Goal: Task Accomplishment & Management: Manage account settings

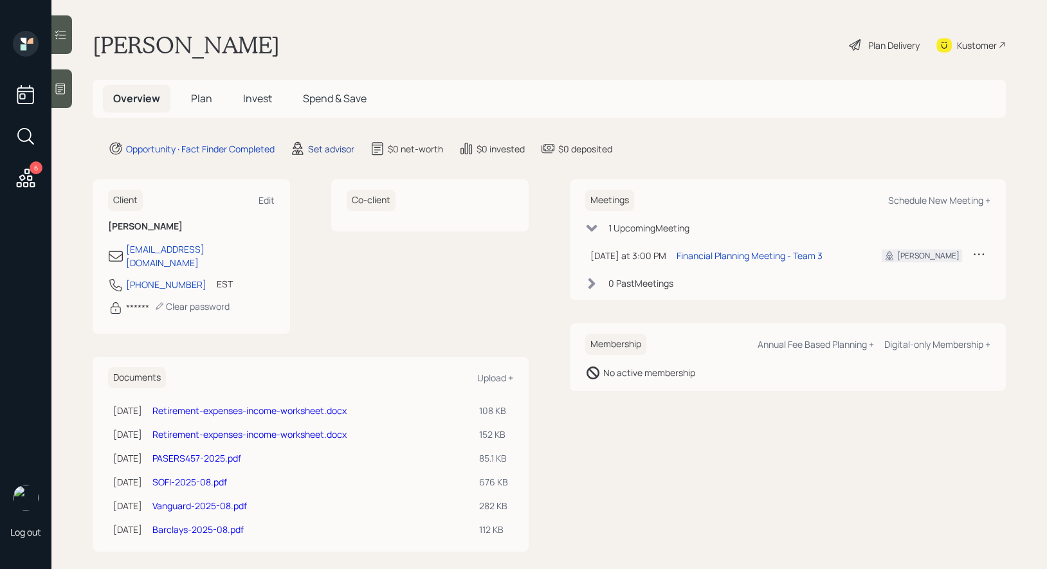
click at [328, 145] on div "Set advisor" at bounding box center [331, 149] width 46 height 14
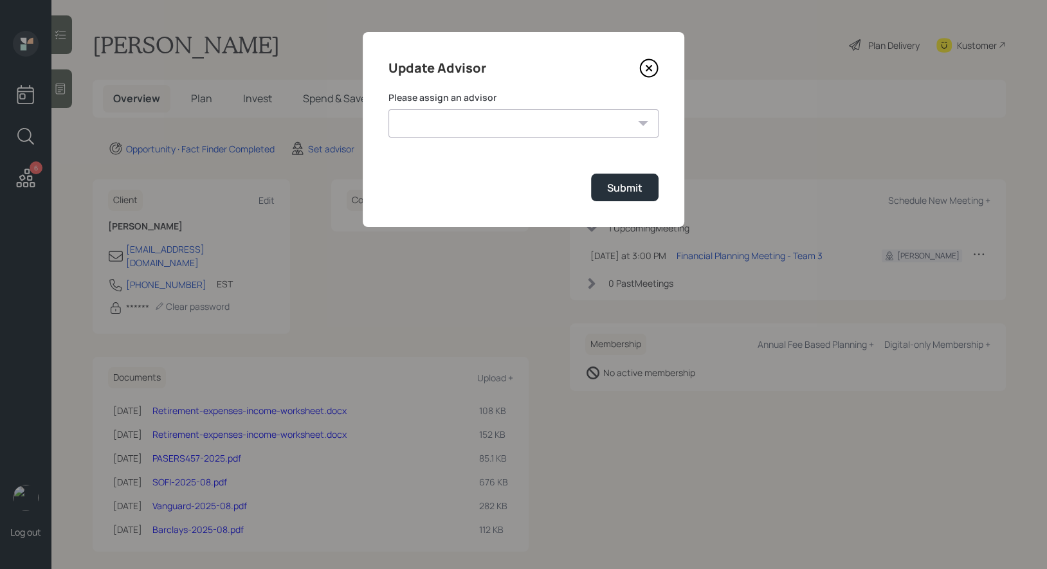
click at [509, 124] on select "Jonah Coleman Tyler End James DiStasi Treva Nostdahl Eric Schwartz Aleksandra S…" at bounding box center [523, 123] width 270 height 28
select select "8b79112e-3cfb-44f9-89e7-15267fe946c1"
click at [388, 109] on select "Jonah Coleman Tyler End James DiStasi Treva Nostdahl Eric Schwartz Aleksandra S…" at bounding box center [523, 123] width 270 height 28
click at [621, 187] on div "Submit" at bounding box center [624, 188] width 35 height 14
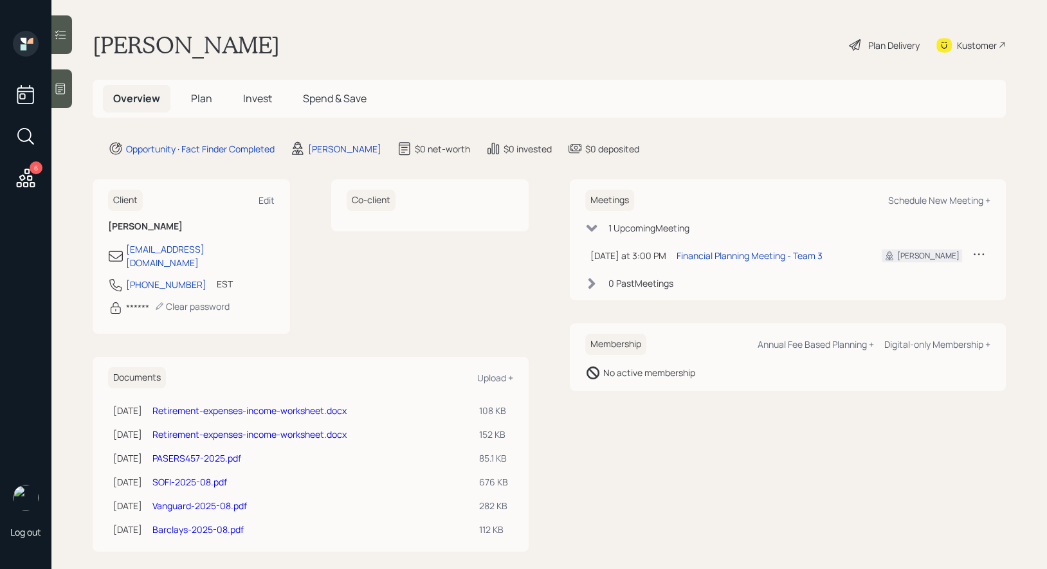
click at [62, 86] on icon at bounding box center [60, 88] width 13 height 13
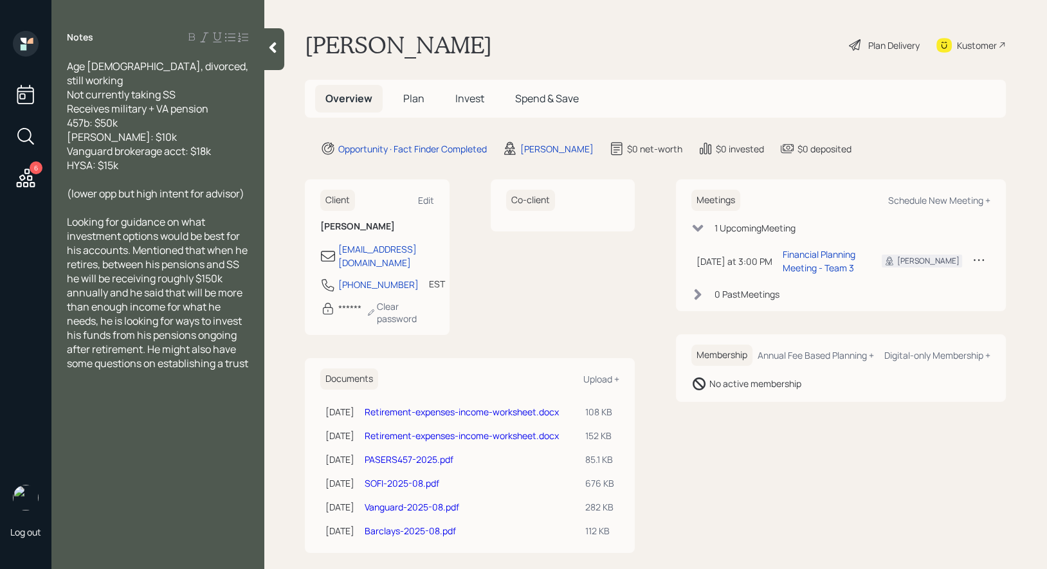
click at [418, 93] on span "Plan" at bounding box center [413, 98] width 21 height 14
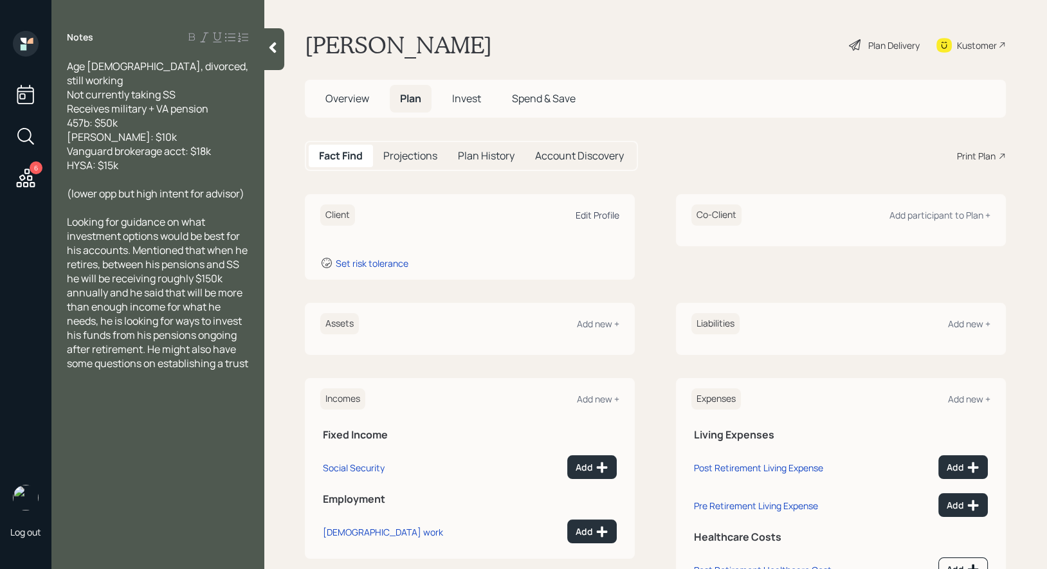
click at [602, 215] on div "Edit Profile" at bounding box center [598, 215] width 44 height 12
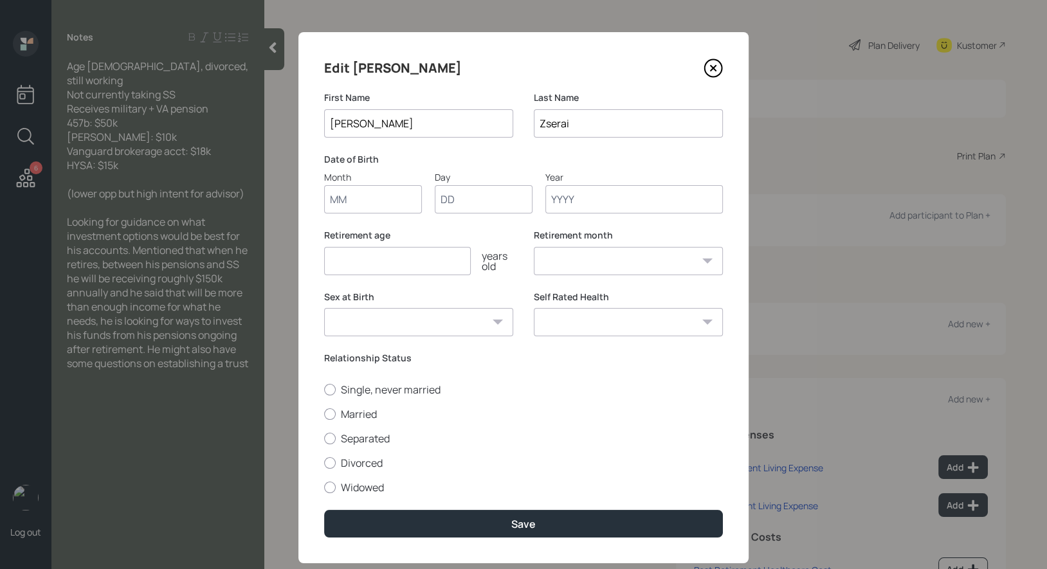
click at [385, 200] on input "Month" at bounding box center [373, 199] width 98 height 28
type input "01"
type input "1960"
select select "1"
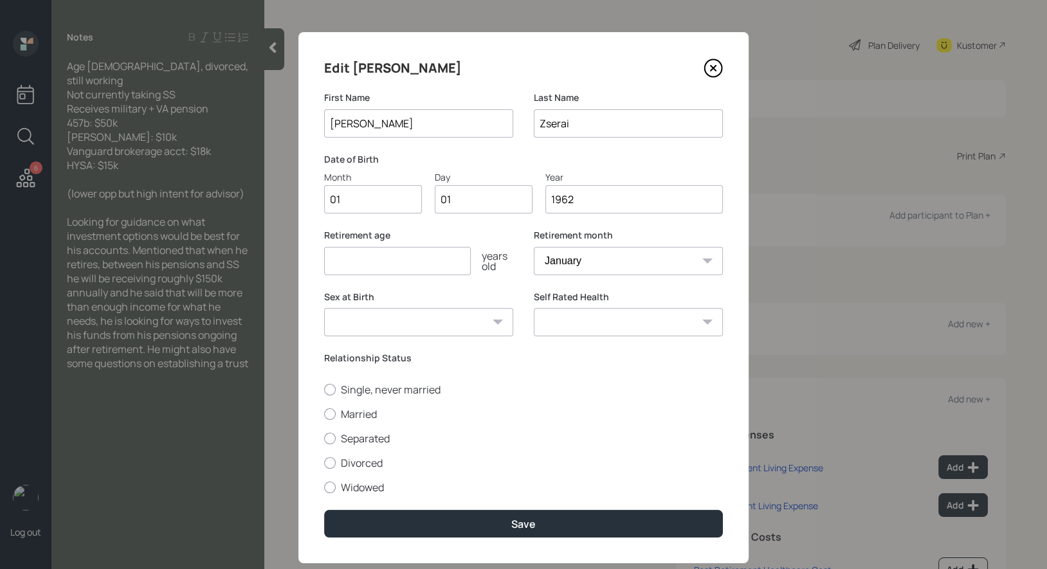
type input "1962"
click at [347, 264] on input "number" at bounding box center [397, 261] width 147 height 28
type input "67"
click at [330, 461] on div at bounding box center [330, 463] width 12 height 12
click at [324, 462] on input "Divorced" at bounding box center [324, 462] width 1 height 1
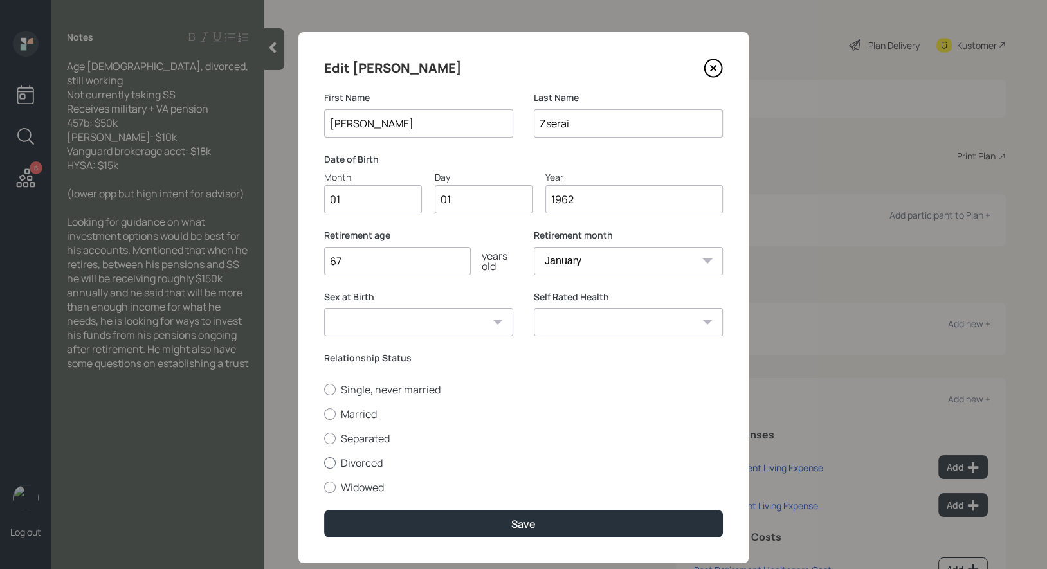
radio input "true"
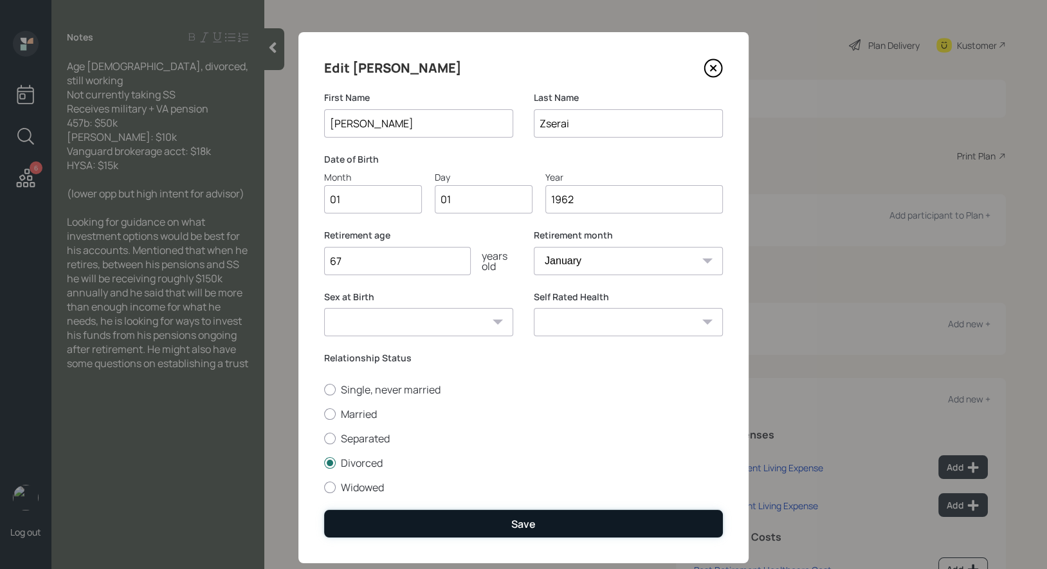
click at [383, 520] on button "Save" at bounding box center [523, 524] width 399 height 28
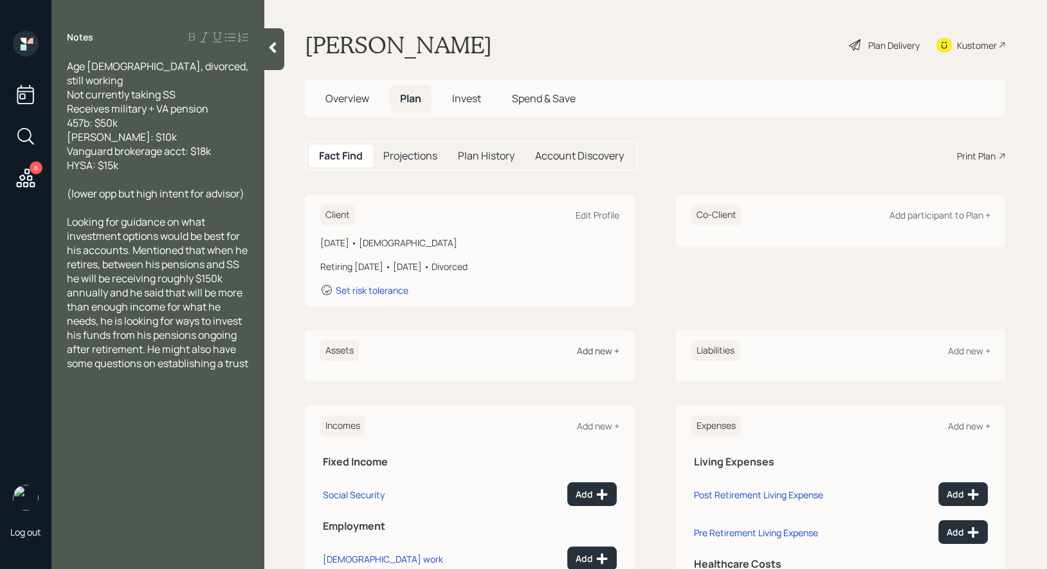
click at [598, 350] on div "Add new +" at bounding box center [598, 351] width 42 height 12
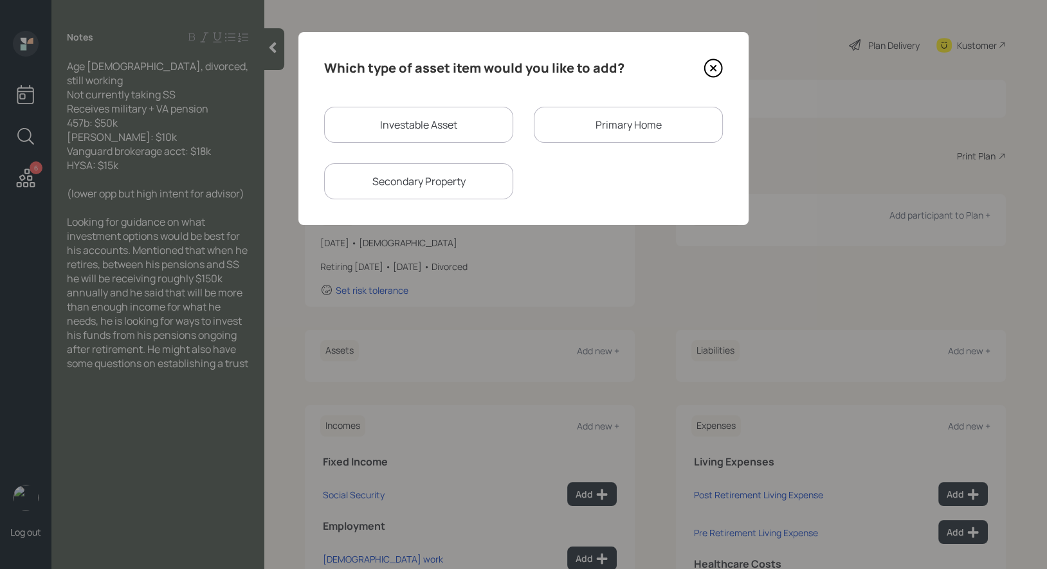
click at [433, 119] on div "Investable Asset" at bounding box center [418, 125] width 189 height 36
select select "taxable"
select select "balanced"
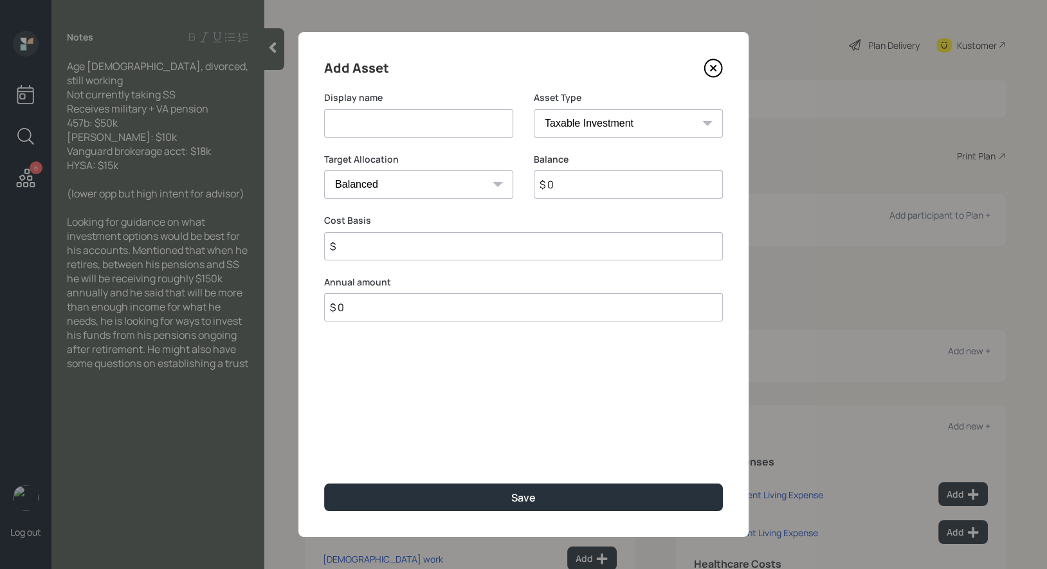
click at [418, 131] on input at bounding box center [418, 123] width 189 height 28
type input "457"
click at [610, 125] on select "SEP [PERSON_NAME] IRA 401(k) [PERSON_NAME] 401(k) 403(b) [PERSON_NAME] 403(b) 4…" at bounding box center [628, 123] width 189 height 28
select select "state_local_government_sponsored"
click at [534, 109] on select "SEP [PERSON_NAME] IRA 401(k) [PERSON_NAME] 401(k) 403(b) [PERSON_NAME] 403(b) 4…" at bounding box center [628, 123] width 189 height 28
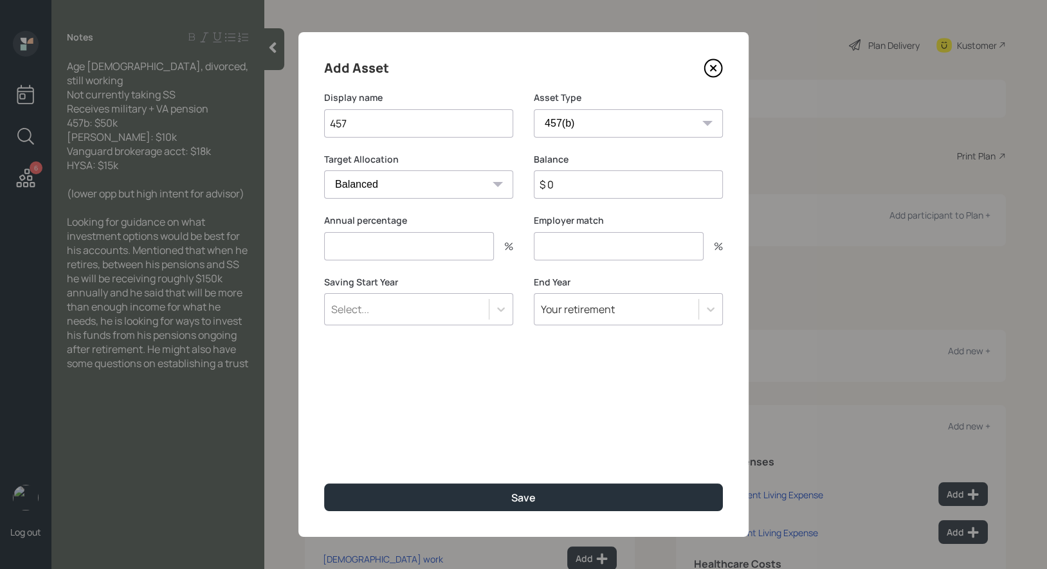
click at [394, 125] on input "457" at bounding box center [418, 123] width 189 height 28
type input "457b"
click at [609, 190] on input "$ 0" at bounding box center [628, 184] width 189 height 28
type input "$ 50,000"
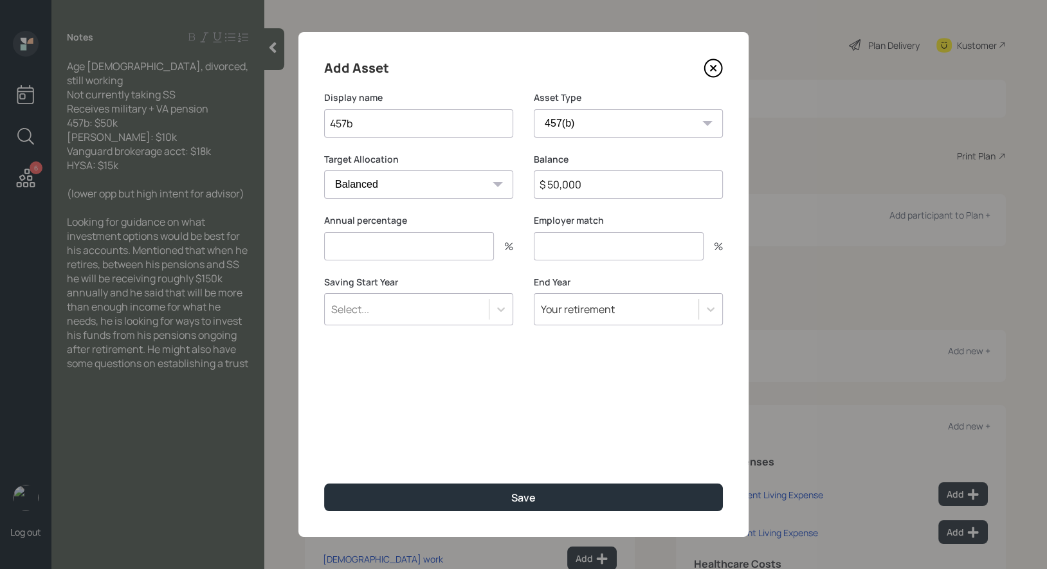
click at [467, 251] on input "number" at bounding box center [409, 246] width 170 height 28
type input "0"
click at [597, 253] on input "number" at bounding box center [619, 246] width 170 height 28
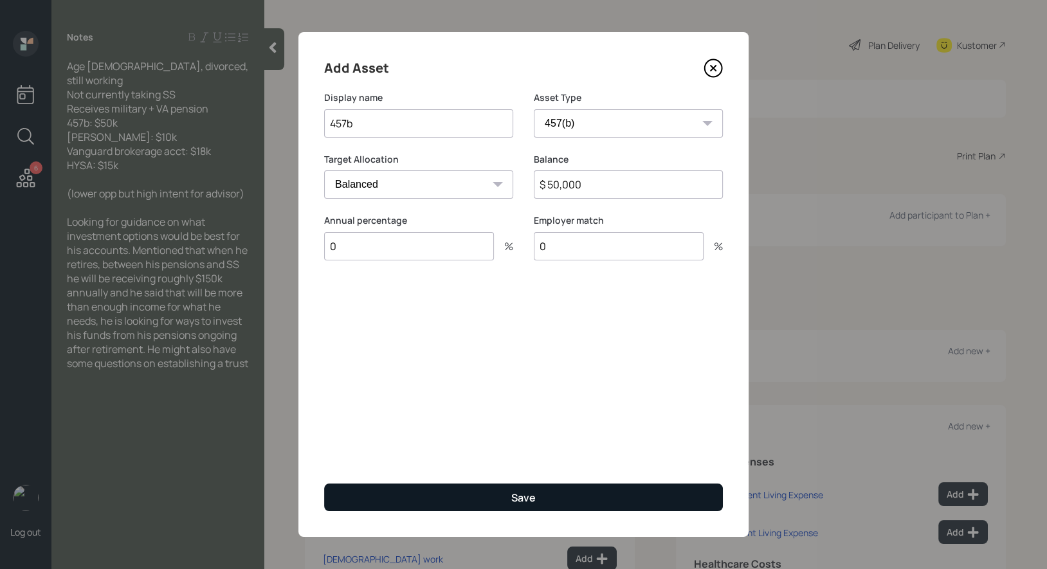
type input "0"
click at [513, 491] on div "Save" at bounding box center [523, 498] width 24 height 14
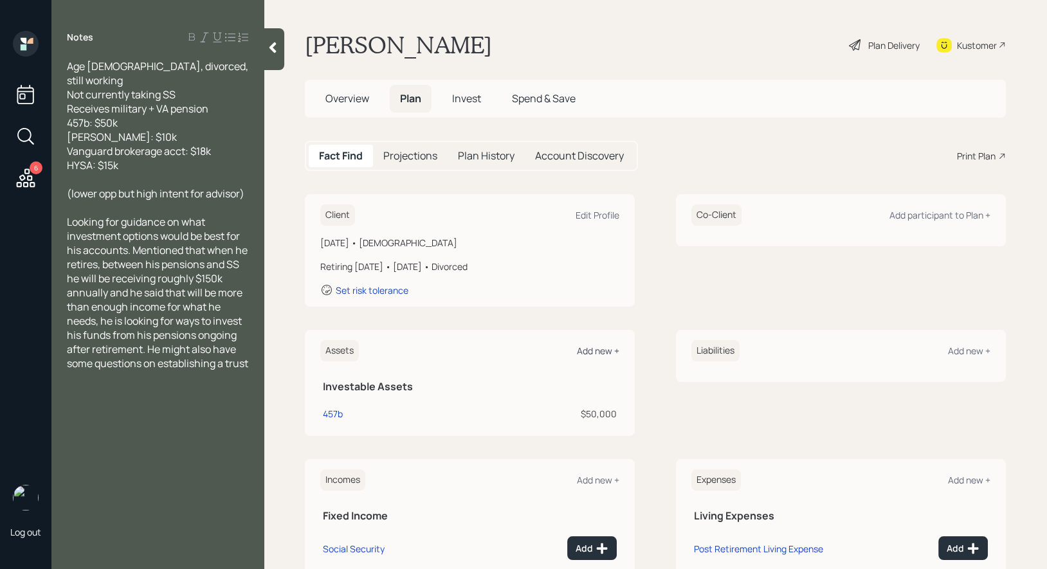
click at [594, 351] on div "Add new +" at bounding box center [598, 351] width 42 height 12
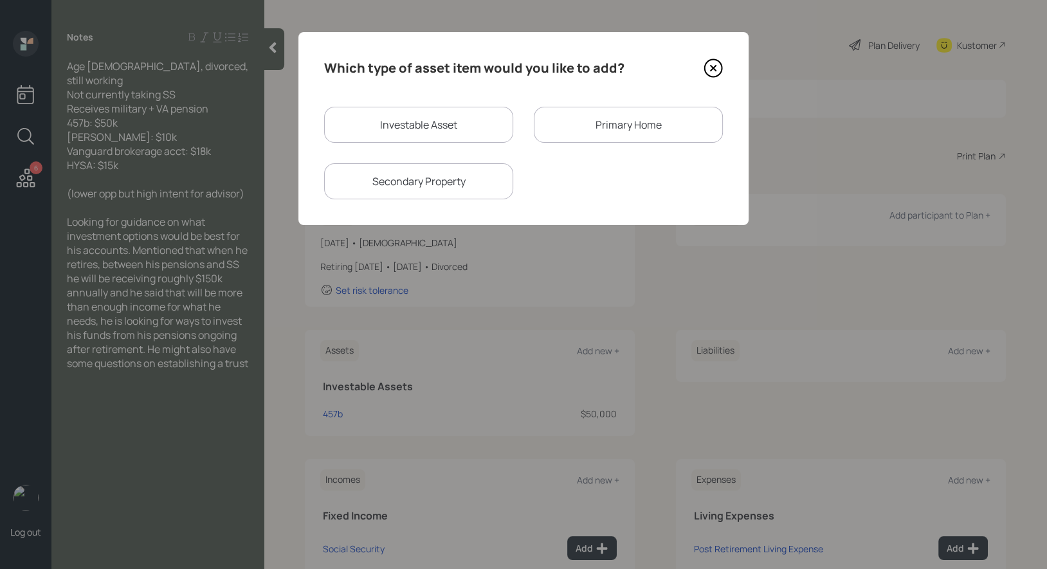
click at [415, 120] on div "Investable Asset" at bounding box center [418, 125] width 189 height 36
select select "taxable"
select select "balanced"
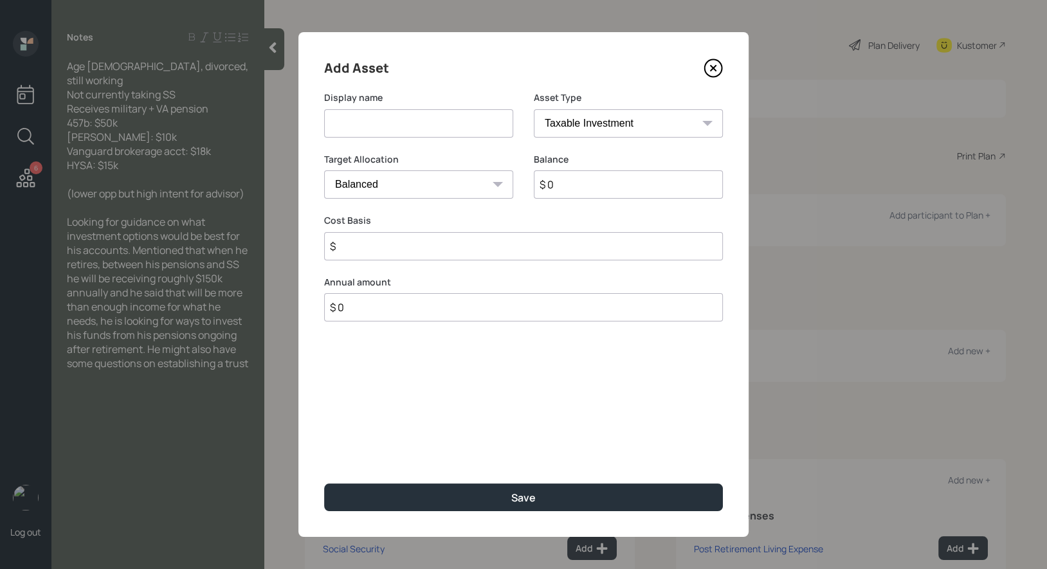
click at [406, 118] on input at bounding box center [418, 123] width 189 height 28
type input "[PERSON_NAME]"
click at [572, 194] on input "$ 0" at bounding box center [628, 184] width 189 height 28
type input "$ 10,000"
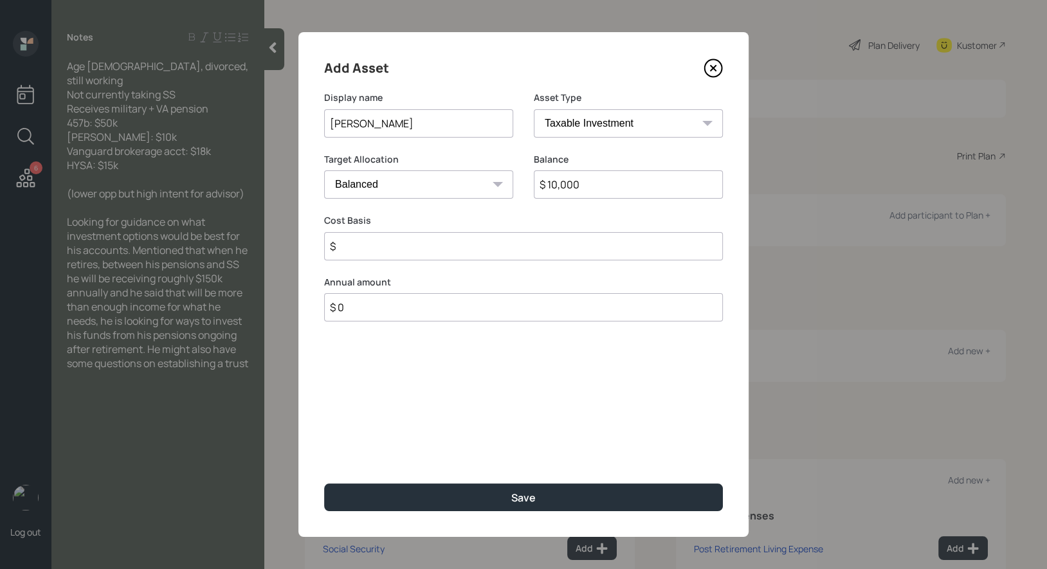
click at [596, 121] on select "SEP [PERSON_NAME] IRA 401(k) [PERSON_NAME] 401(k) 403(b) [PERSON_NAME] 403(b) 4…" at bounding box center [628, 123] width 189 height 28
select select "roth_ira"
click at [534, 109] on select "SEP [PERSON_NAME] IRA 401(k) [PERSON_NAME] 401(k) 403(b) [PERSON_NAME] 403(b) 4…" at bounding box center [628, 123] width 189 height 28
click at [493, 242] on input "$" at bounding box center [523, 246] width 399 height 28
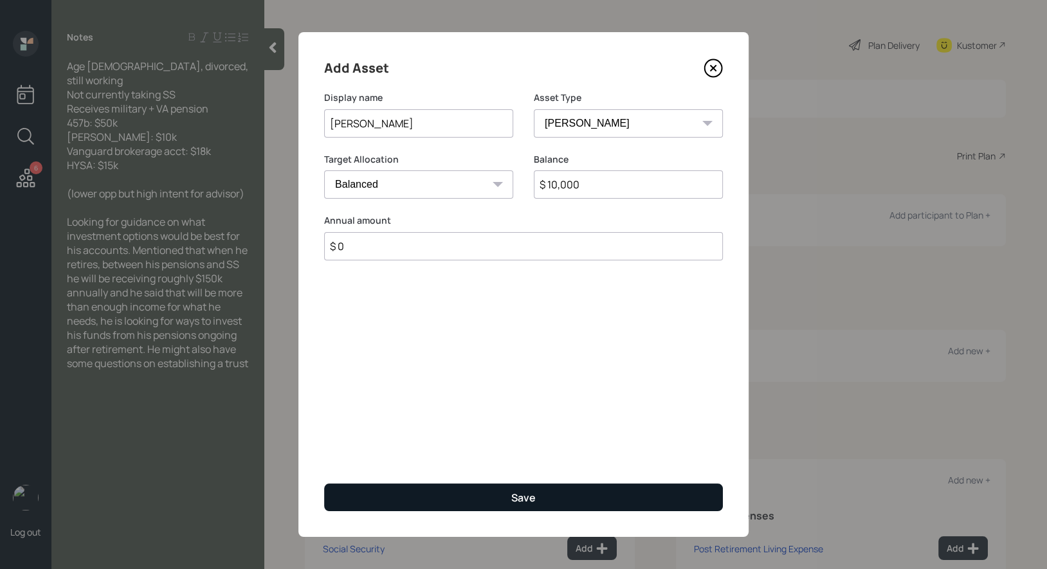
type input "$ 0"
click at [480, 502] on button "Save" at bounding box center [523, 498] width 399 height 28
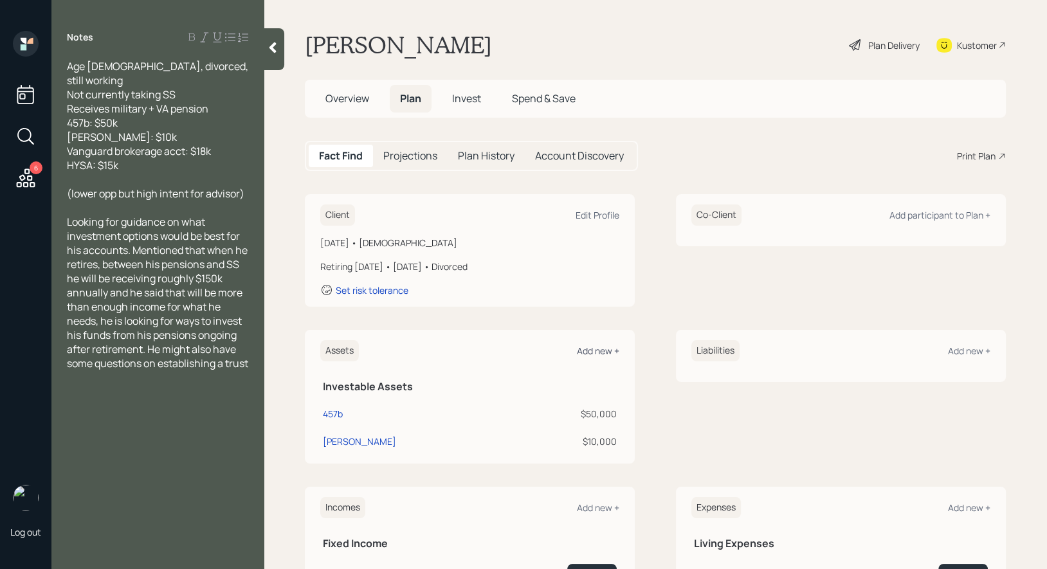
click at [607, 351] on div "Add new +" at bounding box center [598, 351] width 42 height 12
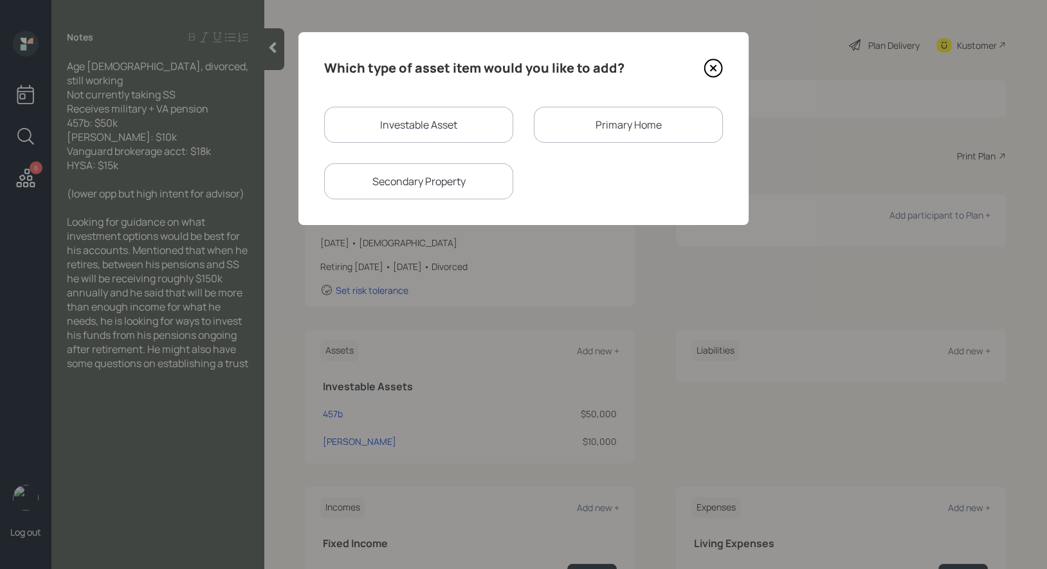
click at [466, 132] on div "Investable Asset" at bounding box center [418, 125] width 189 height 36
select select "taxable"
select select "balanced"
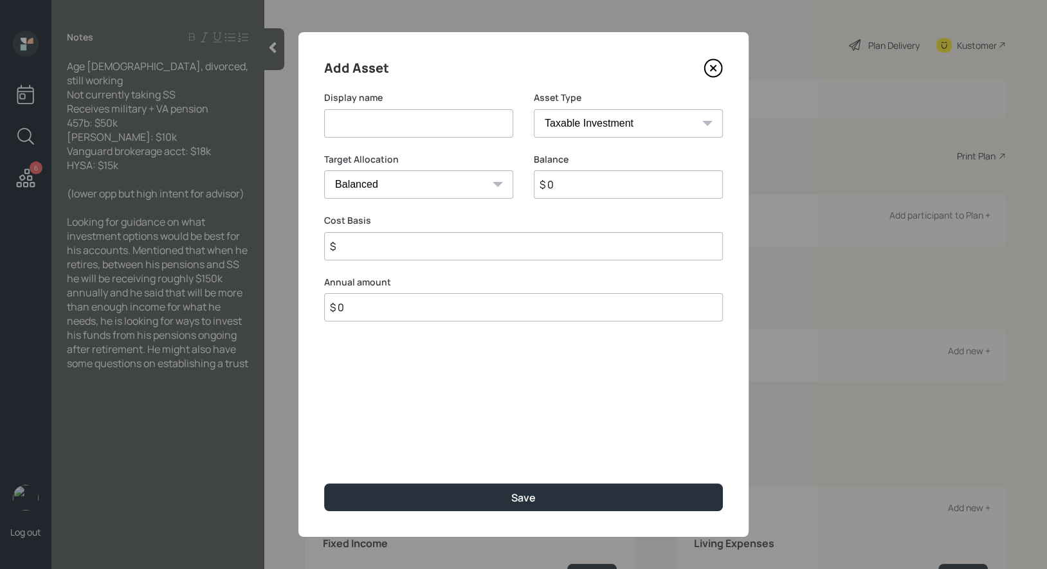
click at [437, 132] on input at bounding box center [418, 123] width 189 height 28
type input "Brokerage"
click at [601, 192] on input "$ 0" at bounding box center [628, 184] width 189 height 28
type input "$ 18,000"
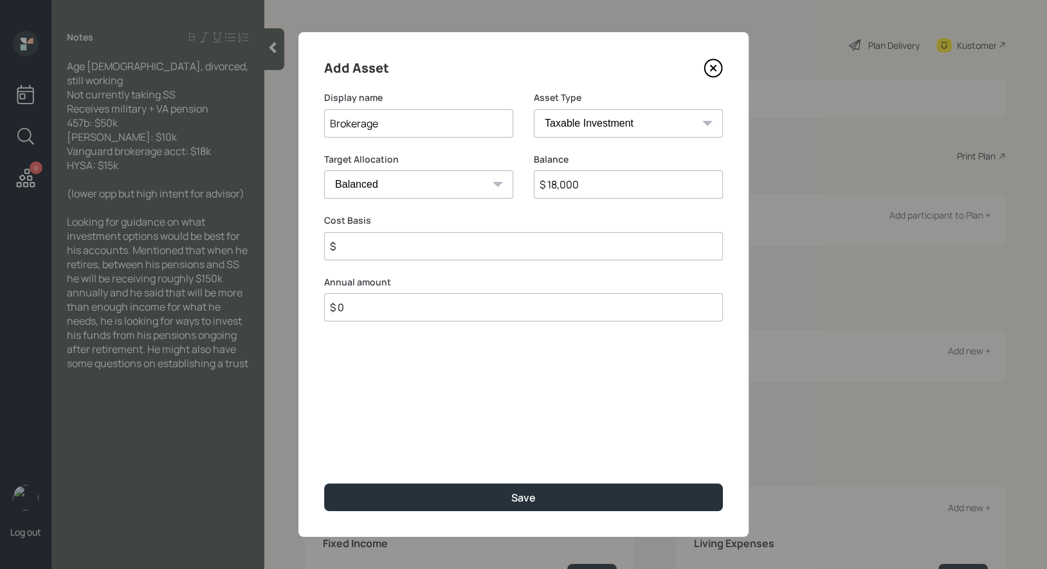
click at [485, 241] on input "$" at bounding box center [523, 246] width 399 height 28
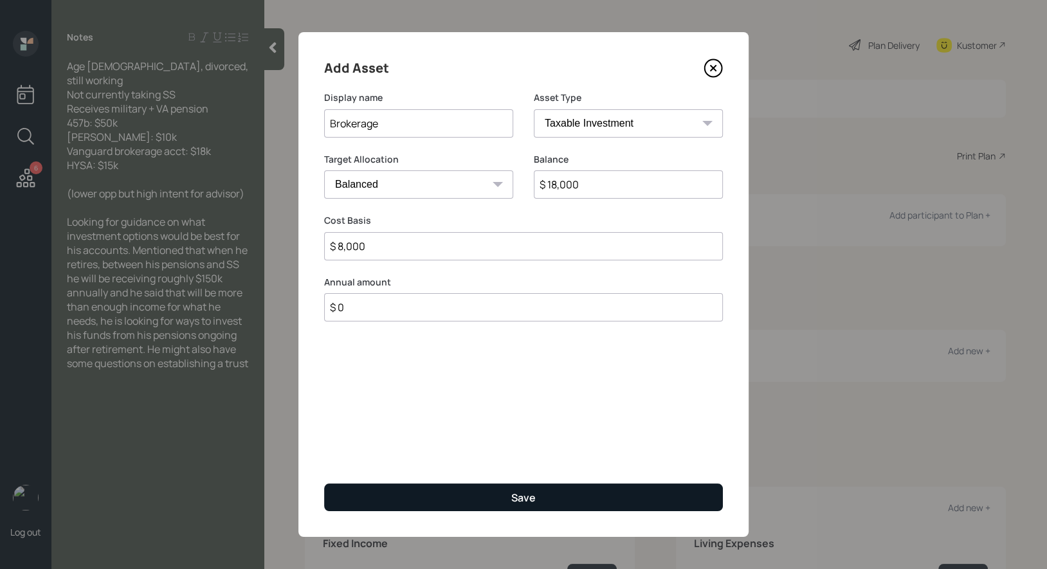
type input "$ 8,000"
click at [488, 502] on button "Save" at bounding box center [523, 498] width 399 height 28
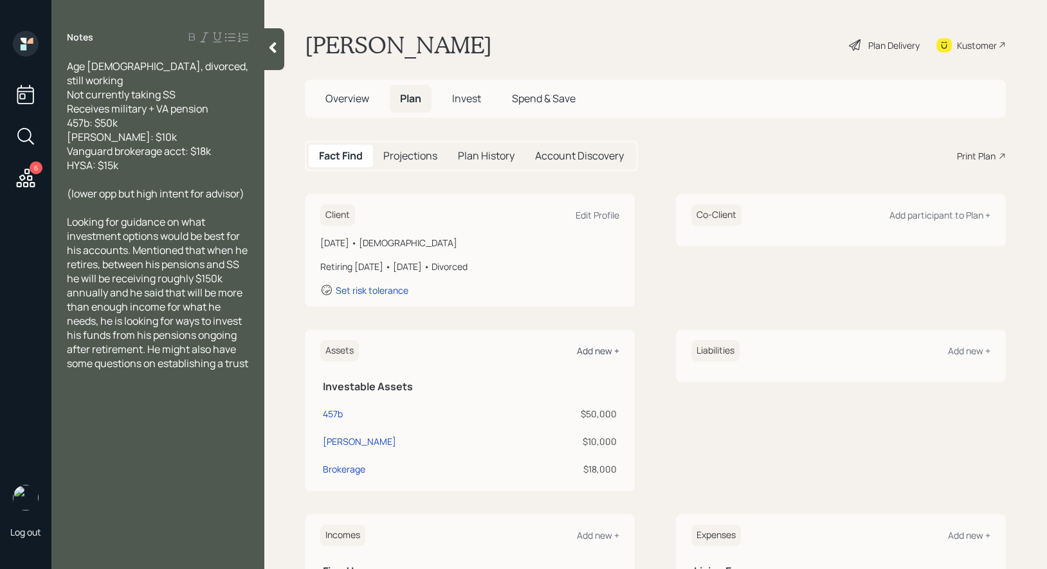
click at [602, 352] on div "Add new +" at bounding box center [598, 351] width 42 height 12
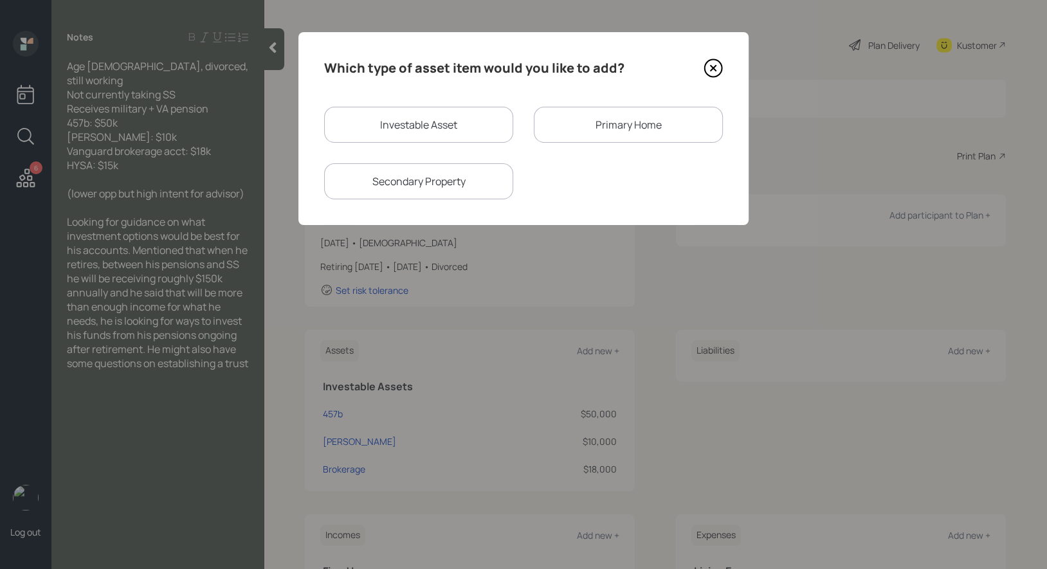
click at [419, 129] on div "Investable Asset" at bounding box center [418, 125] width 189 height 36
select select "taxable"
select select "balanced"
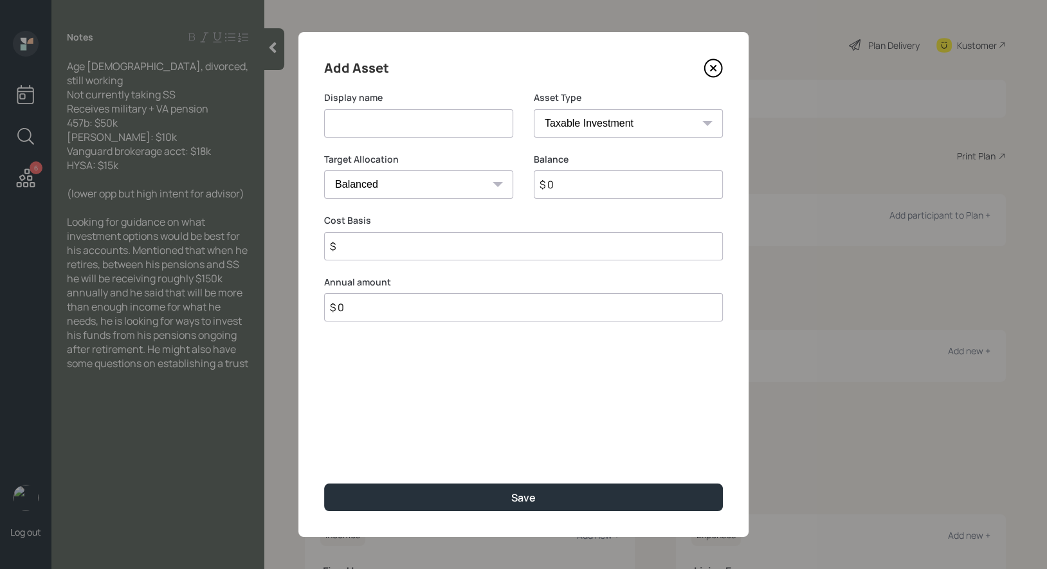
click at [419, 129] on input at bounding box center [418, 123] width 189 height 28
type input "Cash"
click at [571, 127] on select "SEP [PERSON_NAME] IRA 401(k) [PERSON_NAME] 401(k) 403(b) [PERSON_NAME] 403(b) 4…" at bounding box center [628, 123] width 189 height 28
select select "cash"
click at [534, 109] on select "SEP [PERSON_NAME] IRA 401(k) [PERSON_NAME] 401(k) 403(b) [PERSON_NAME] 403(b) 4…" at bounding box center [628, 123] width 189 height 28
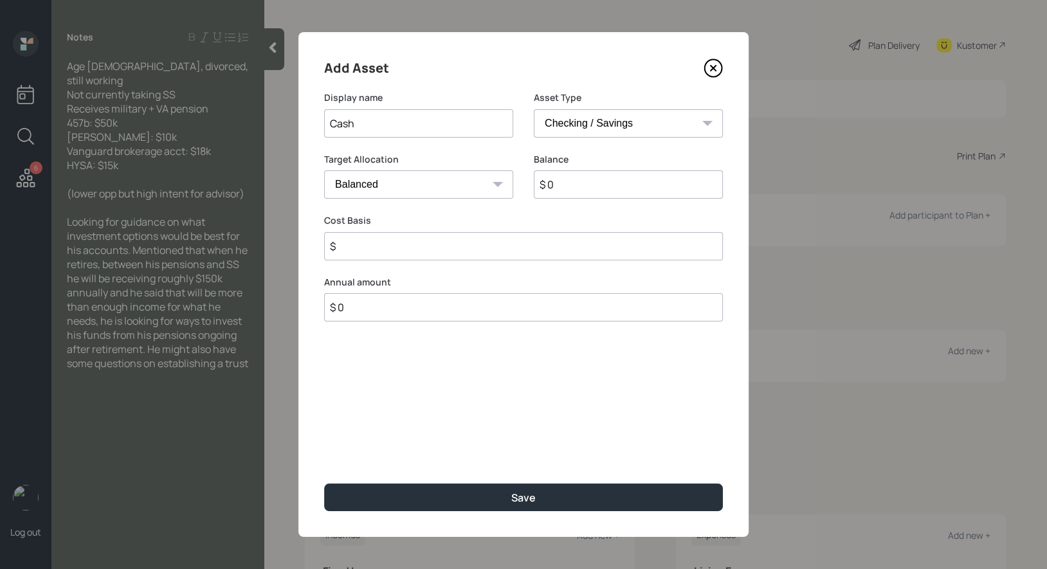
type input "$"
click at [569, 187] on input "$ 0" at bounding box center [523, 184] width 399 height 28
type input "$ 1"
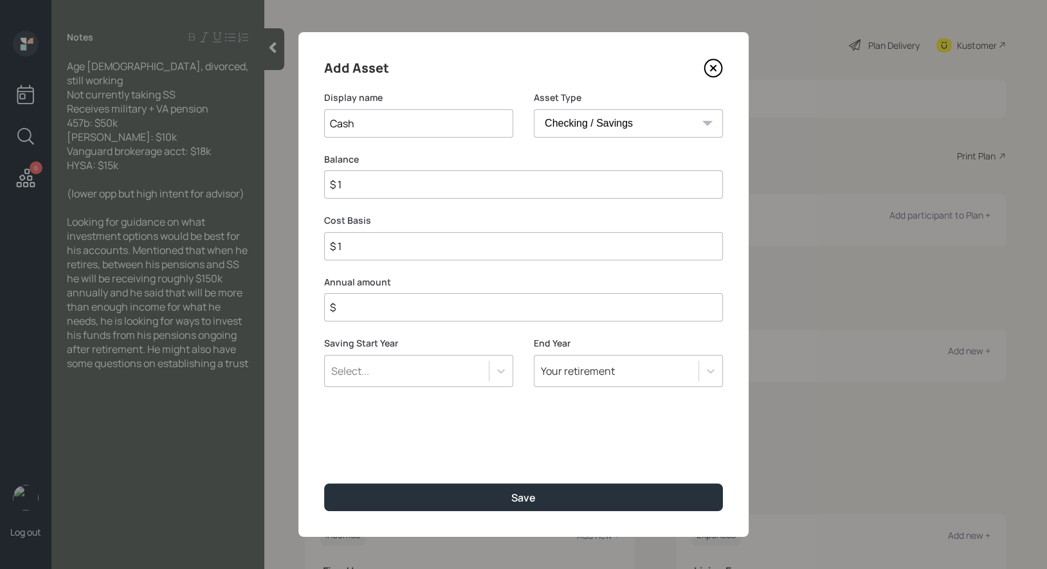
type input "$ 15"
type input "$ 150"
type input "$ 1,500"
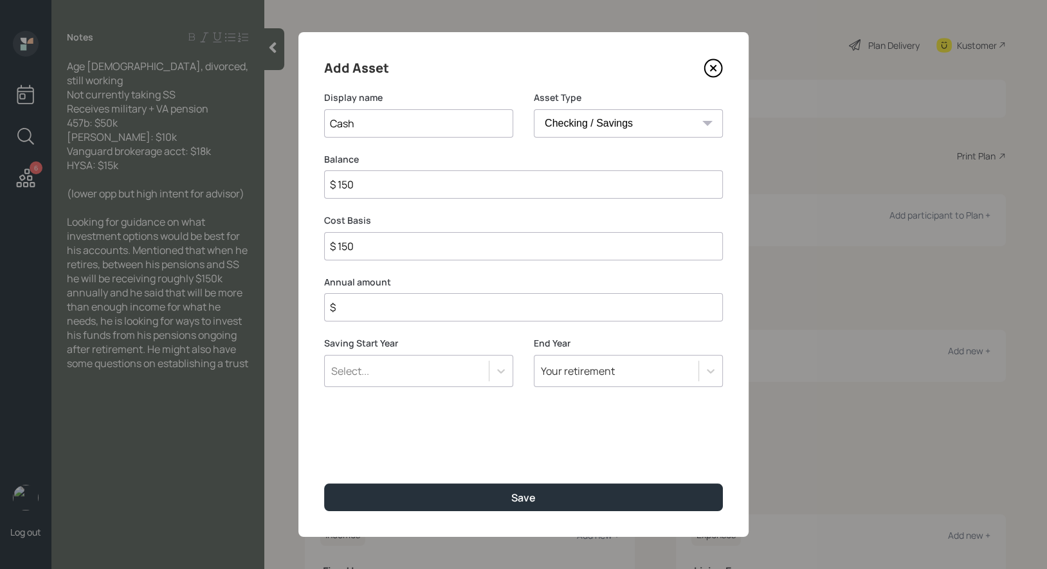
type input "$ 1,500"
type input "$ 15,000"
click at [509, 309] on input "$" at bounding box center [523, 307] width 399 height 28
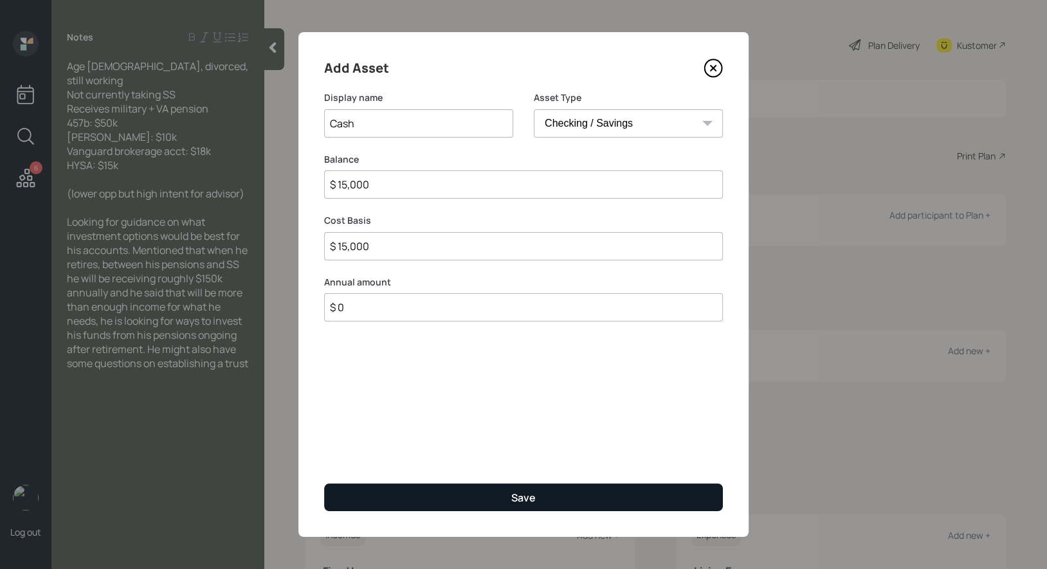
type input "$ 0"
click at [486, 491] on button "Save" at bounding box center [523, 498] width 399 height 28
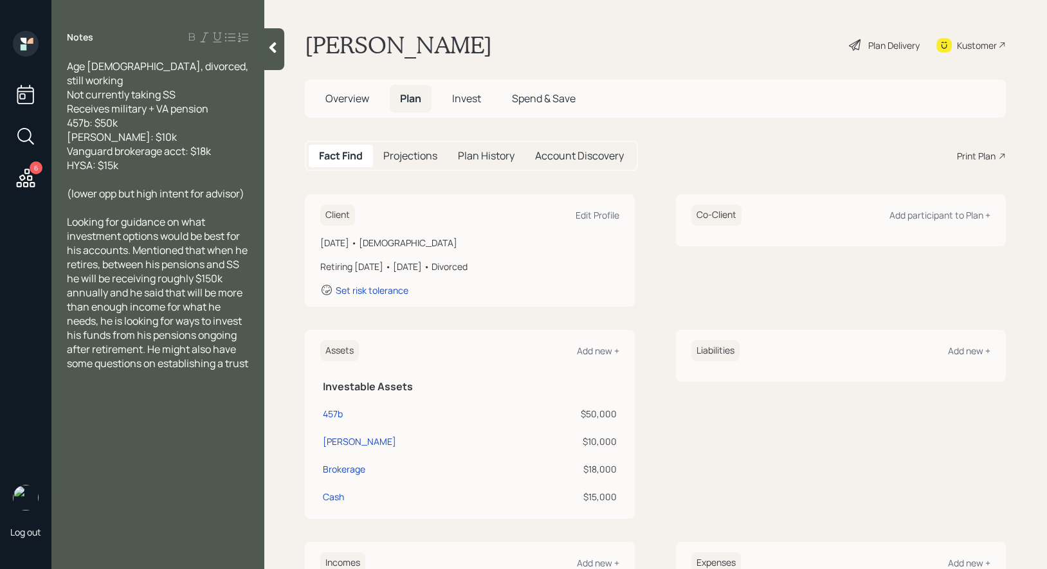
click at [334, 98] on span "Overview" at bounding box center [347, 98] width 44 height 14
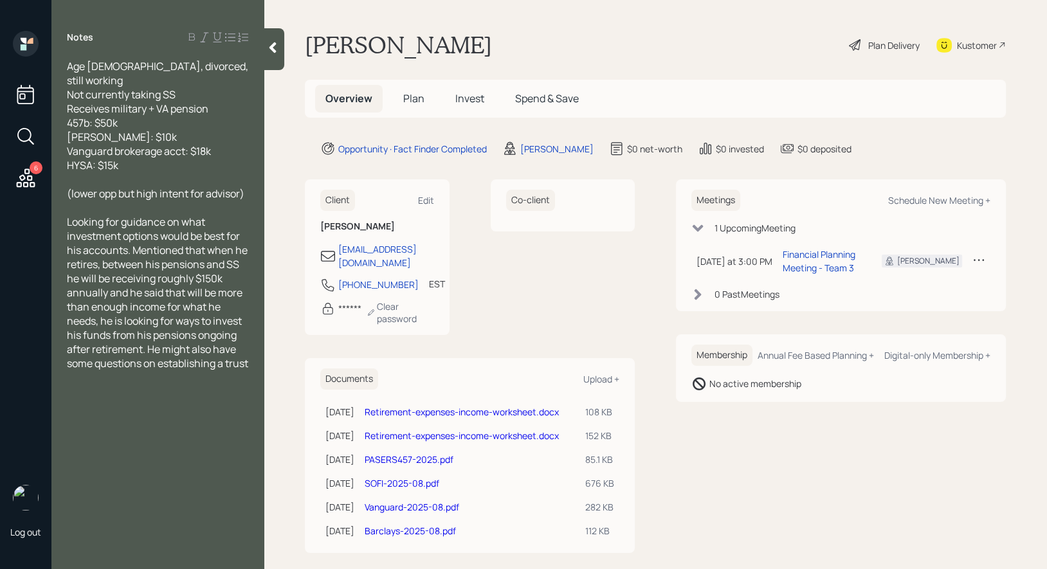
click at [420, 537] on link "Barclays-2025-08.pdf" at bounding box center [410, 531] width 91 height 12
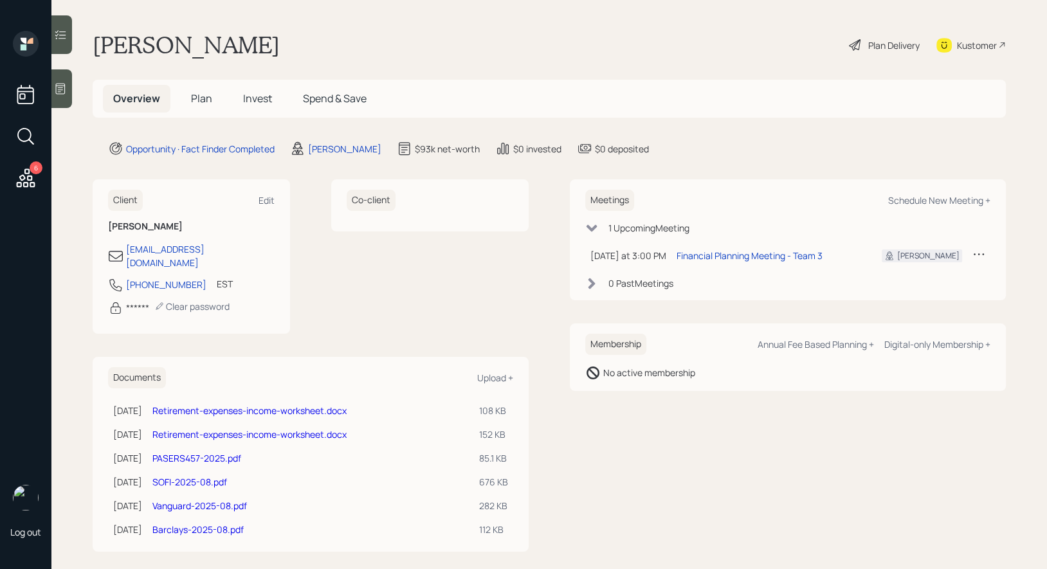
click at [212, 500] on link "Vanguard-2025-08.pdf" at bounding box center [199, 506] width 95 height 12
click at [197, 476] on link "SOFI-2025-08.pdf" at bounding box center [189, 482] width 75 height 12
click at [198, 98] on span "Plan" at bounding box center [201, 98] width 21 height 14
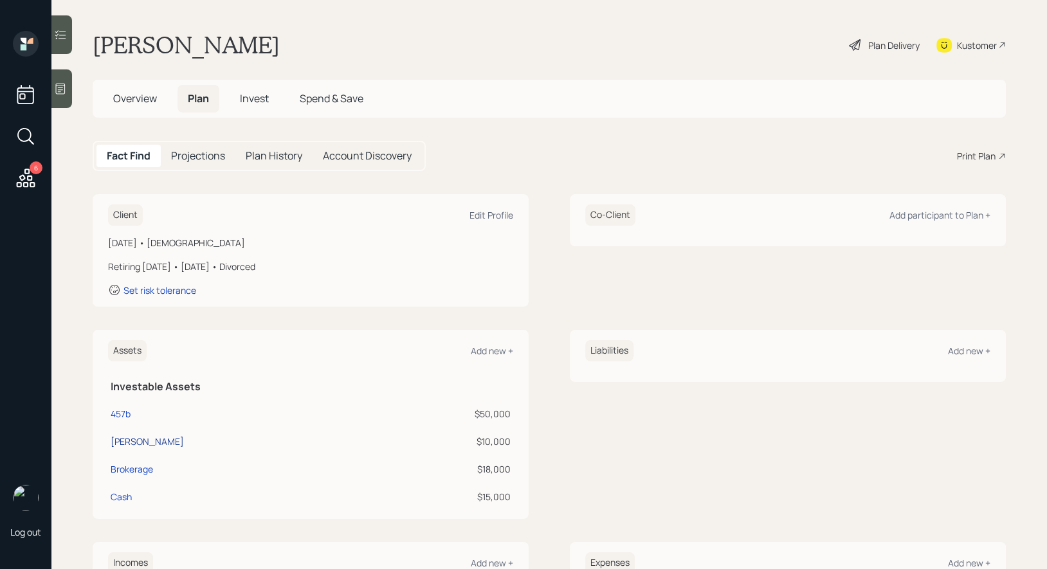
click at [132, 440] on div "[PERSON_NAME]" at bounding box center [147, 442] width 73 height 14
select select "roth_ira"
select select "balanced"
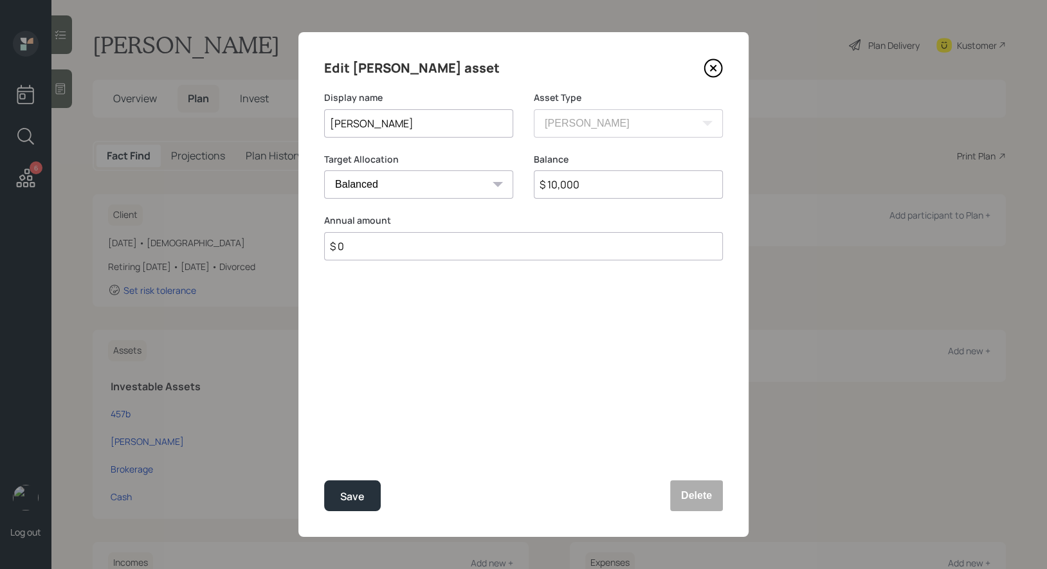
click at [442, 114] on input "Roth IRA" at bounding box center [418, 123] width 189 height 28
click at [414, 125] on input "Roth IRA" at bounding box center [418, 123] width 189 height 28
type input "Roth IRA - Sofi"
click at [354, 497] on div "Save" at bounding box center [352, 496] width 24 height 17
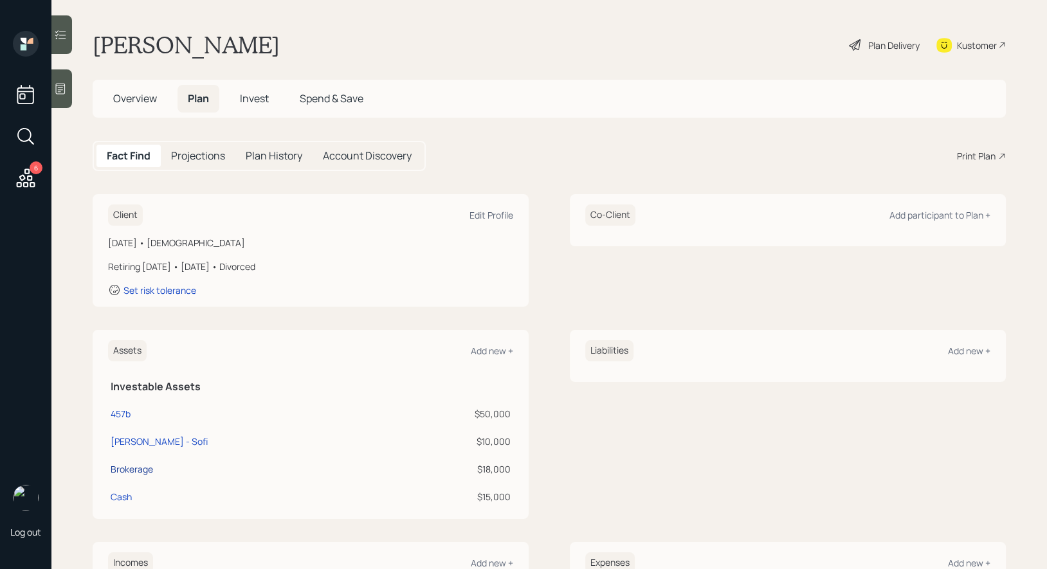
click at [126, 468] on div "Brokerage" at bounding box center [132, 469] width 42 height 14
select select "taxable"
select select "balanced"
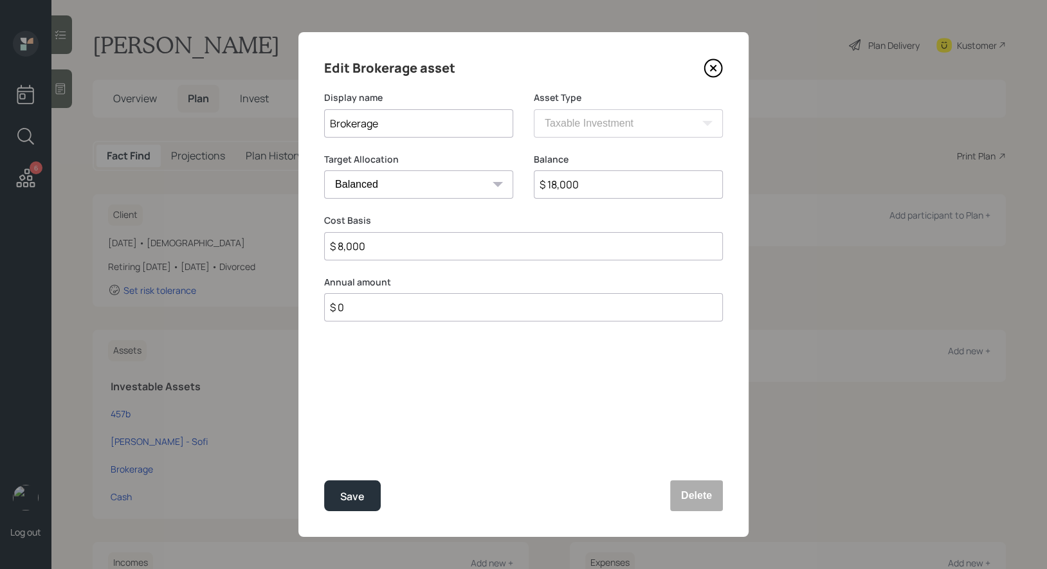
click at [448, 120] on input "Brokerage" at bounding box center [418, 123] width 189 height 28
type input "Brokerage - Vanguard"
click at [359, 499] on div "Save" at bounding box center [352, 496] width 24 height 17
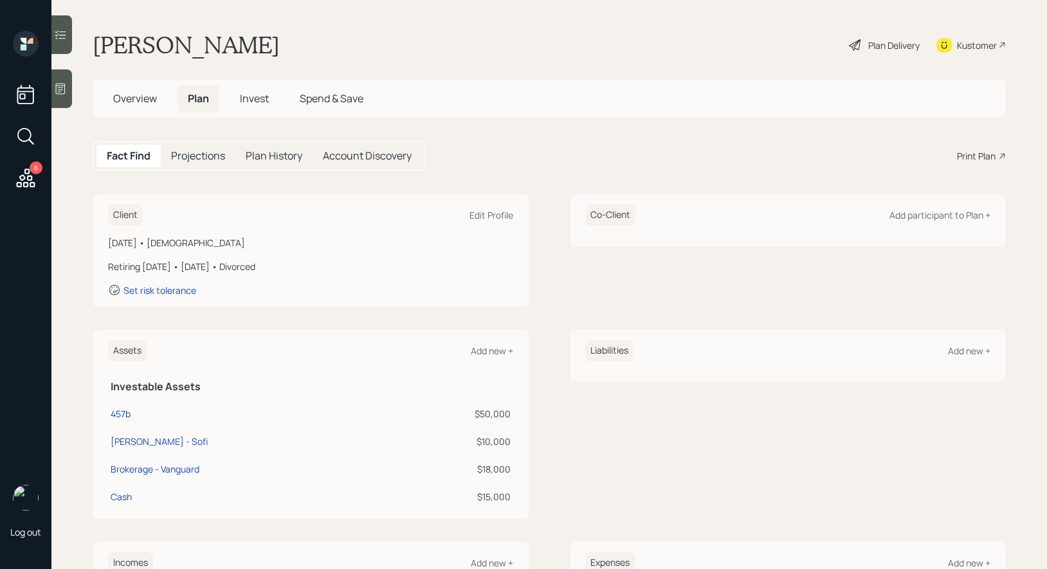
click at [129, 87] on h5 "Overview" at bounding box center [135, 99] width 64 height 28
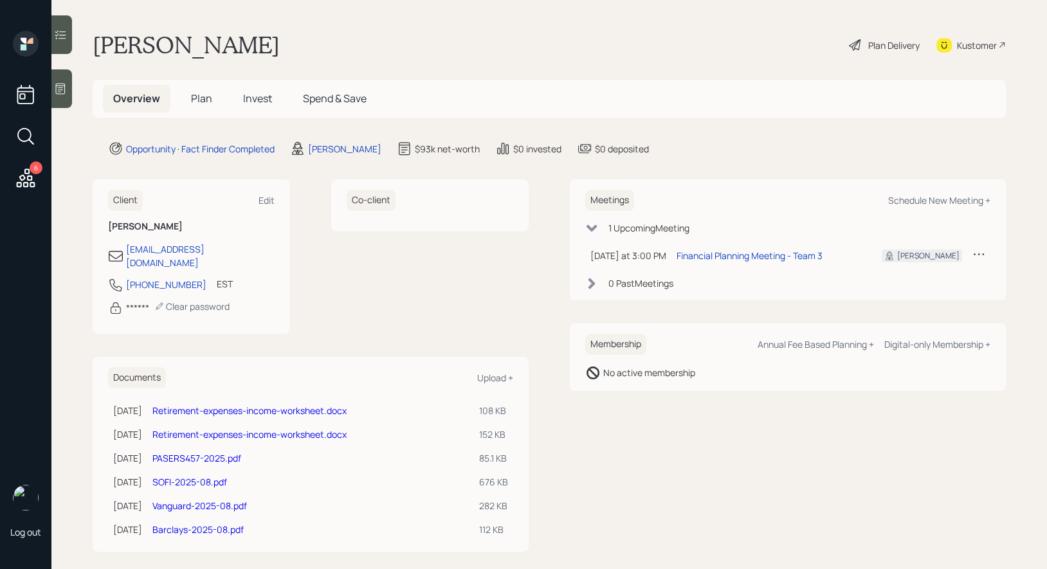
click at [199, 452] on link "PASERS457-2025.pdf" at bounding box center [196, 458] width 89 height 12
click at [201, 106] on h5 "Plan" at bounding box center [202, 99] width 42 height 28
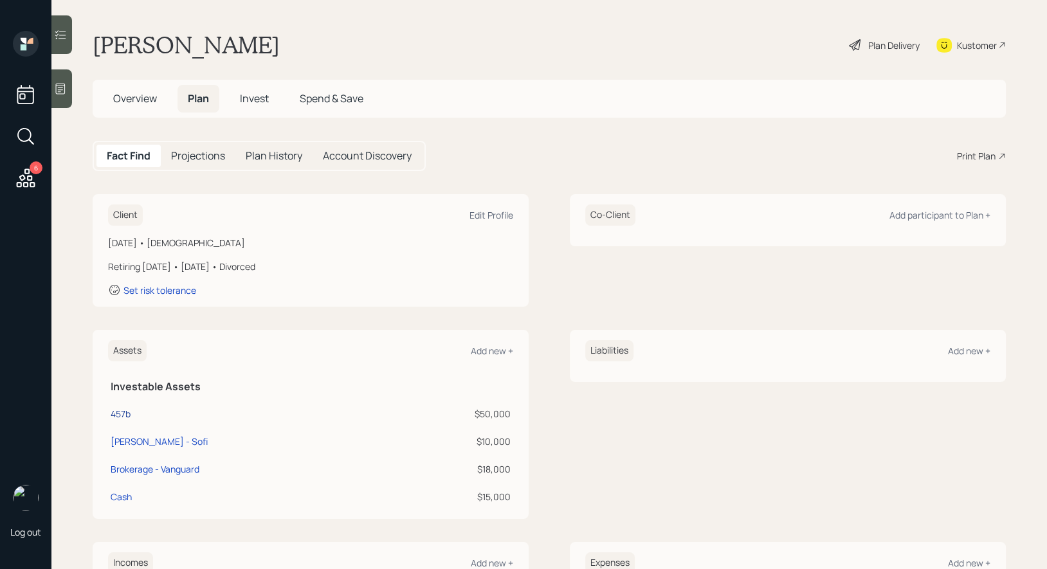
click at [121, 415] on div "457b" at bounding box center [121, 414] width 20 height 14
select select "state_local_government_sponsored"
select select "balanced"
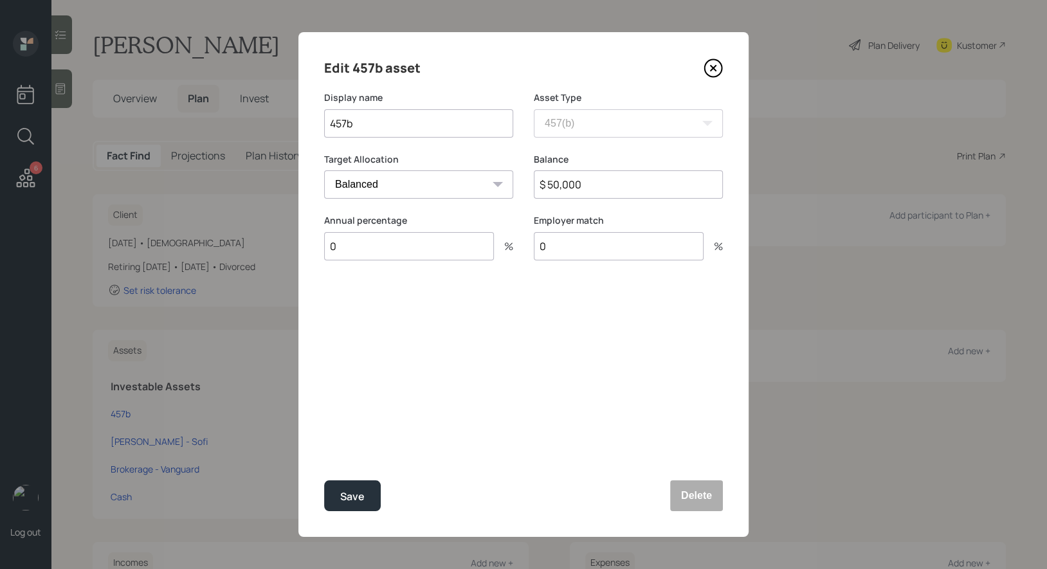
click at [610, 183] on input "$ 50,000" at bounding box center [628, 184] width 189 height 28
type input "$ 22,000"
click at [412, 127] on input "457b" at bounding box center [418, 123] width 189 height 28
type input "457b (Pre Tax Portion)"
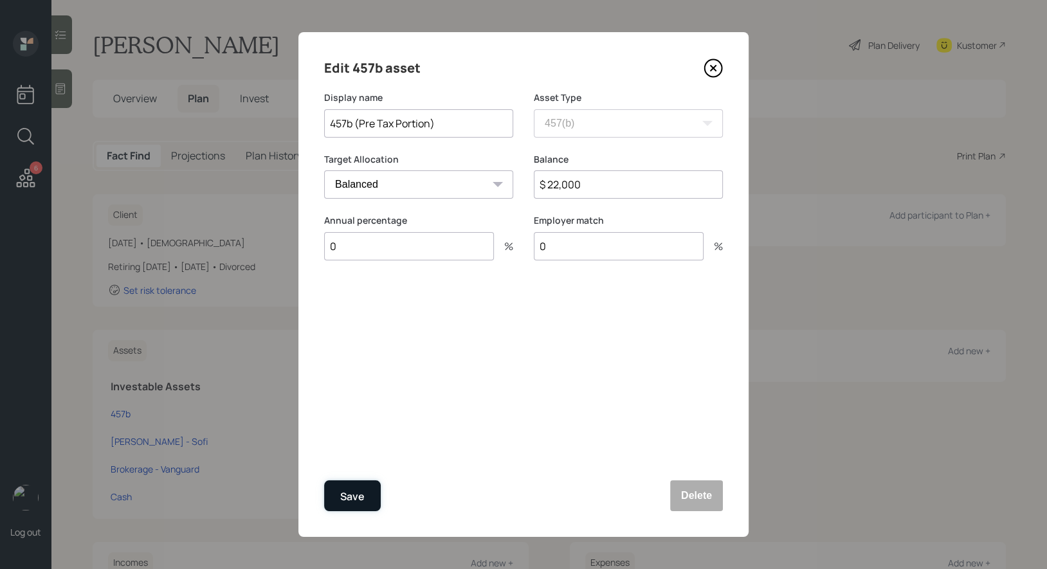
click at [365, 493] on button "Save" at bounding box center [352, 495] width 57 height 31
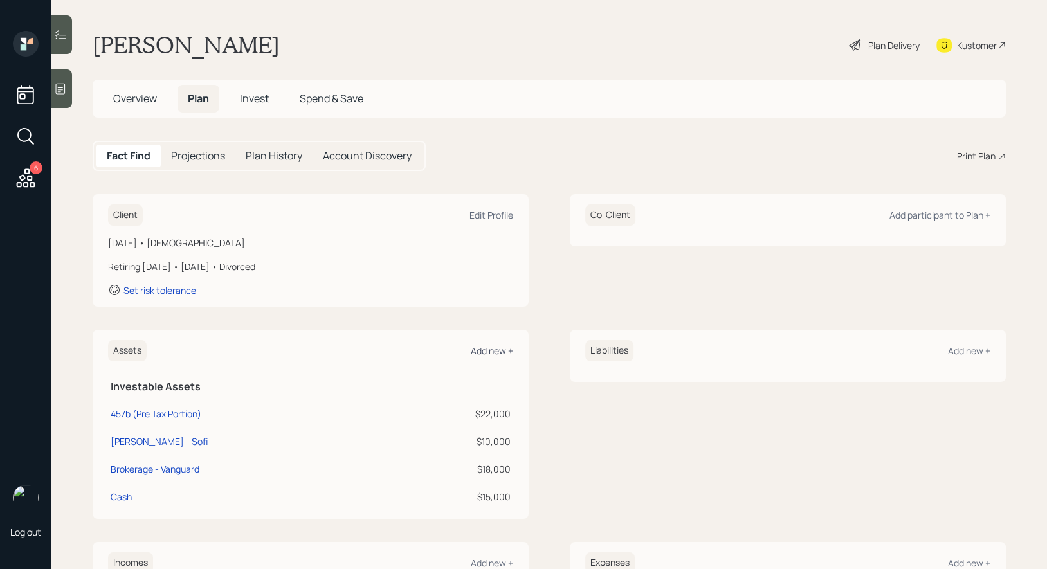
click at [495, 346] on div "Add new +" at bounding box center [492, 351] width 42 height 12
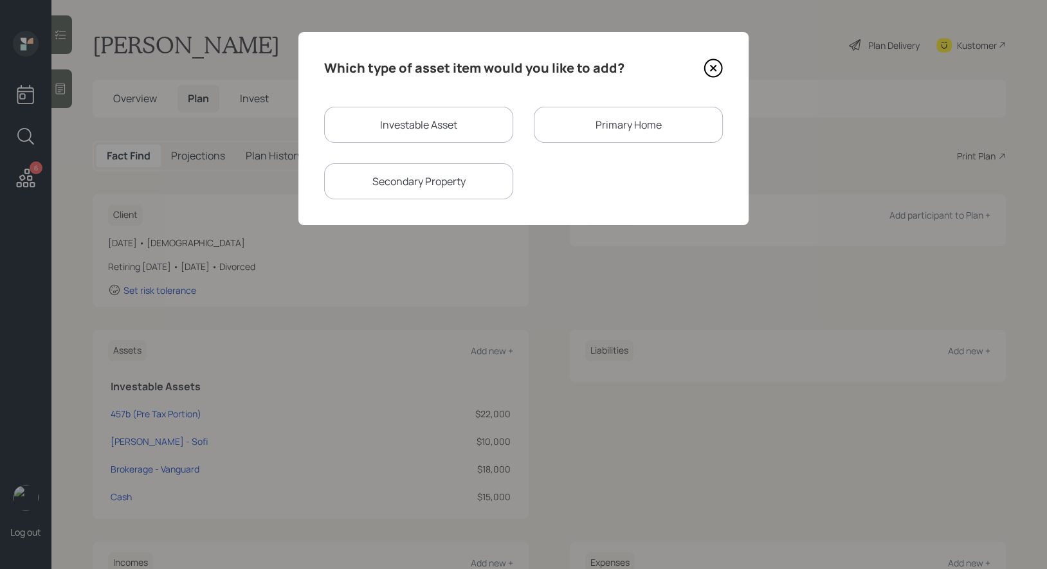
click at [415, 109] on div "Investable Asset" at bounding box center [418, 125] width 189 height 36
select select "taxable"
select select "balanced"
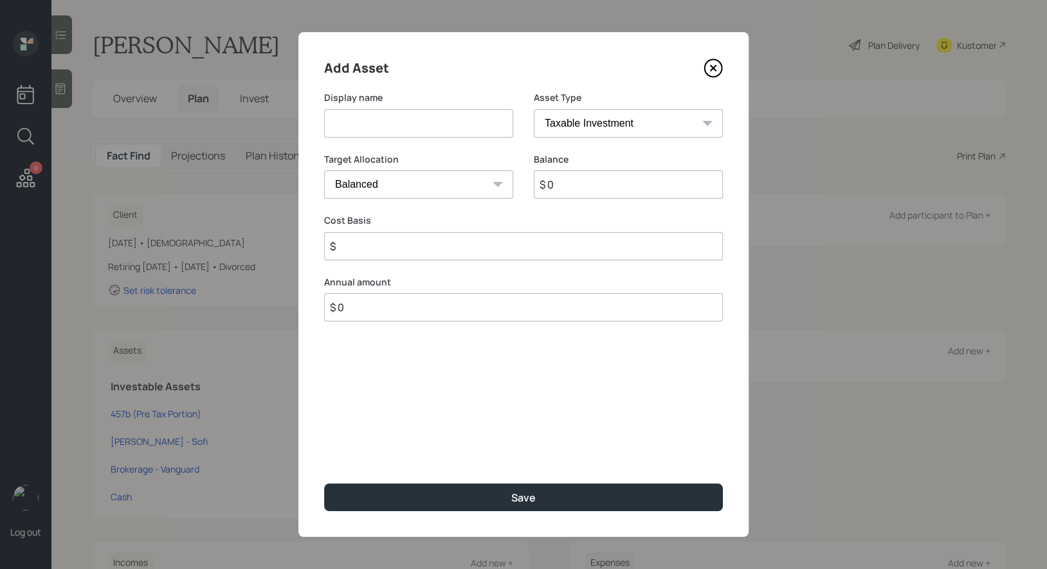
click at [405, 116] on input at bounding box center [418, 123] width 189 height 28
type input "457b"
click at [599, 126] on select "SEP [PERSON_NAME] IRA 401(k) [PERSON_NAME] 401(k) 403(b) [PERSON_NAME] 403(b) 4…" at bounding box center [628, 123] width 189 height 28
select select "roth_457b"
click at [534, 109] on select "SEP [PERSON_NAME] IRA 401(k) [PERSON_NAME] 401(k) 403(b) [PERSON_NAME] 403(b) 4…" at bounding box center [628, 123] width 189 height 28
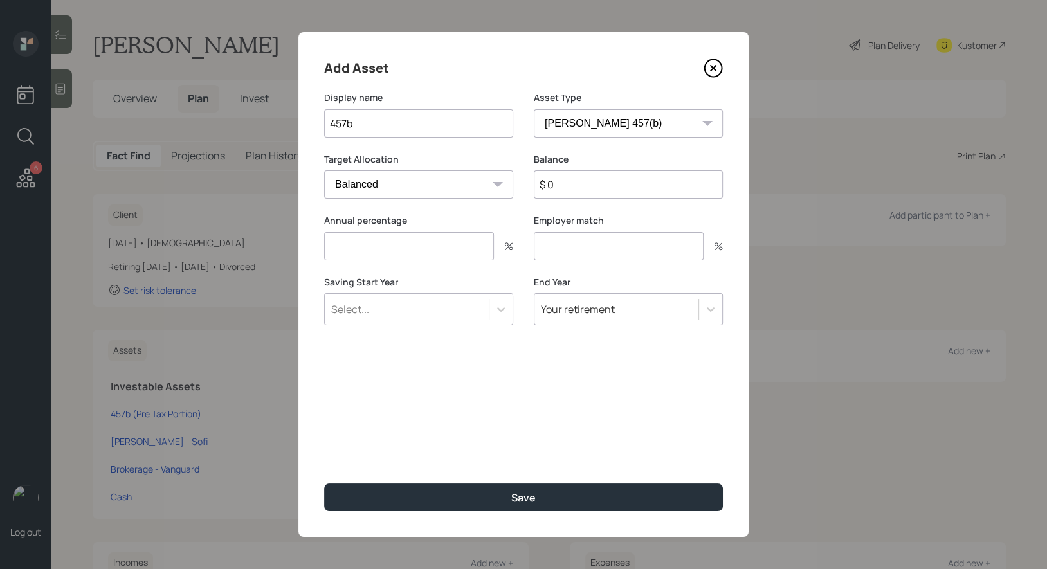
click at [581, 188] on input "$ 0" at bounding box center [628, 184] width 189 height 28
type input "$ 27,000"
click at [468, 240] on input "number" at bounding box center [409, 246] width 170 height 28
type input "0"
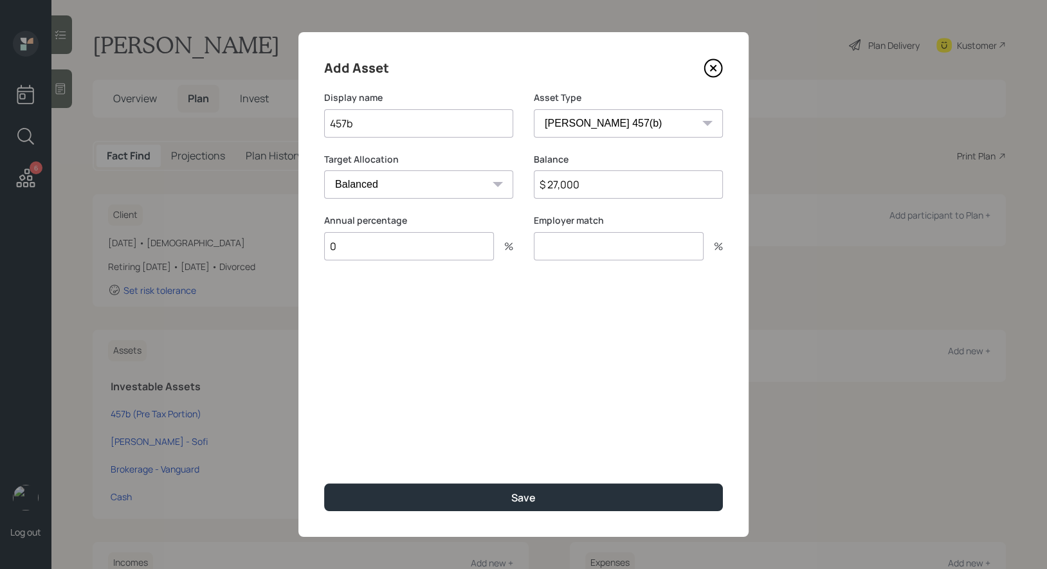
click at [593, 240] on input "number" at bounding box center [619, 246] width 170 height 28
type input "0"
click at [401, 129] on input "457b" at bounding box center [418, 123] width 189 height 28
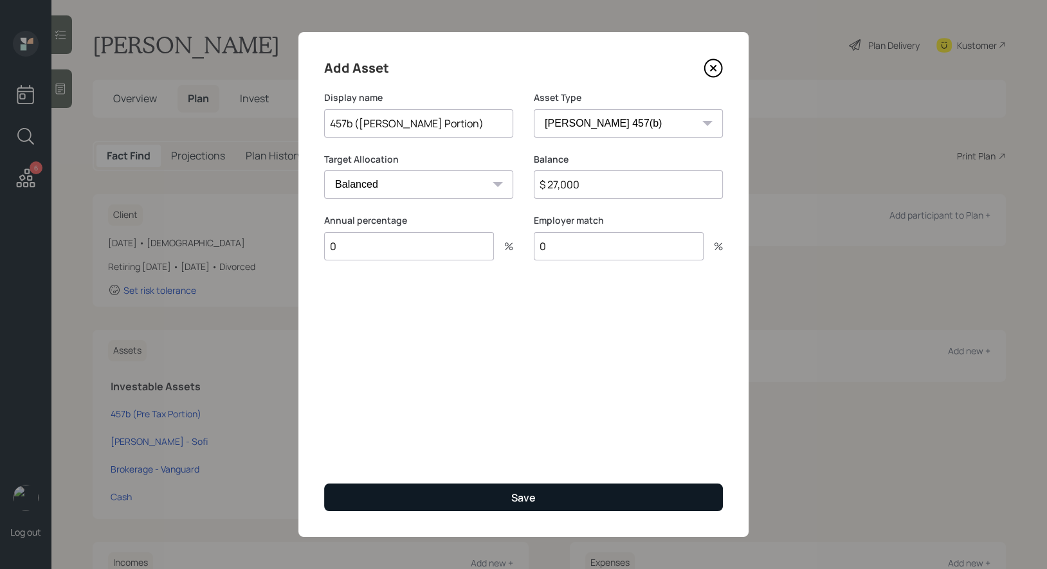
type input "457b ([PERSON_NAME] Portion)"
click at [407, 492] on button "Save" at bounding box center [523, 498] width 399 height 28
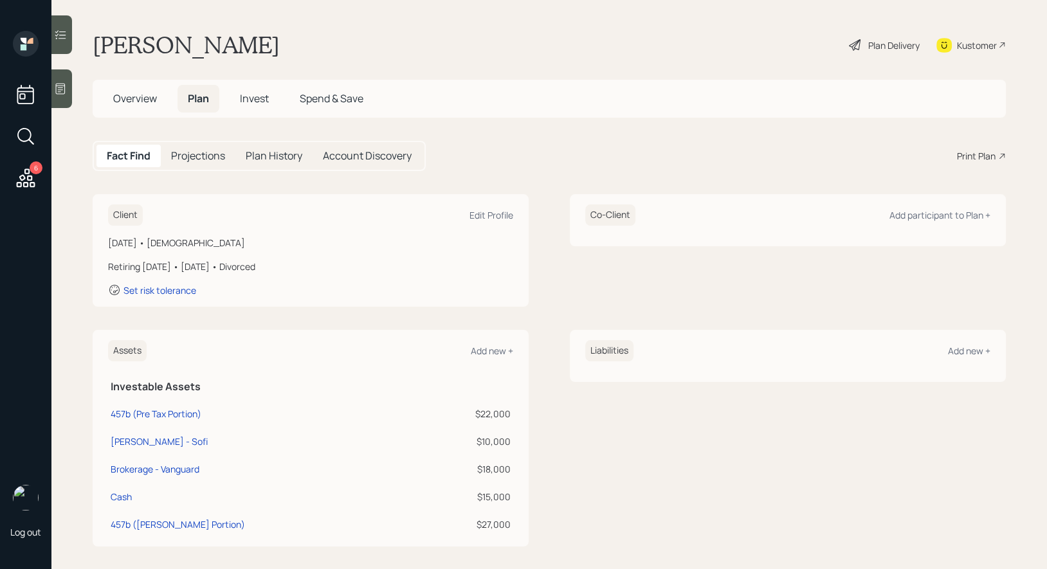
click at [129, 96] on span "Overview" at bounding box center [135, 98] width 44 height 14
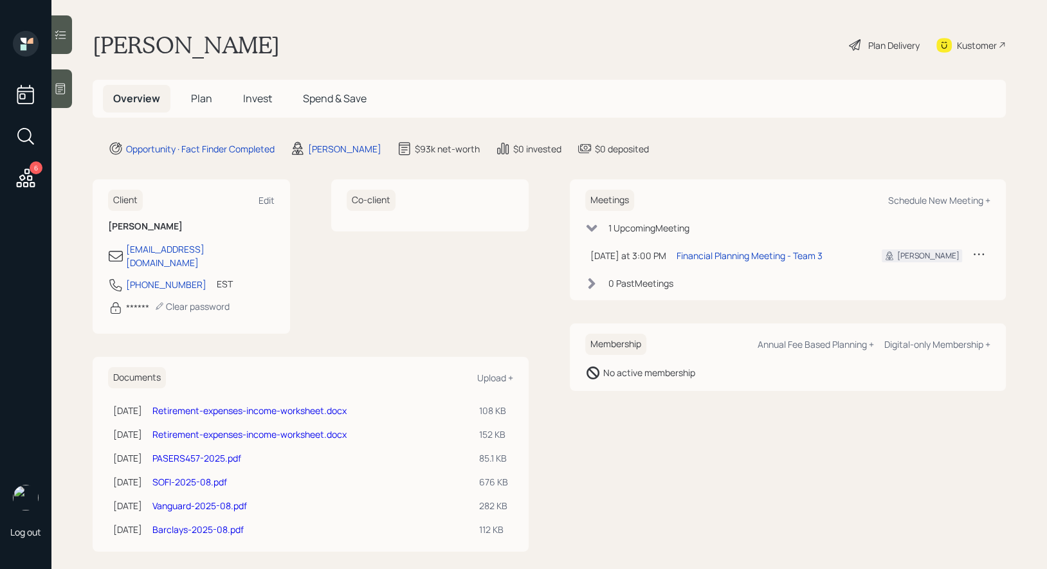
scroll to position [1, 0]
click at [259, 428] on link "Retirement-expenses-income-worksheet.docx" at bounding box center [249, 434] width 194 height 12
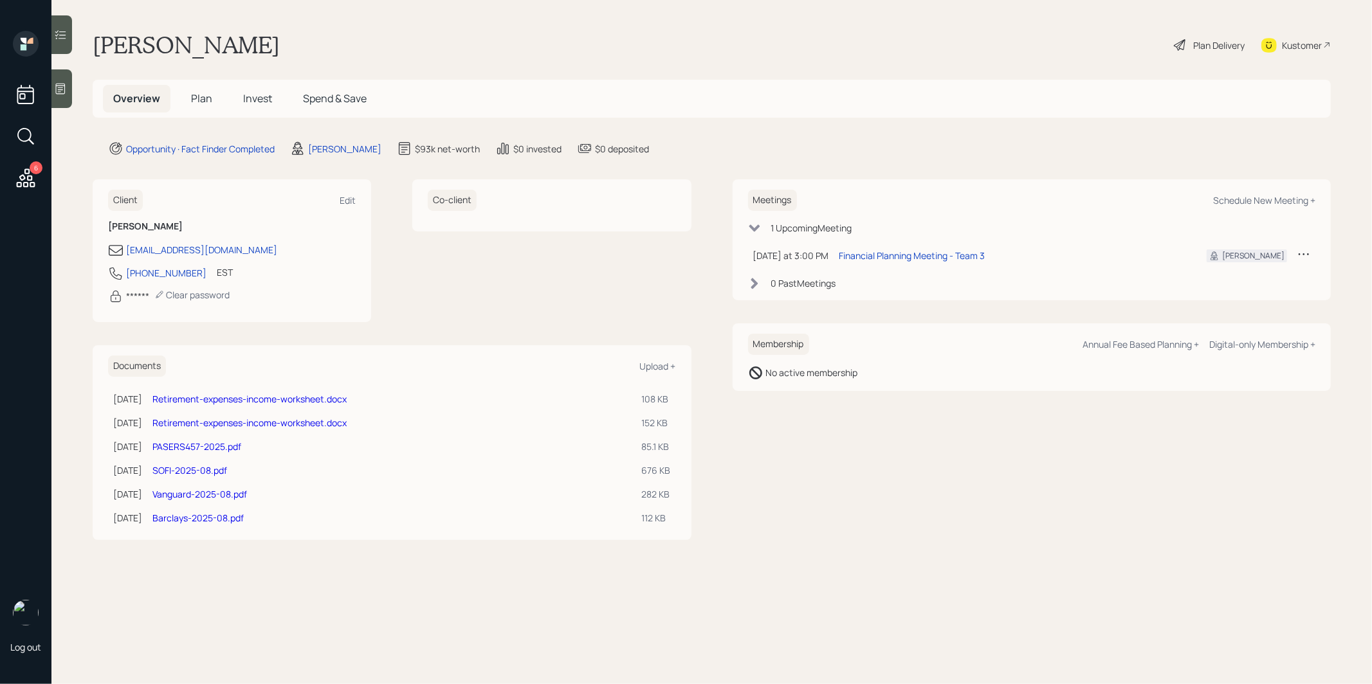
scroll to position [0, 0]
click at [202, 99] on span "Plan" at bounding box center [201, 98] width 21 height 14
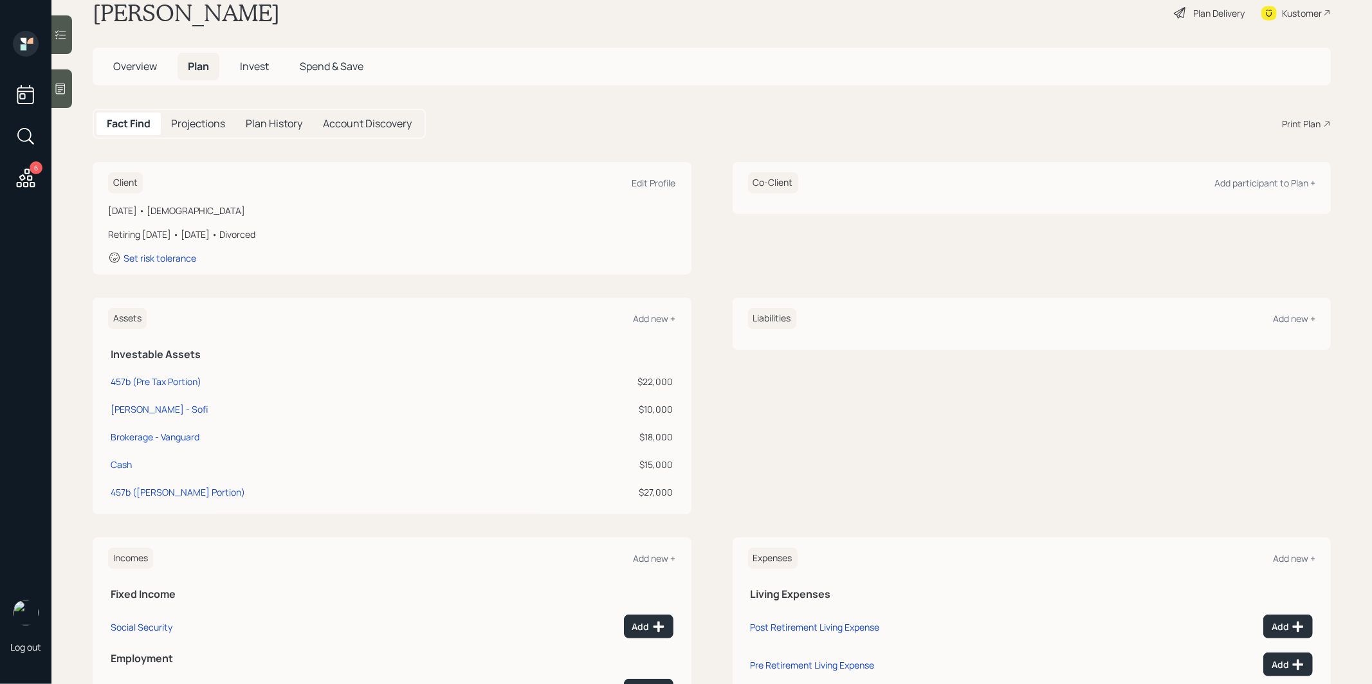
scroll to position [36, 0]
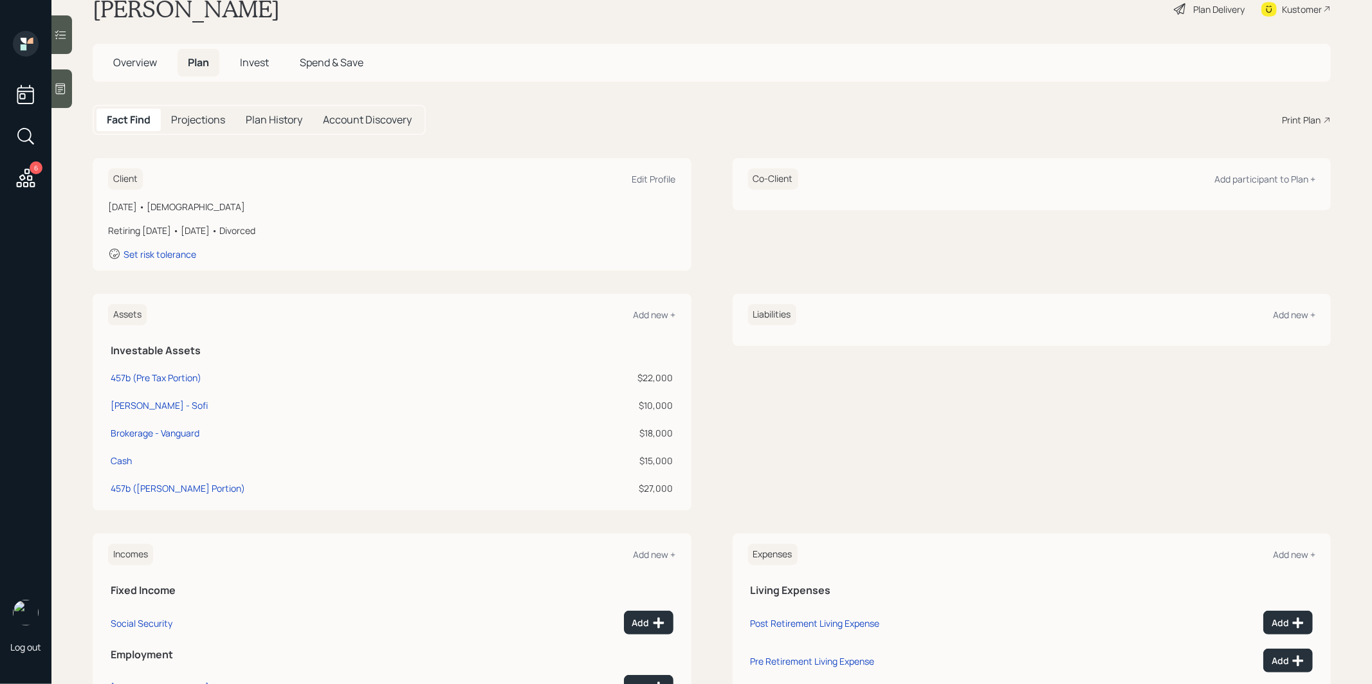
click at [68, 86] on div at bounding box center [61, 88] width 21 height 39
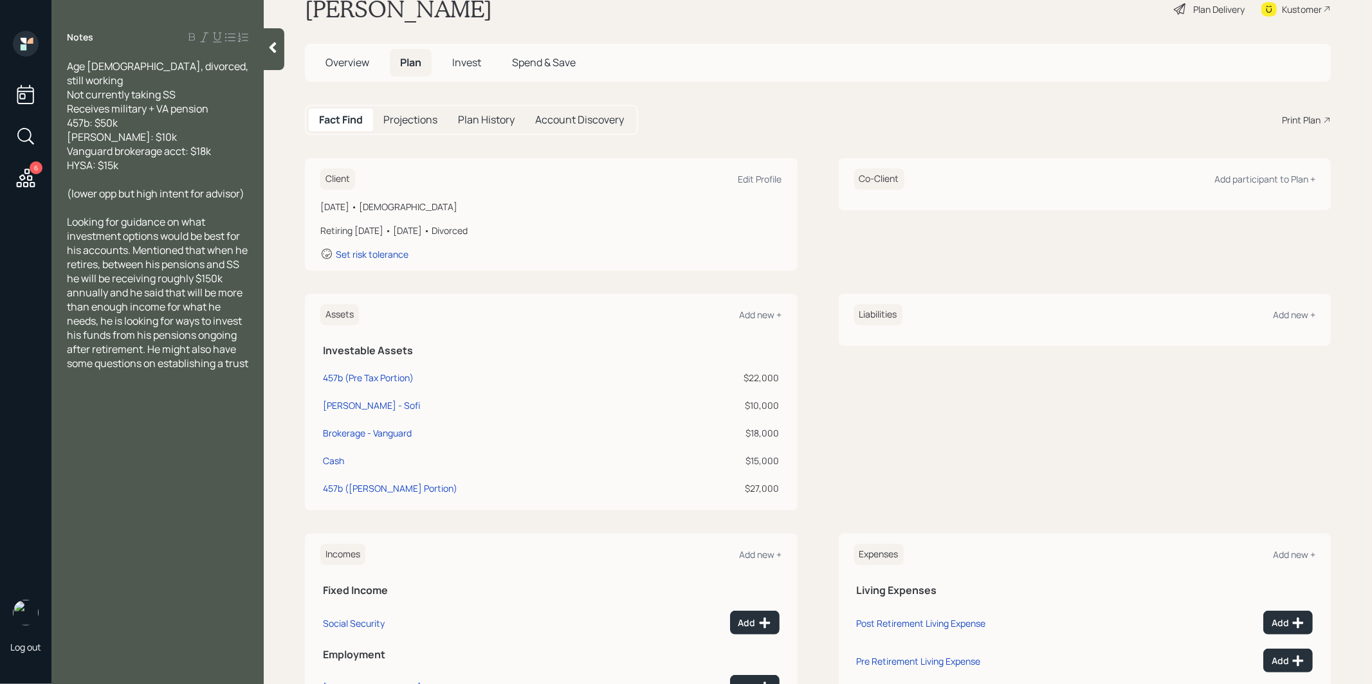
click at [273, 48] on icon at bounding box center [272, 47] width 13 height 13
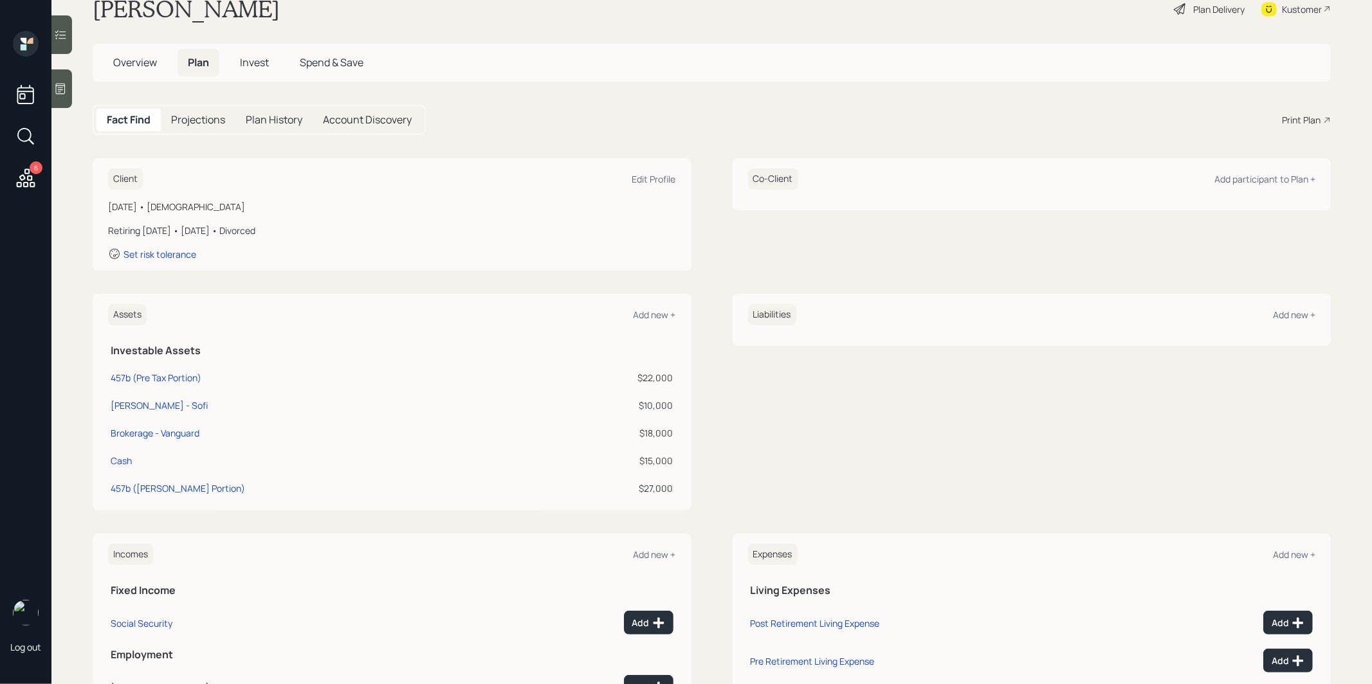
click at [655, 319] on div "Assets Add new +" at bounding box center [392, 314] width 568 height 21
click at [655, 315] on div "Add new +" at bounding box center [655, 315] width 42 height 12
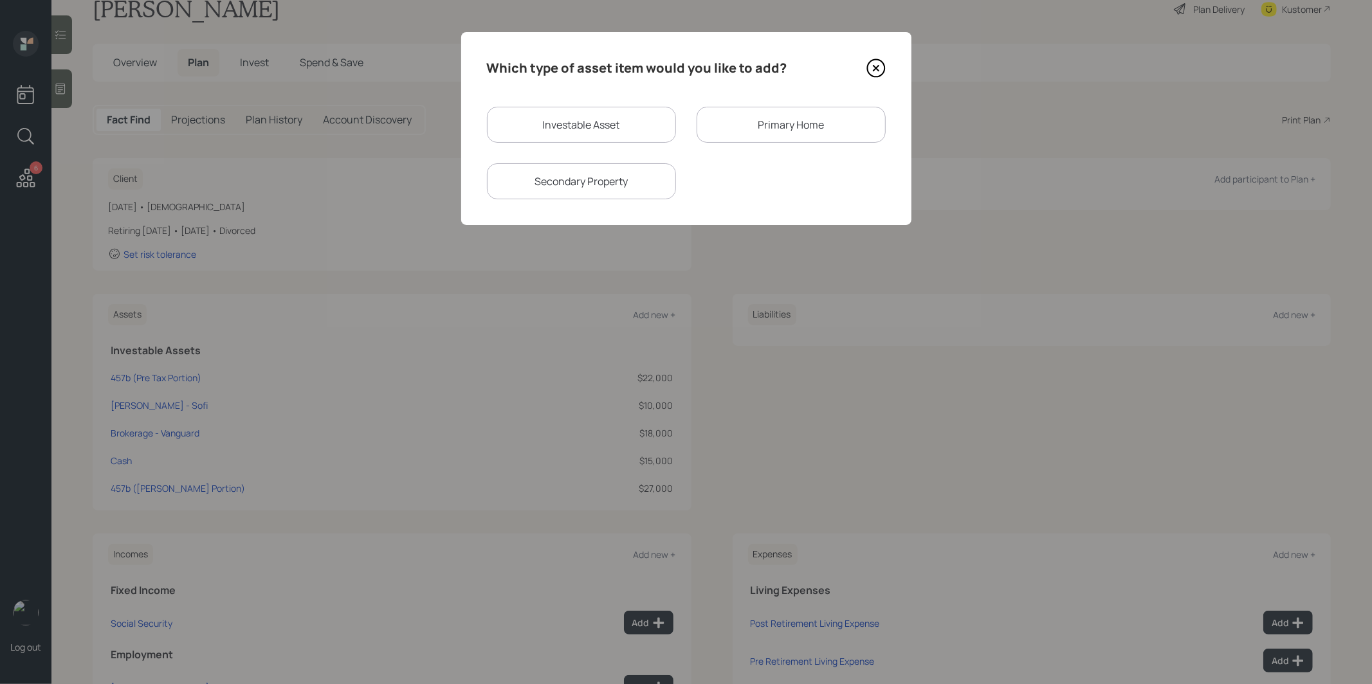
click at [807, 127] on div "Primary Home" at bounding box center [791, 125] width 189 height 36
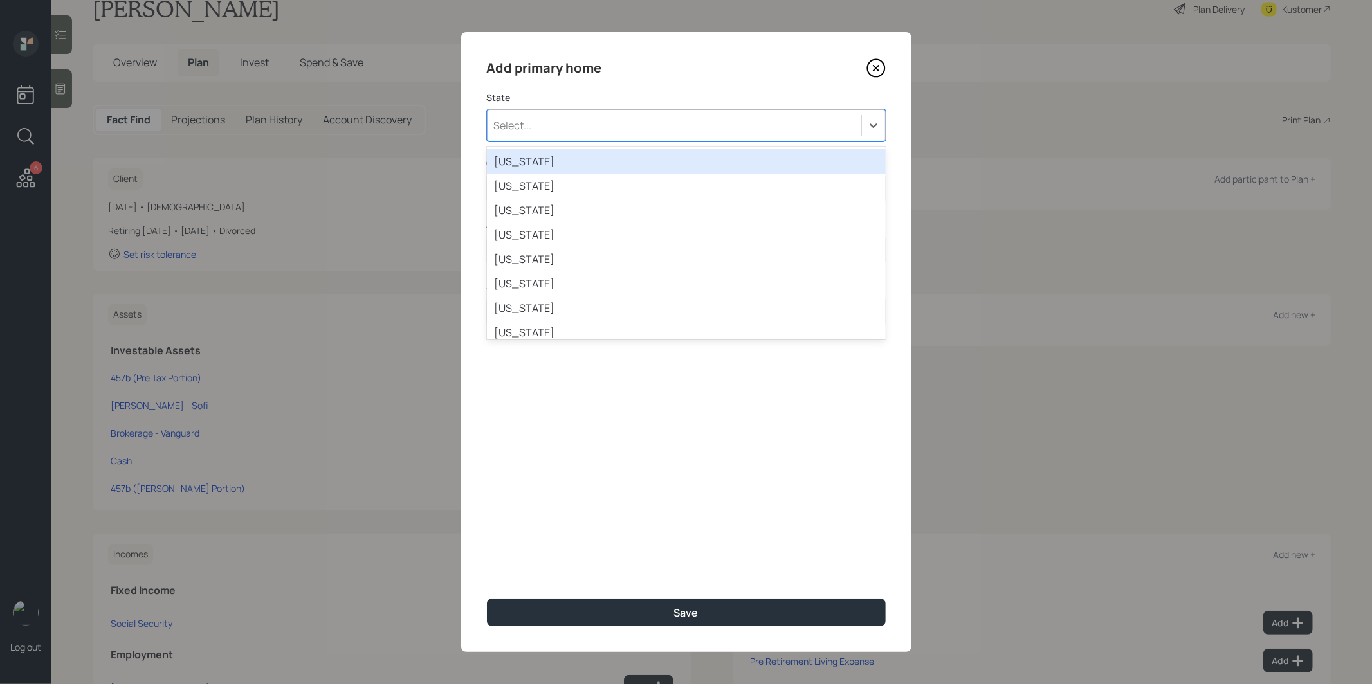
click at [527, 132] on div "Select..." at bounding box center [675, 125] width 374 height 22
type input "b"
type input "new"
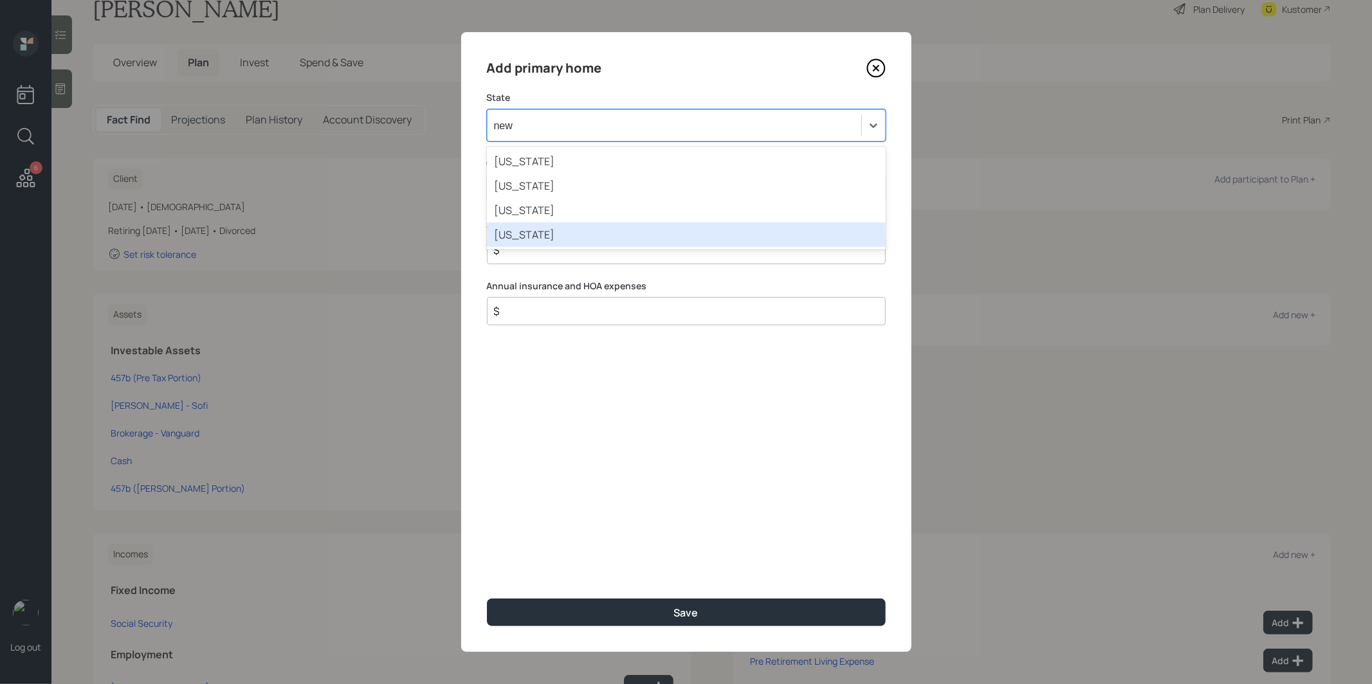
click at [532, 232] on div "[US_STATE]" at bounding box center [686, 235] width 399 height 24
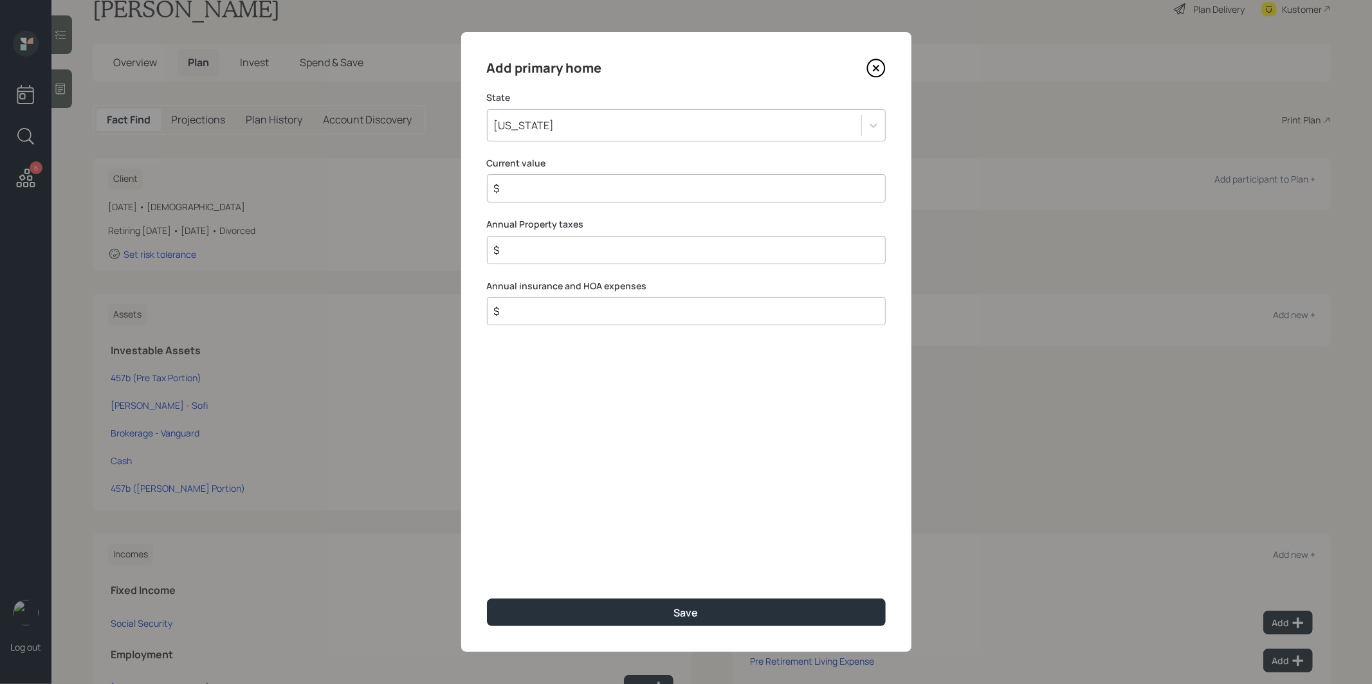
click at [547, 187] on input "$" at bounding box center [681, 188] width 377 height 15
type input "$ 1"
click at [585, 569] on button "Save" at bounding box center [686, 613] width 399 height 28
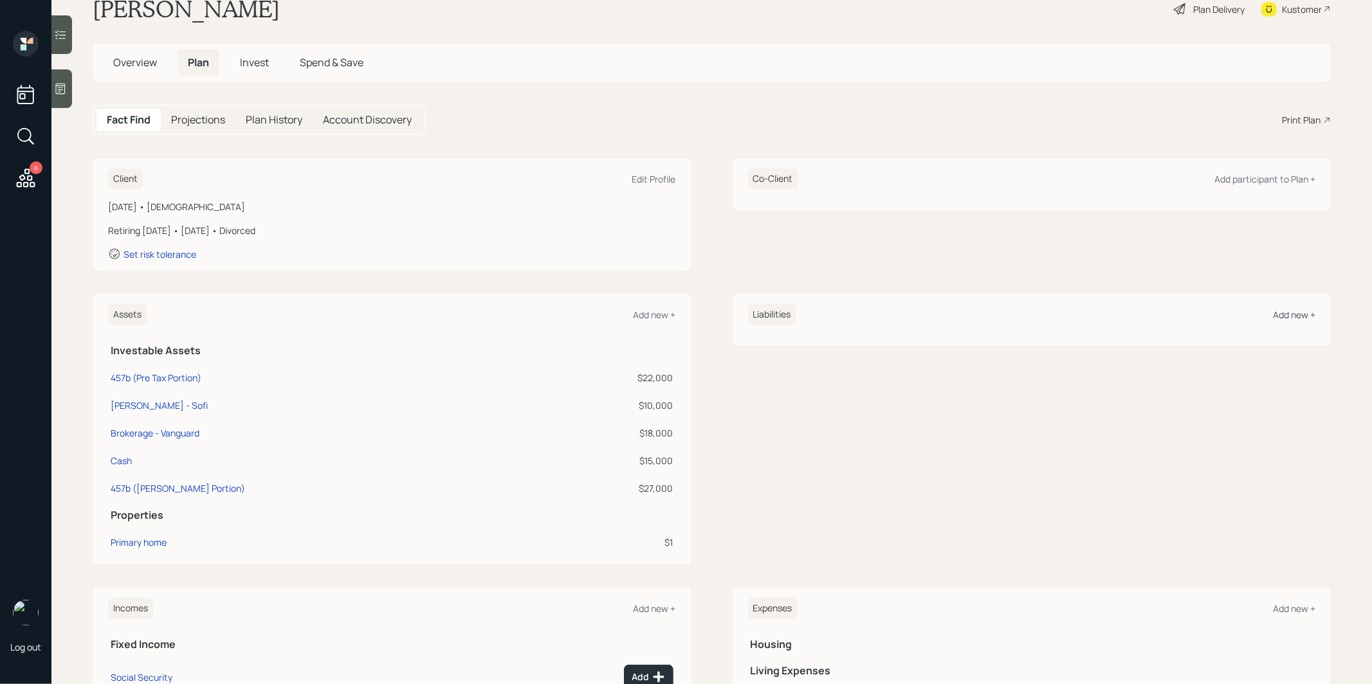
click at [1046, 318] on div "Add new +" at bounding box center [1294, 315] width 42 height 12
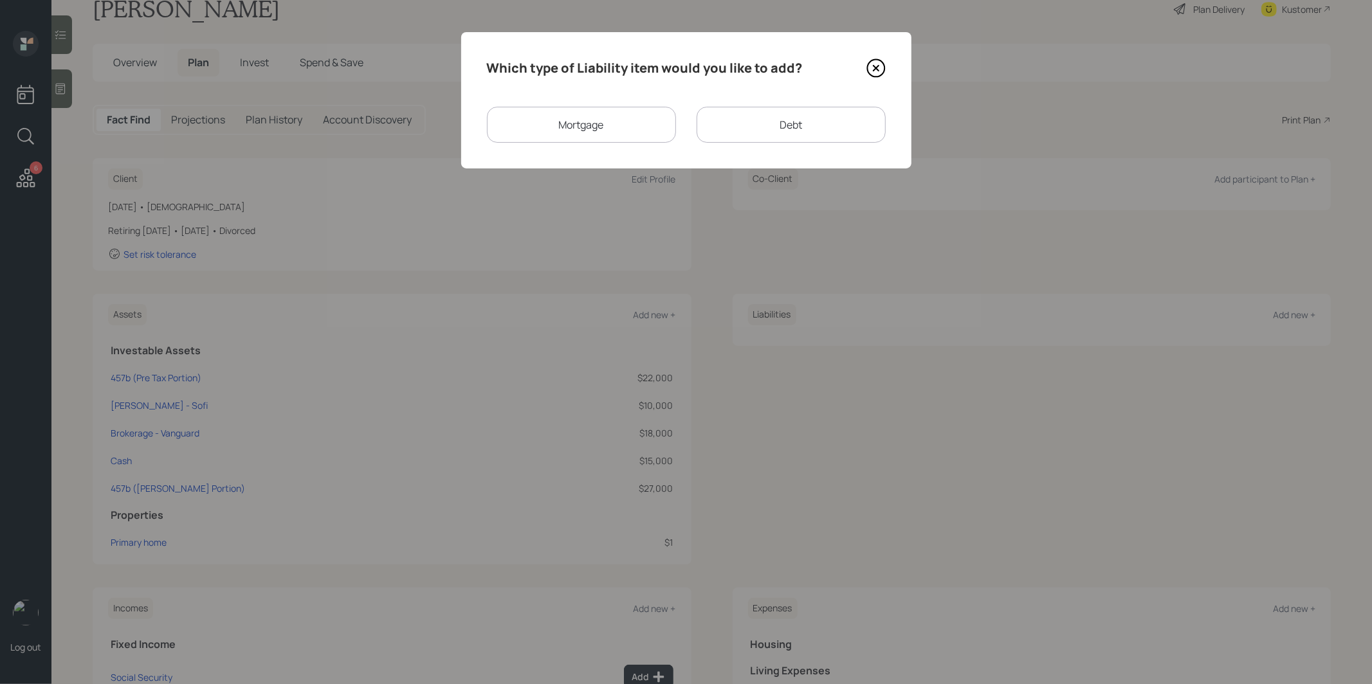
click at [617, 130] on div "Mortgage" at bounding box center [581, 125] width 189 height 36
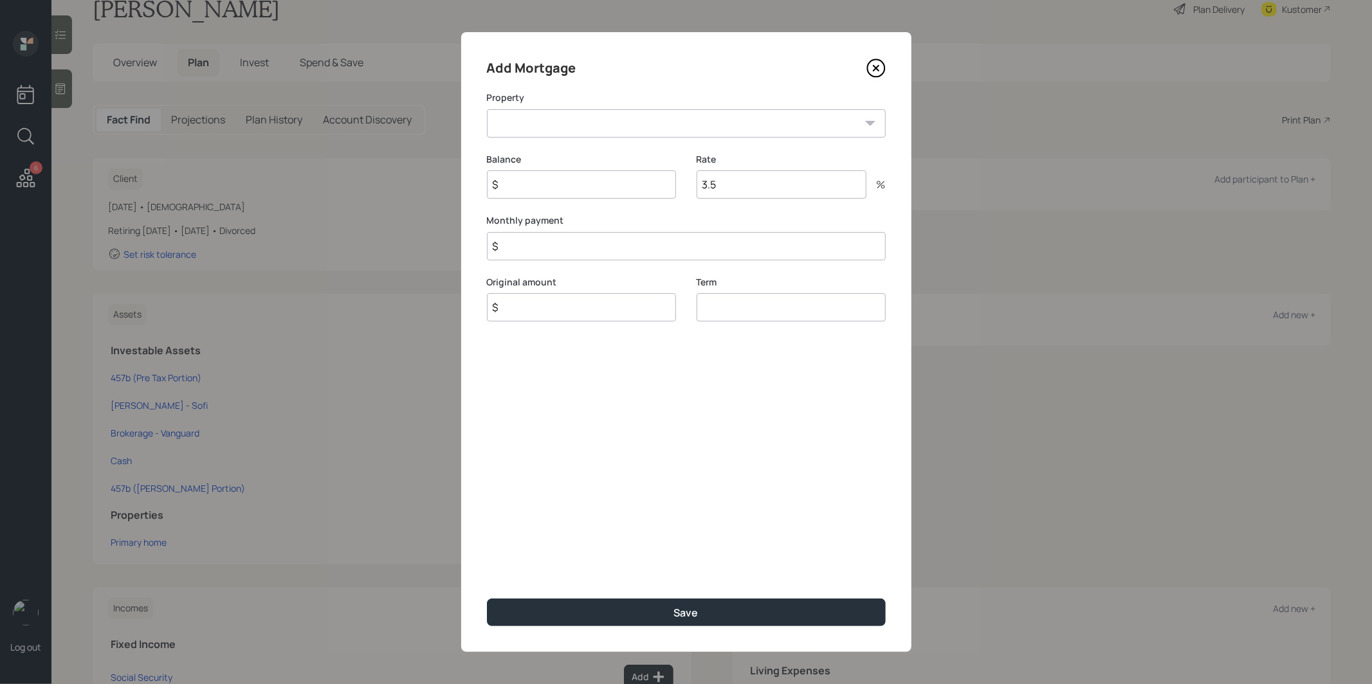
click at [594, 118] on select "NY Primary home" at bounding box center [686, 123] width 399 height 28
select select "c54290ef-336d-422a-a5da-f941e66a23ee"
click at [487, 109] on select "NY Primary home" at bounding box center [686, 123] width 399 height 28
click at [527, 184] on input "$" at bounding box center [581, 184] width 189 height 28
type input "$ 1"
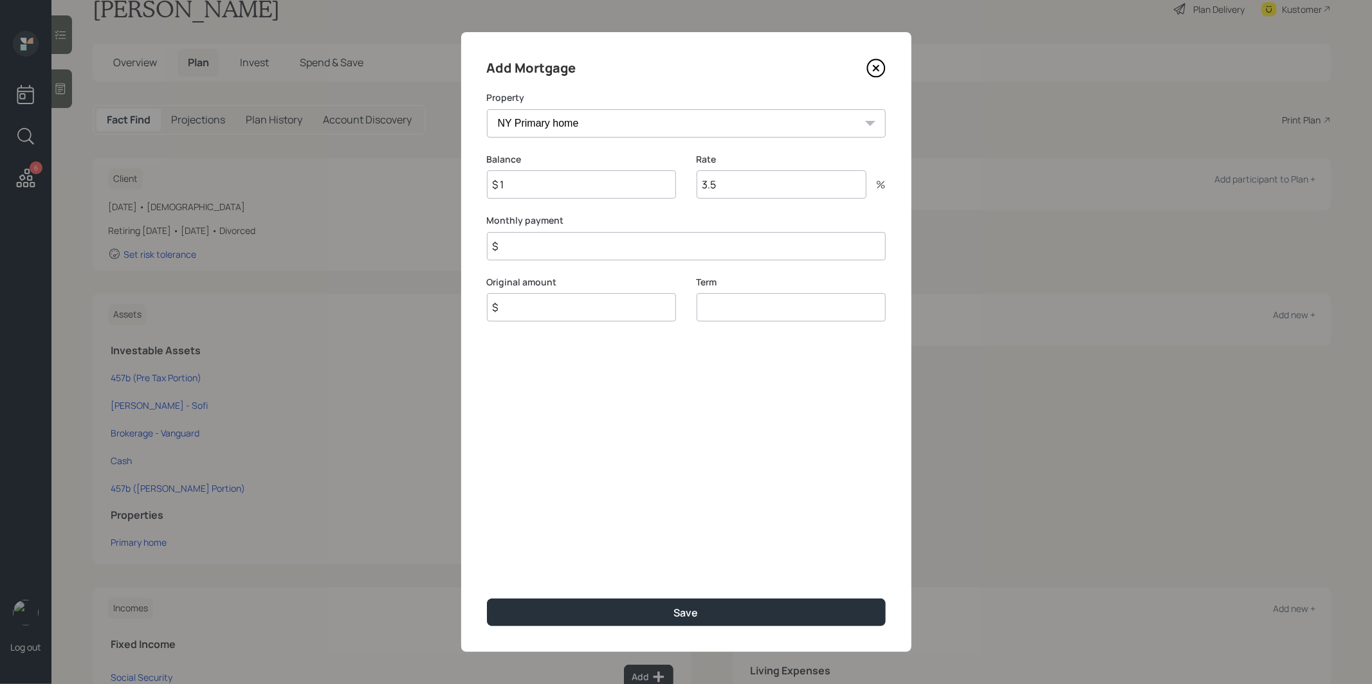
click at [503, 245] on input "$" at bounding box center [686, 246] width 399 height 28
type input "$ 1,154"
click at [751, 188] on input "3.5" at bounding box center [782, 184] width 170 height 28
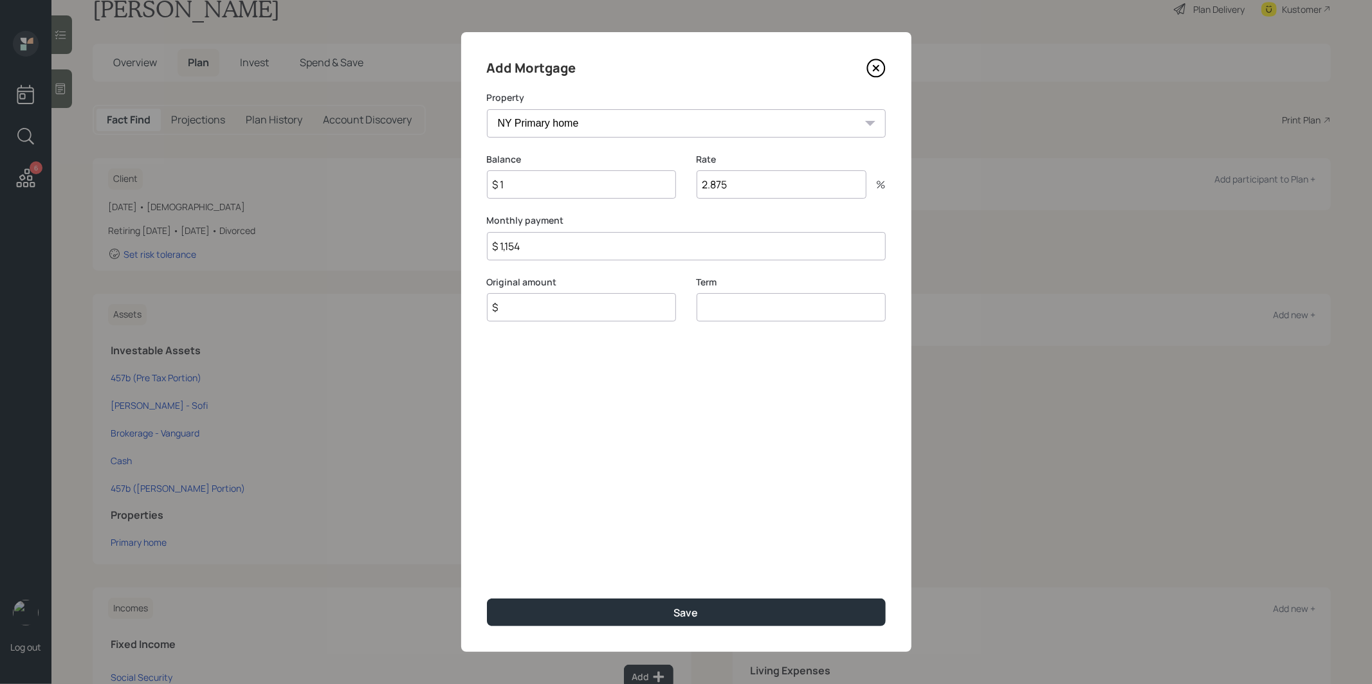
type input "2.875"
click at [532, 310] on input "$" at bounding box center [581, 307] width 189 height 28
type input "$ 1"
click at [737, 310] on input "number" at bounding box center [791, 307] width 189 height 28
type input "30"
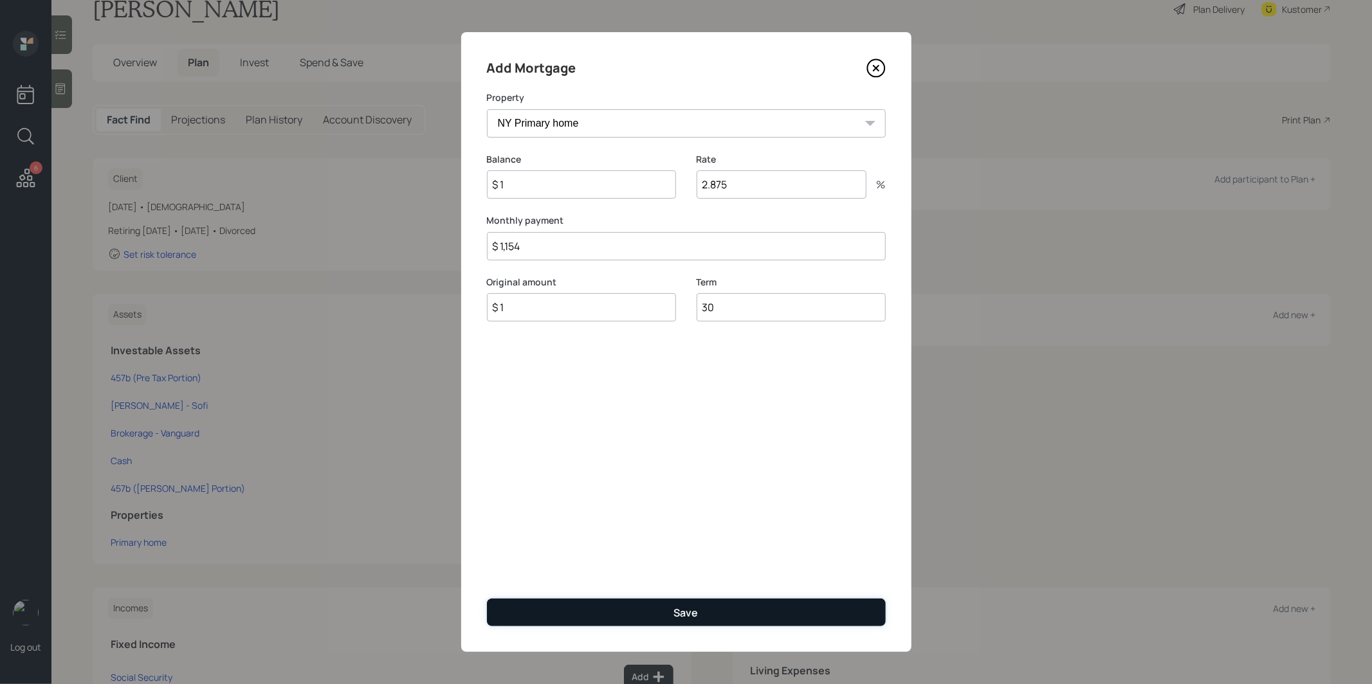
click at [644, 569] on button "Save" at bounding box center [686, 613] width 399 height 28
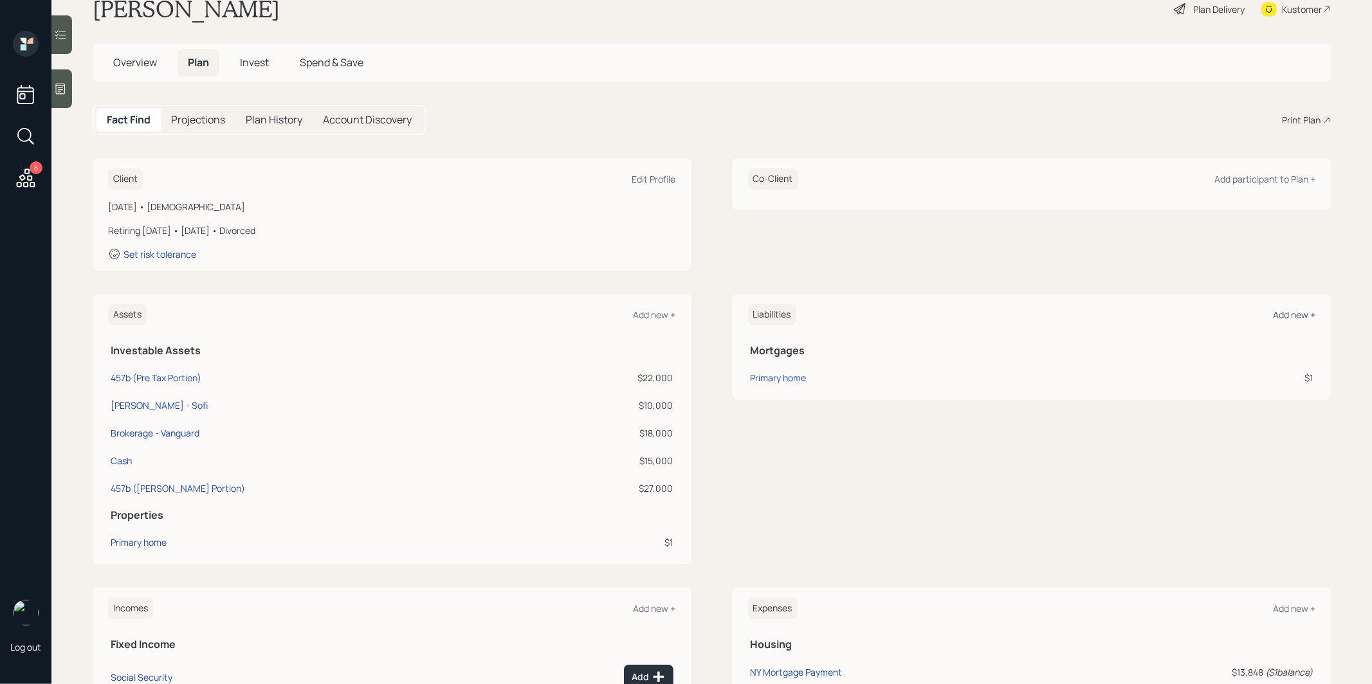
click at [1046, 309] on div "Add new +" at bounding box center [1294, 315] width 42 height 12
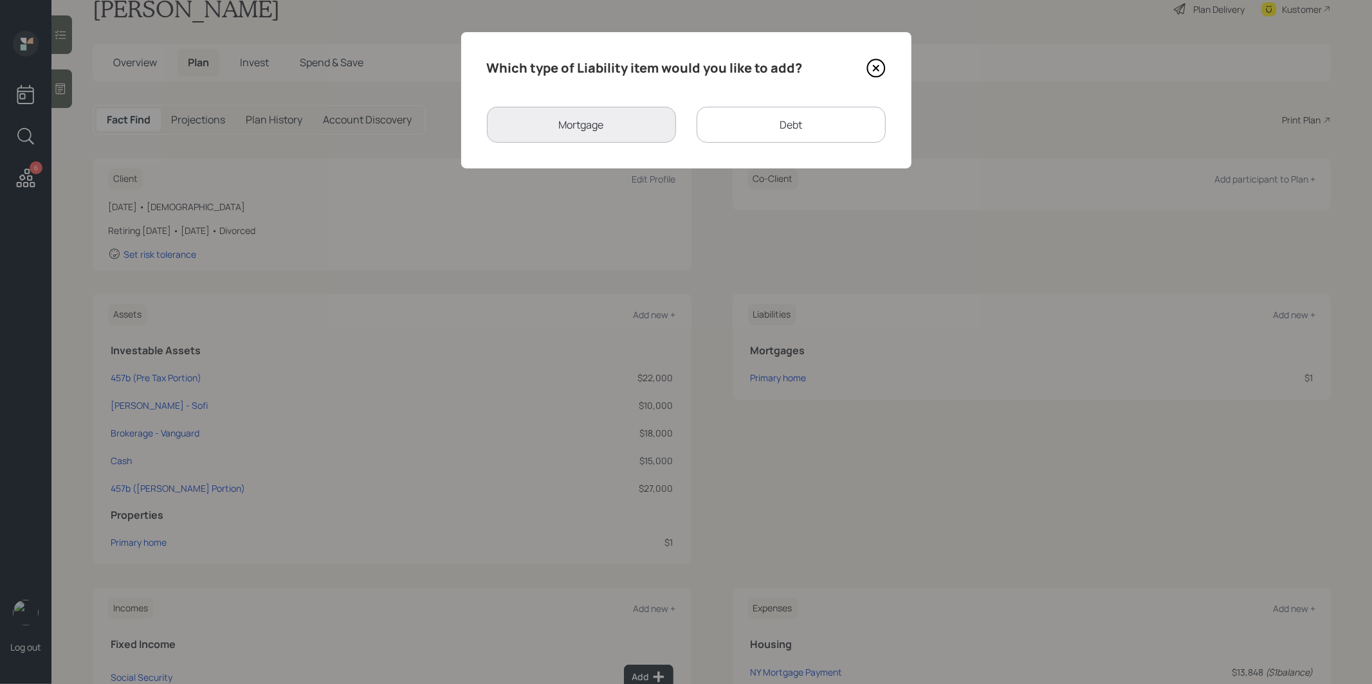
click at [747, 132] on div "Debt" at bounding box center [791, 125] width 189 height 36
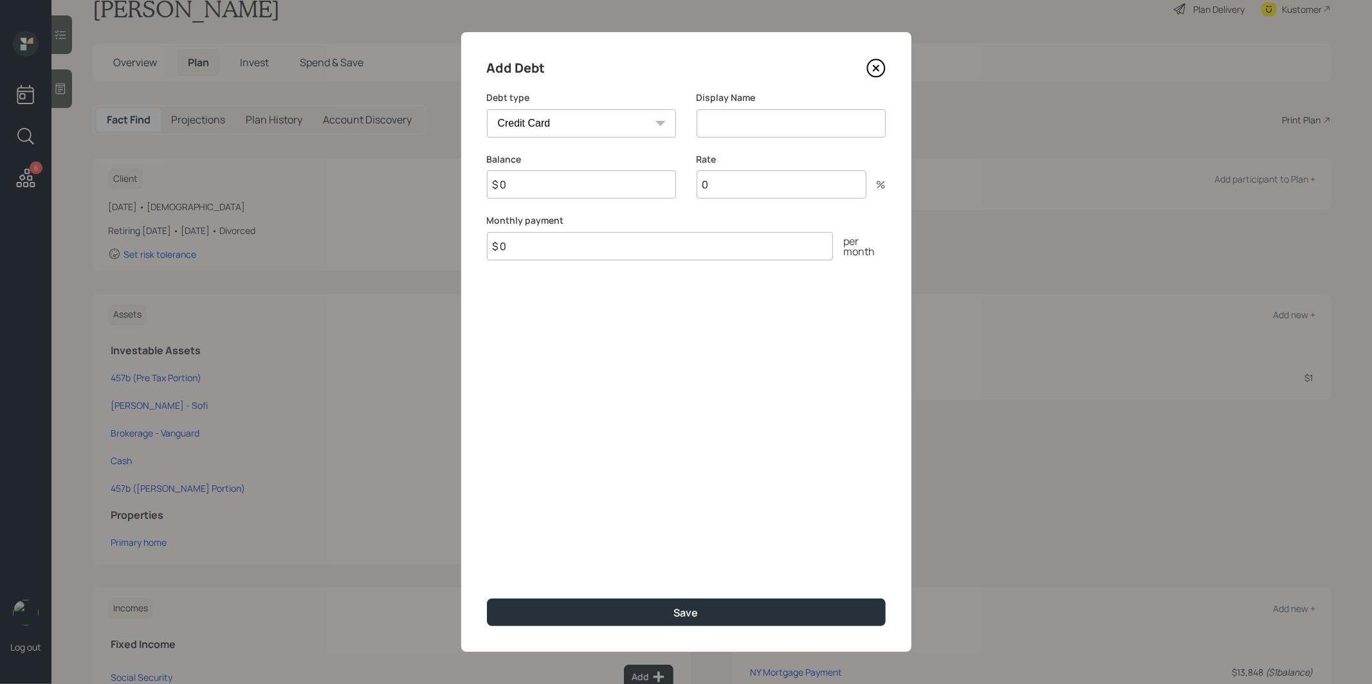
click at [591, 122] on select "Car Credit Card Medical Student Other" at bounding box center [581, 123] width 189 height 28
select select "car"
click at [487, 109] on select "Car Credit Card Medical Student Other" at bounding box center [581, 123] width 189 height 28
click at [769, 118] on input at bounding box center [791, 123] width 189 height 28
type input "Car Loan"
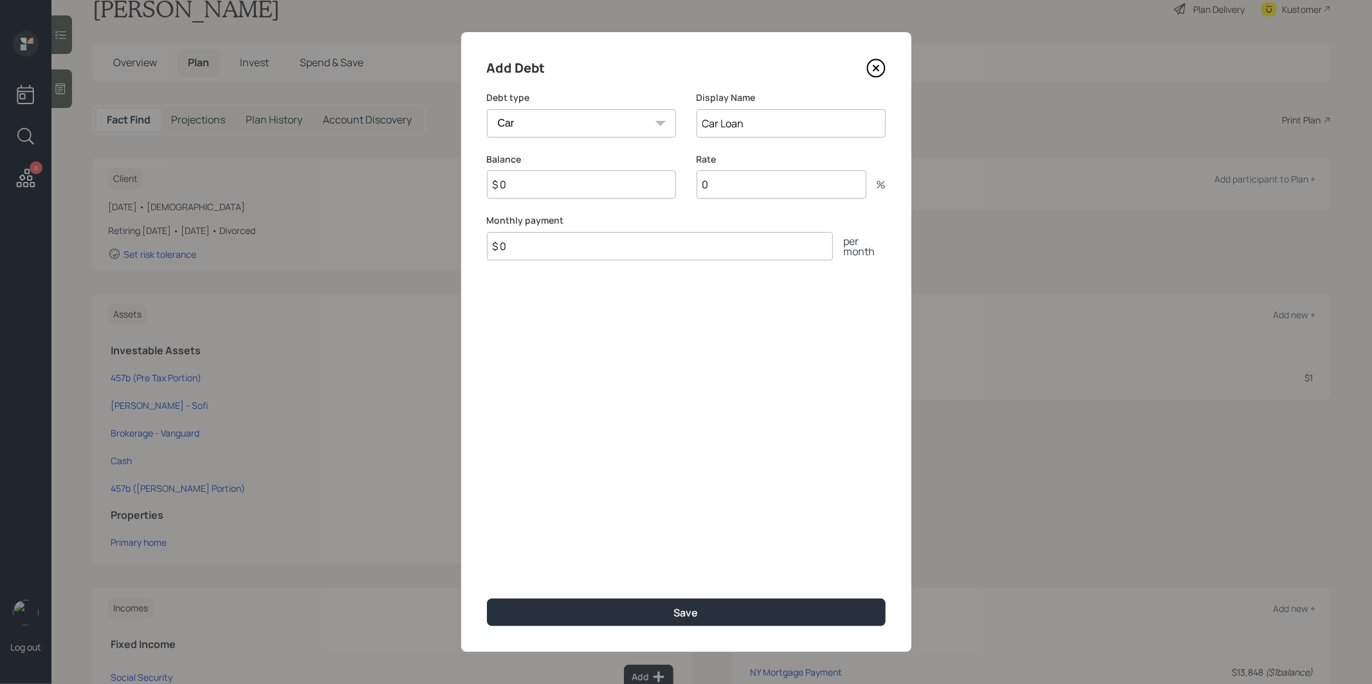
click at [591, 185] on input "$ 0" at bounding box center [581, 184] width 189 height 28
type input "$ 1"
click at [560, 252] on input "$ 0" at bounding box center [660, 246] width 346 height 28
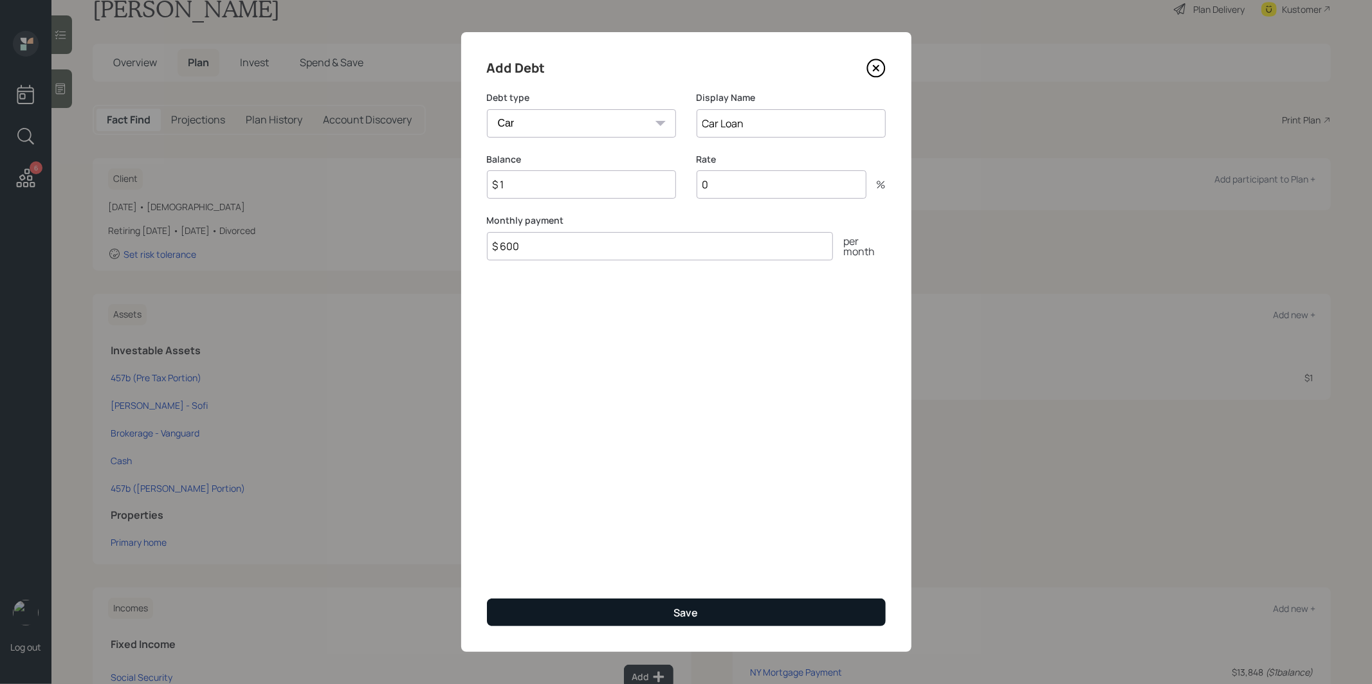
type input "$ 600"
click at [670, 569] on button "Save" at bounding box center [686, 613] width 399 height 28
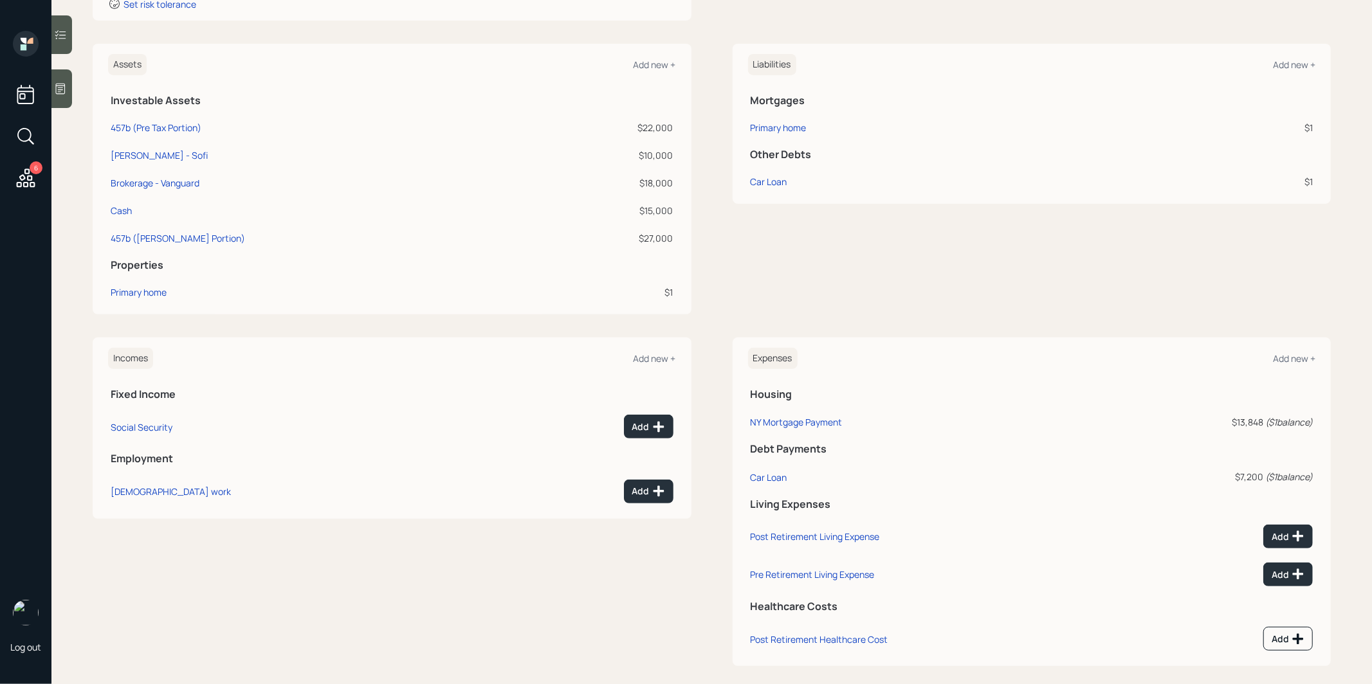
scroll to position [297, 0]
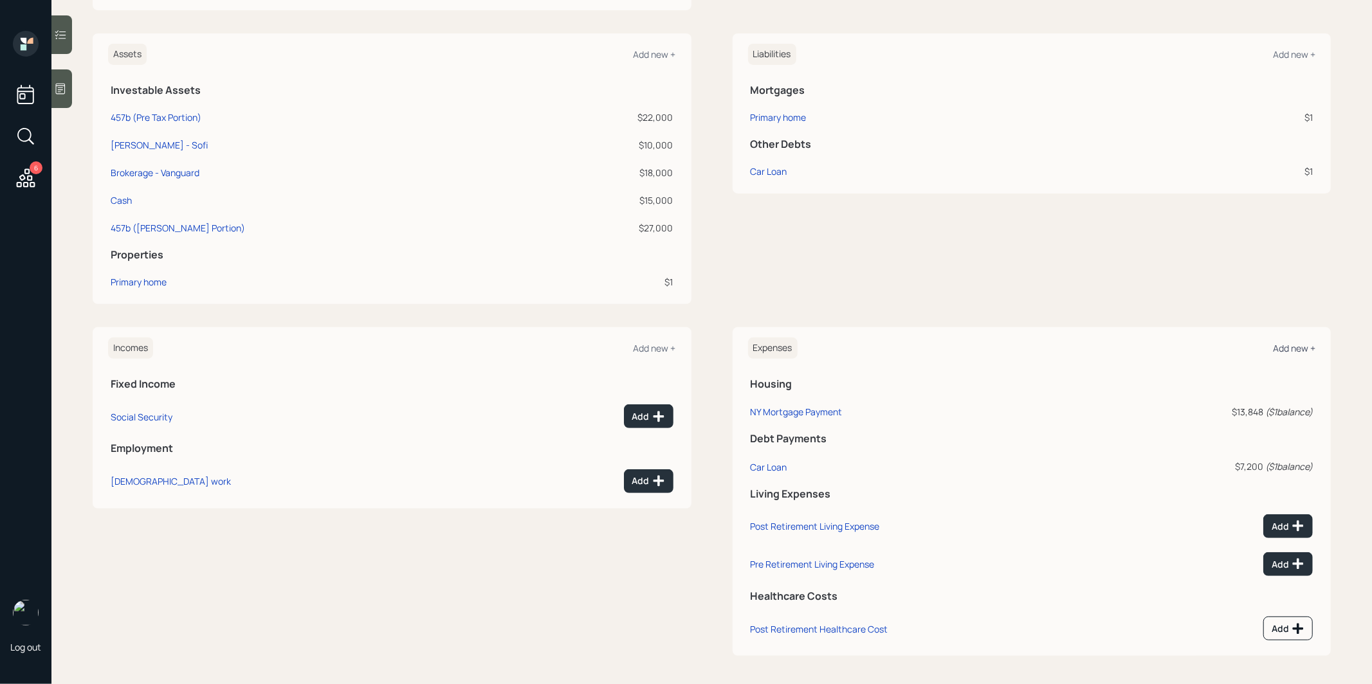
click at [1046, 347] on div "Add new +" at bounding box center [1294, 348] width 42 height 12
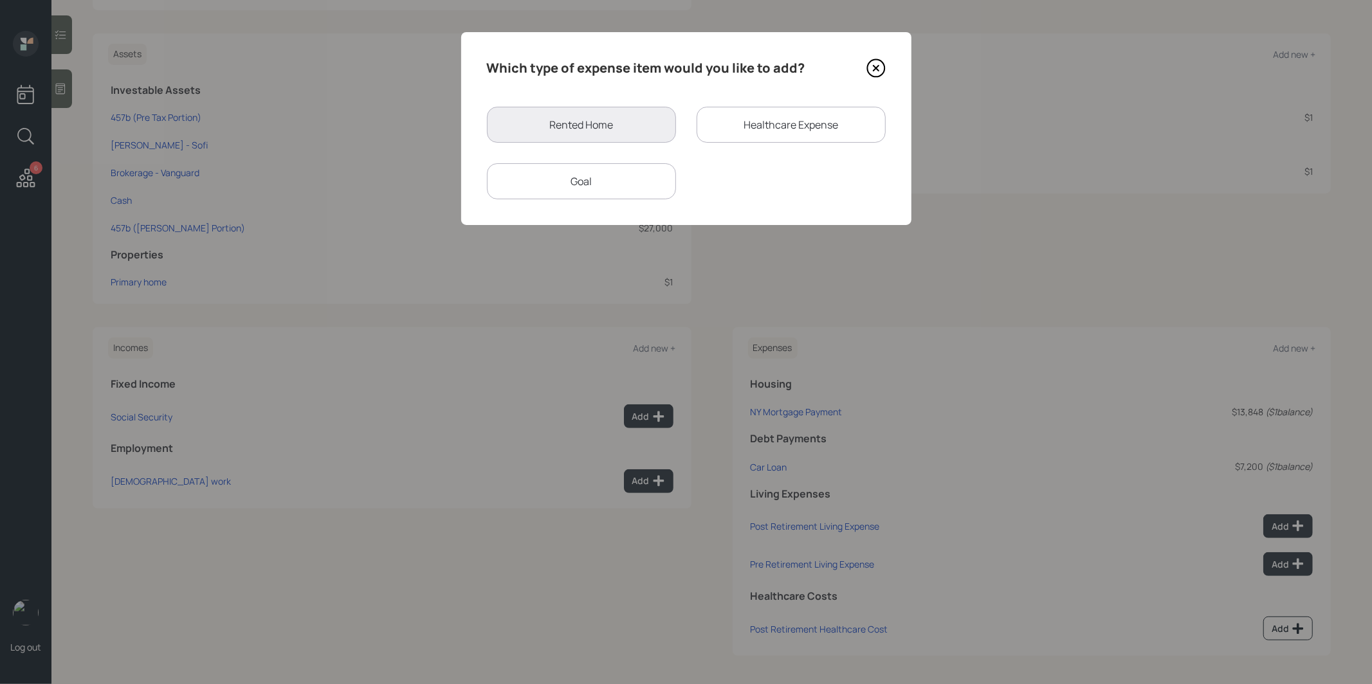
click at [614, 178] on div "Goal" at bounding box center [581, 181] width 189 height 36
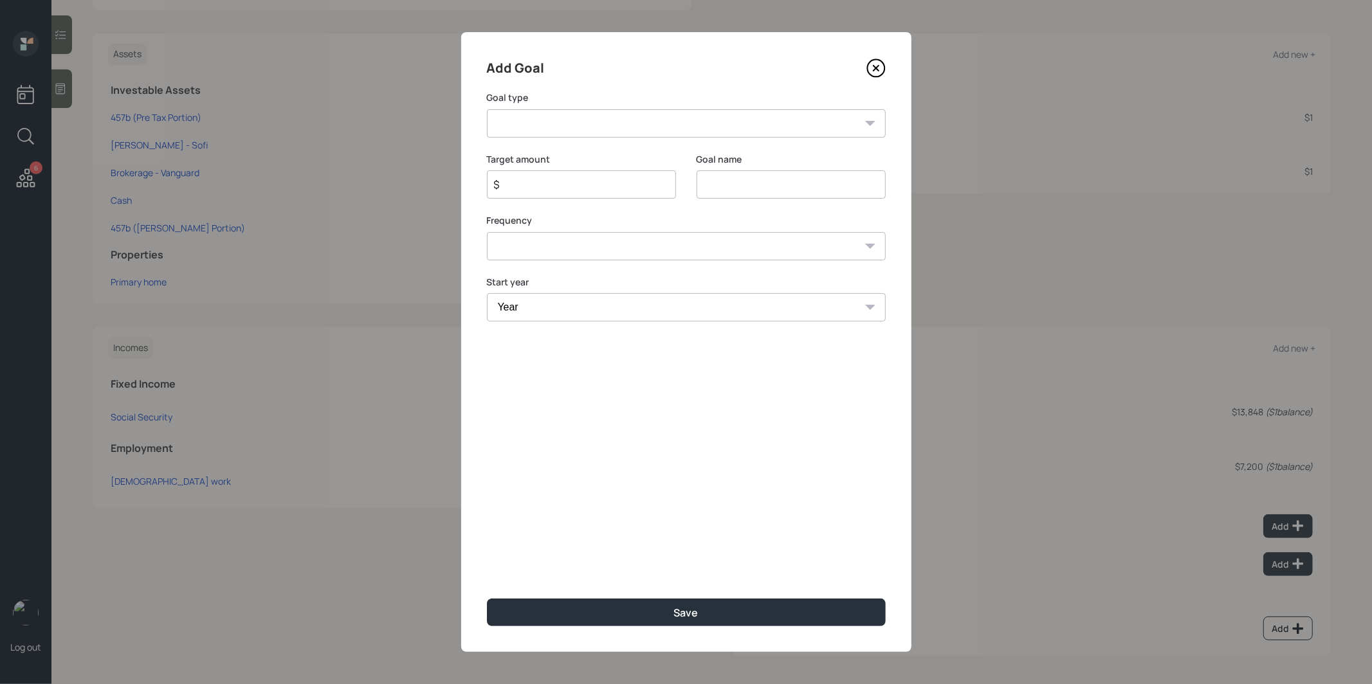
click at [743, 184] on input at bounding box center [791, 184] width 189 height 28
type input "Gifting"
click at [547, 180] on input "$" at bounding box center [576, 184] width 167 height 15
type input "$ 3,000"
click at [513, 128] on select "Create an emergency fund Donate to charity Purchase a home Make a purchase Supp…" at bounding box center [686, 123] width 399 height 28
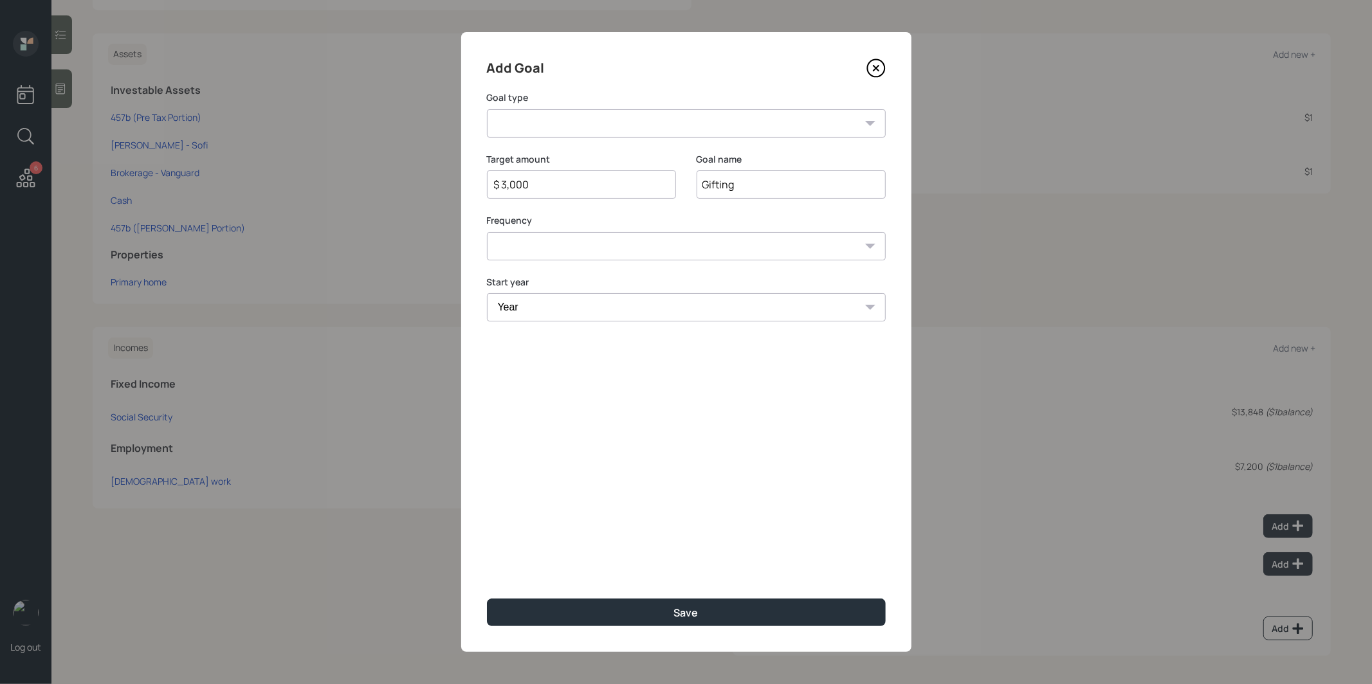
select select "charity"
click at [487, 109] on select "Create an emergency fund Donate to charity Purchase a home Make a purchase Supp…" at bounding box center [686, 123] width 399 height 28
click at [543, 251] on select "One time Every 1 year Every 2 years Every 3 years Every 4 years Every 5 years E…" at bounding box center [686, 246] width 399 height 28
select select "1"
click at [487, 232] on select "One time Every 1 year Every 2 years Every 3 years Every 4 years Every 5 years E…" at bounding box center [686, 246] width 399 height 28
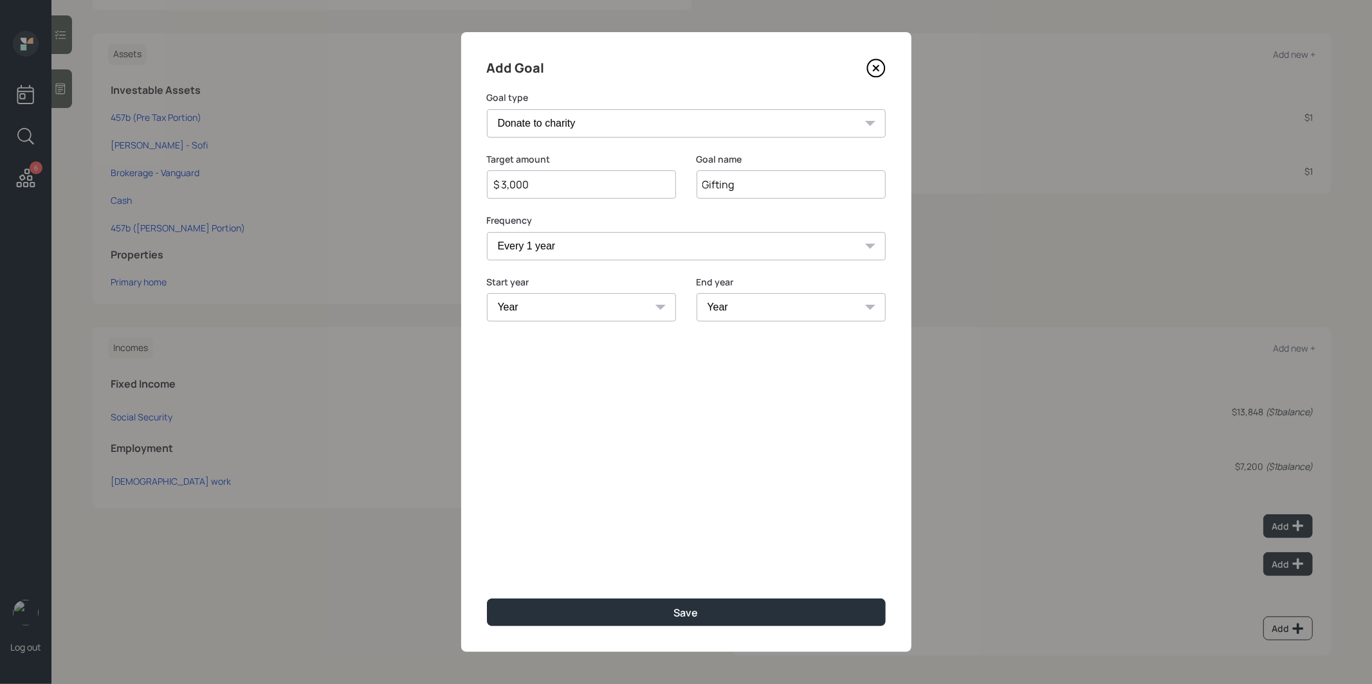
click at [525, 307] on select "Year [DATE] 2026 2027 2028 2029 2030 2031 2032 2033 2034 2035 2036 2037 2038 20…" at bounding box center [581, 307] width 189 height 28
select select "2025"
click at [487, 293] on select "Year [DATE] 2026 2027 2028 2029 2030 2031 2032 2033 2034 2035 2036 2037 2038 20…" at bounding box center [581, 307] width 189 height 28
click at [740, 315] on select "Year [DATE] 2026 2027 2028 2029 2030 2031 2032 2033 2034 2035 2036 2037 2038 20…" at bounding box center [791, 307] width 189 height 28
select select "2056"
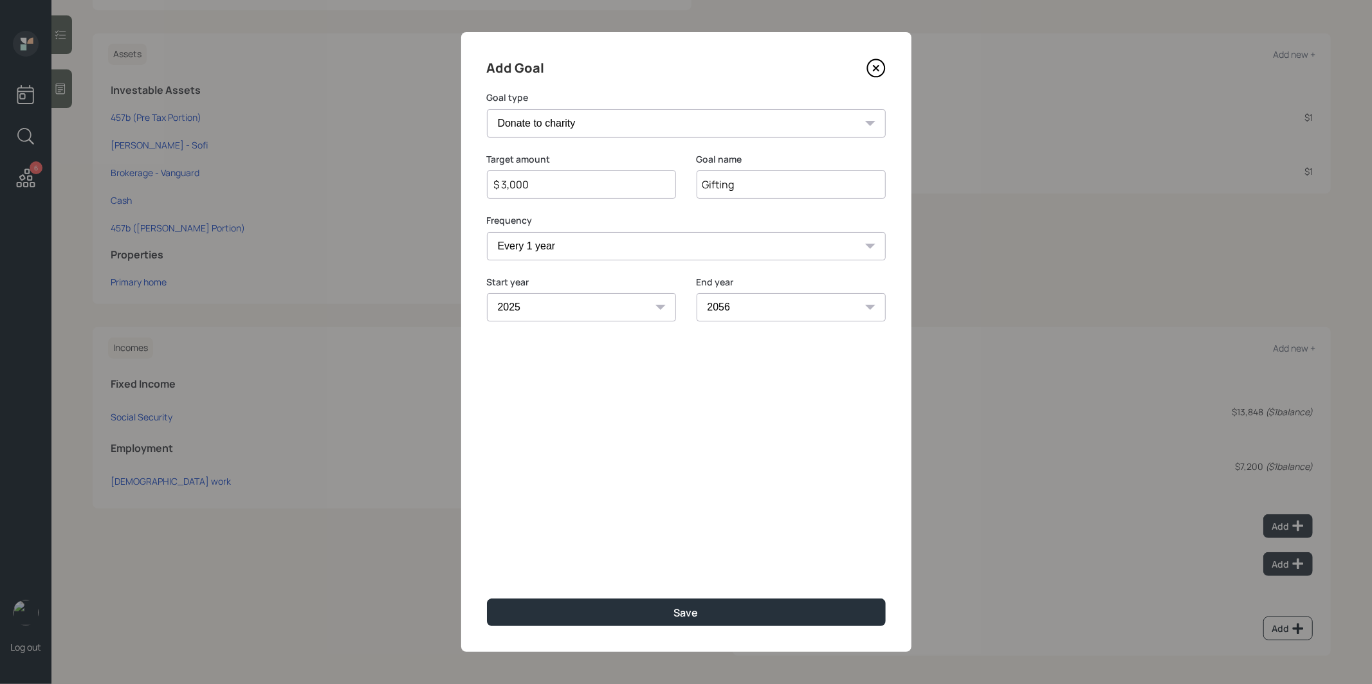
click at [697, 293] on select "Year [DATE] 2026 2027 2028 2029 2030 2031 2032 2033 2034 2035 2036 2037 2038 20…" at bounding box center [791, 307] width 189 height 28
click at [675, 569] on div "Save" at bounding box center [686, 613] width 24 height 14
type input "$"
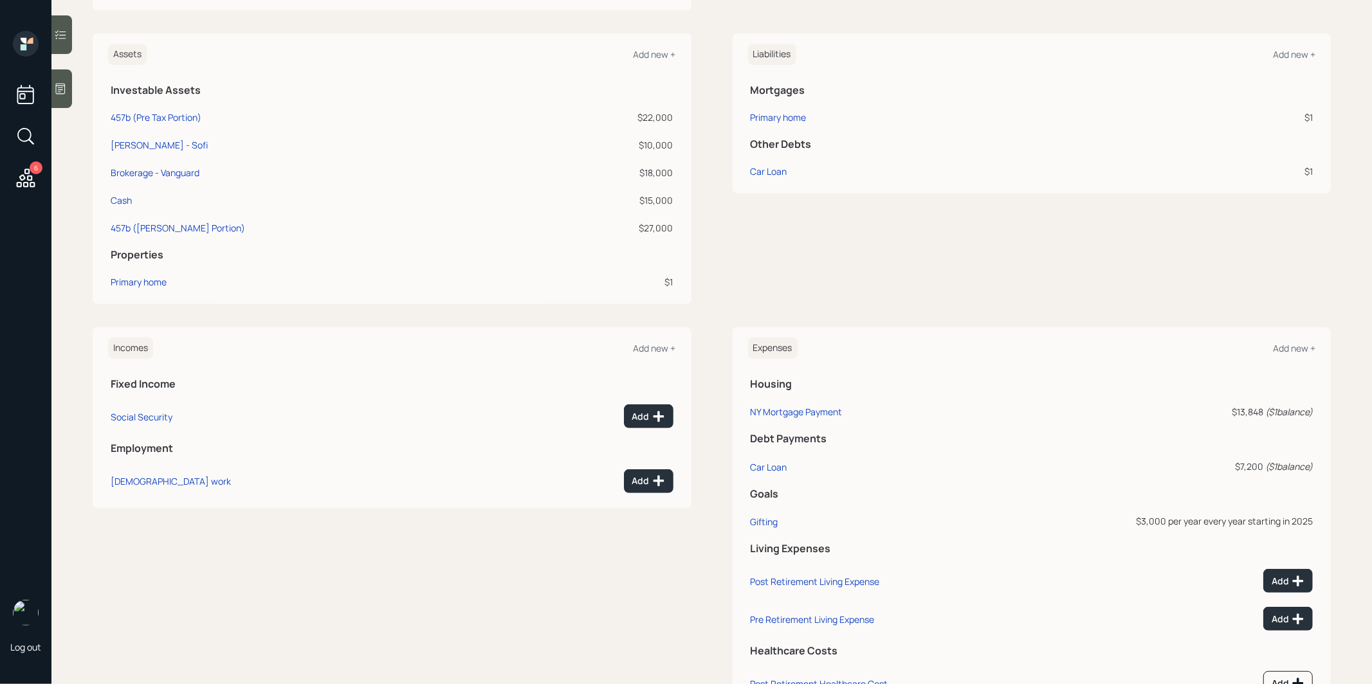
scroll to position [351, 0]
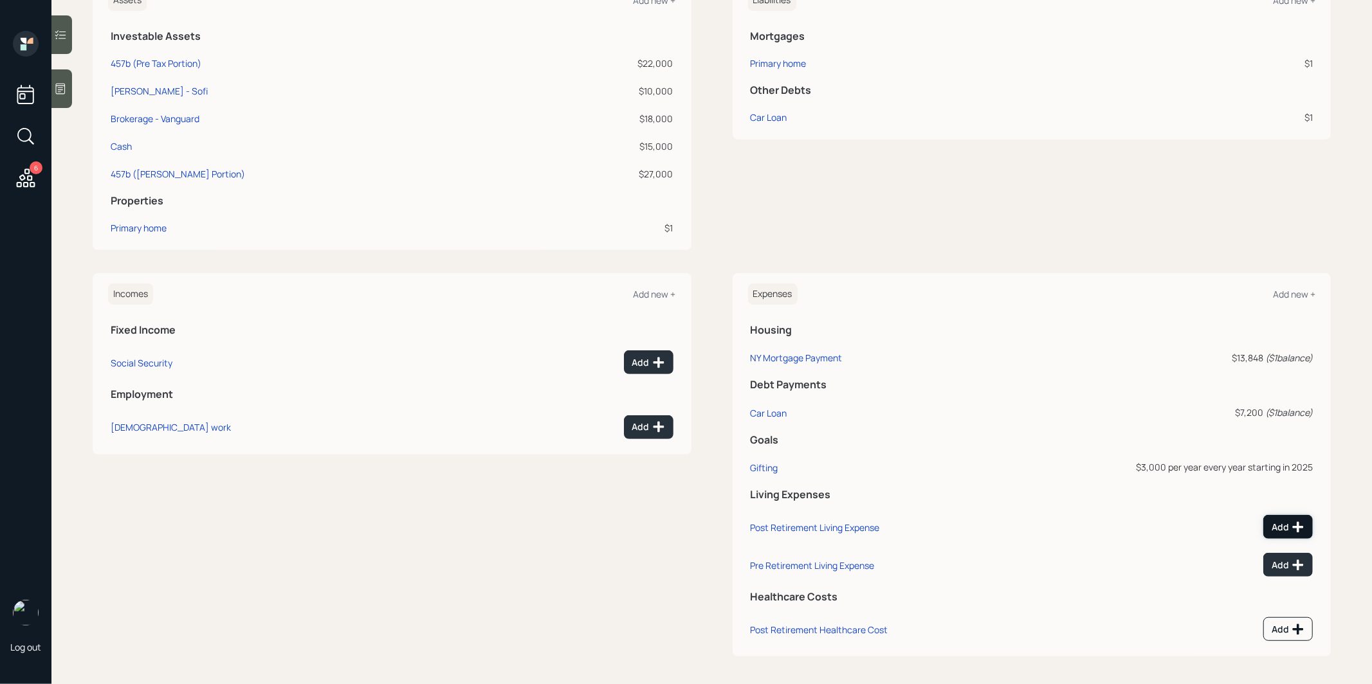
click at [1046, 524] on div "Add" at bounding box center [1288, 527] width 33 height 13
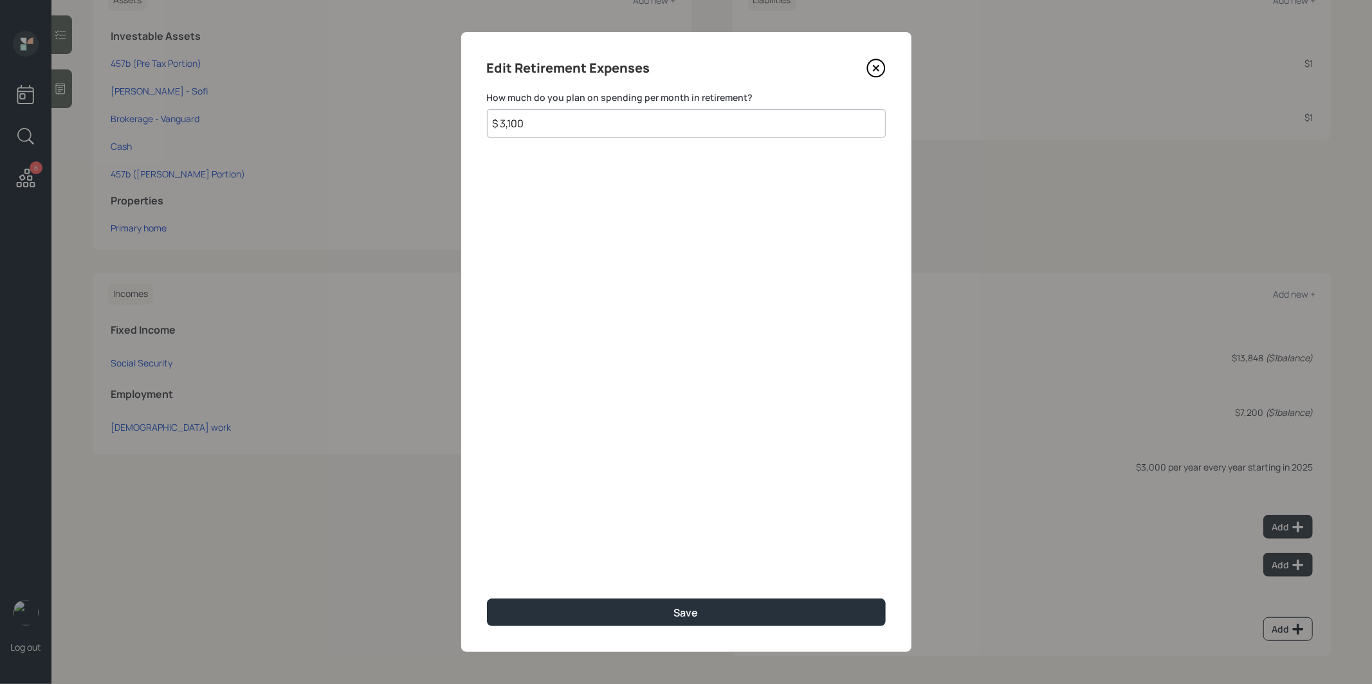
type input "$ 3,100"
click at [670, 569] on button "Save" at bounding box center [686, 613] width 399 height 28
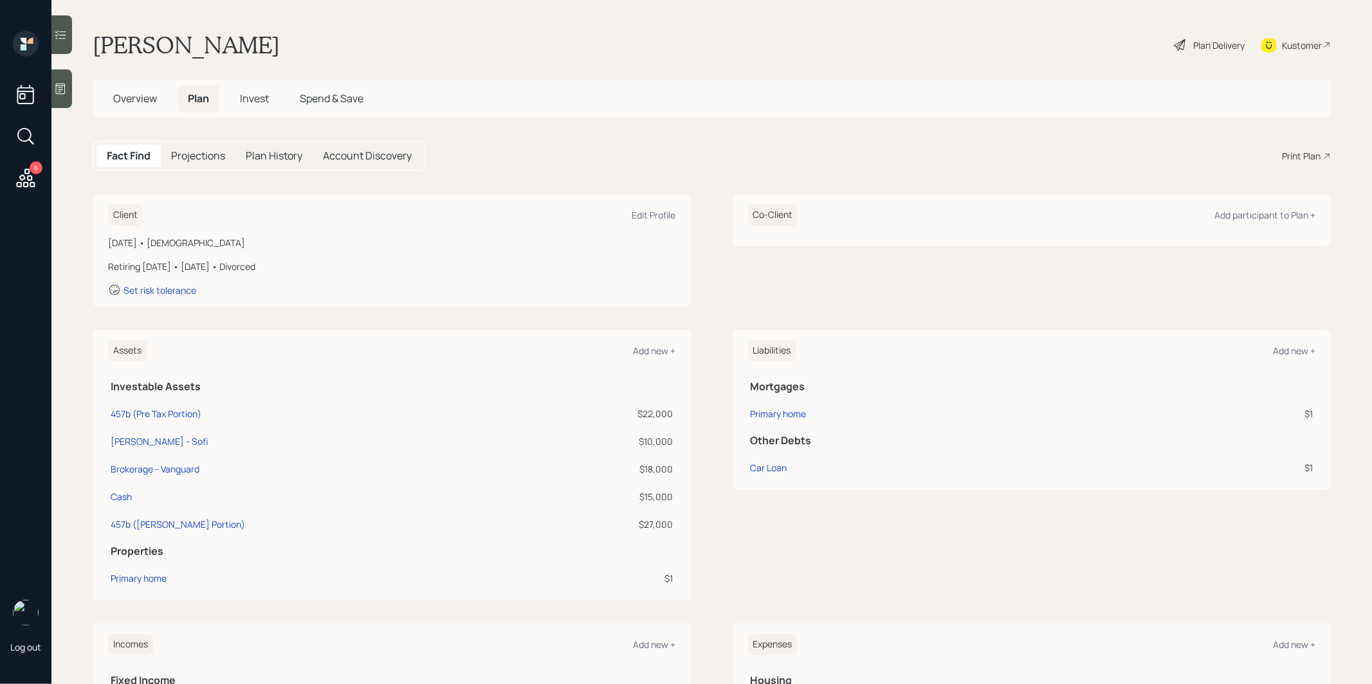
click at [134, 100] on span "Overview" at bounding box center [135, 98] width 44 height 14
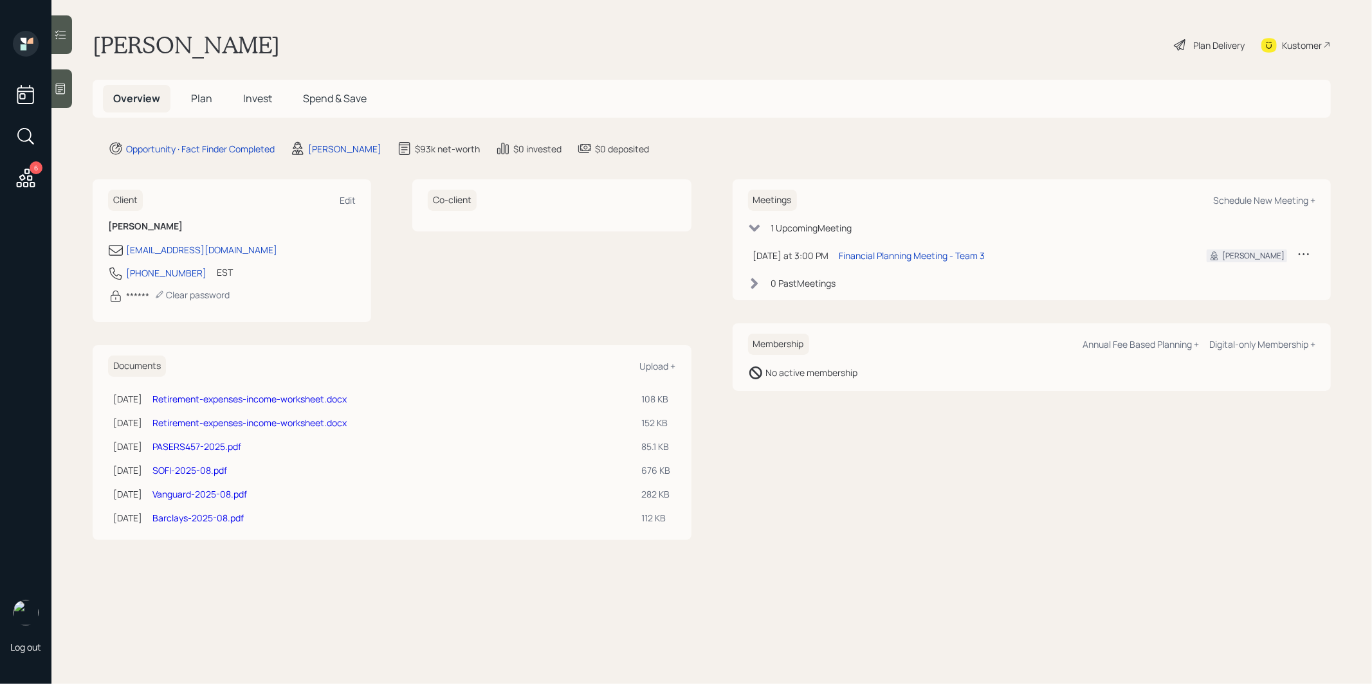
click at [225, 419] on link "Retirement-expenses-income-worksheet.docx" at bounding box center [249, 423] width 194 height 12
click at [66, 93] on icon at bounding box center [60, 88] width 13 height 13
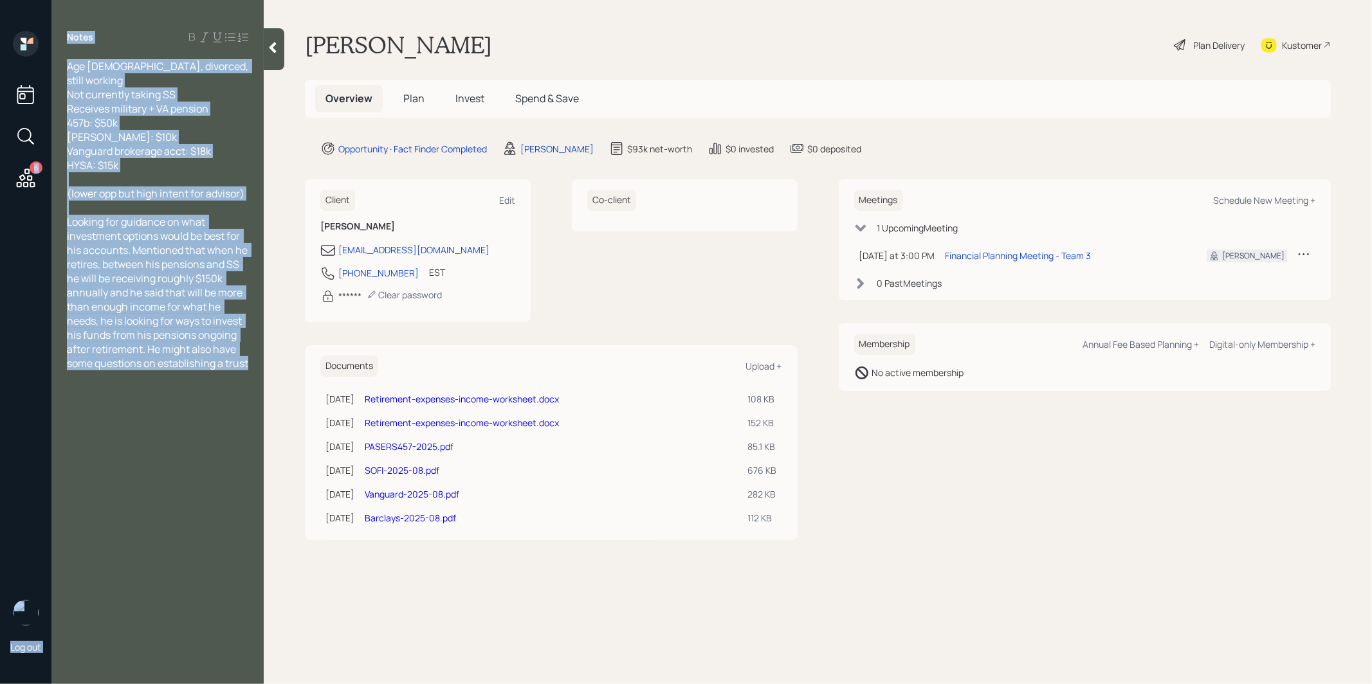
click at [66, 93] on div "Age [DEMOGRAPHIC_DATA], divorced, still working Not currently taking SS Receive…" at bounding box center [157, 214] width 212 height 311
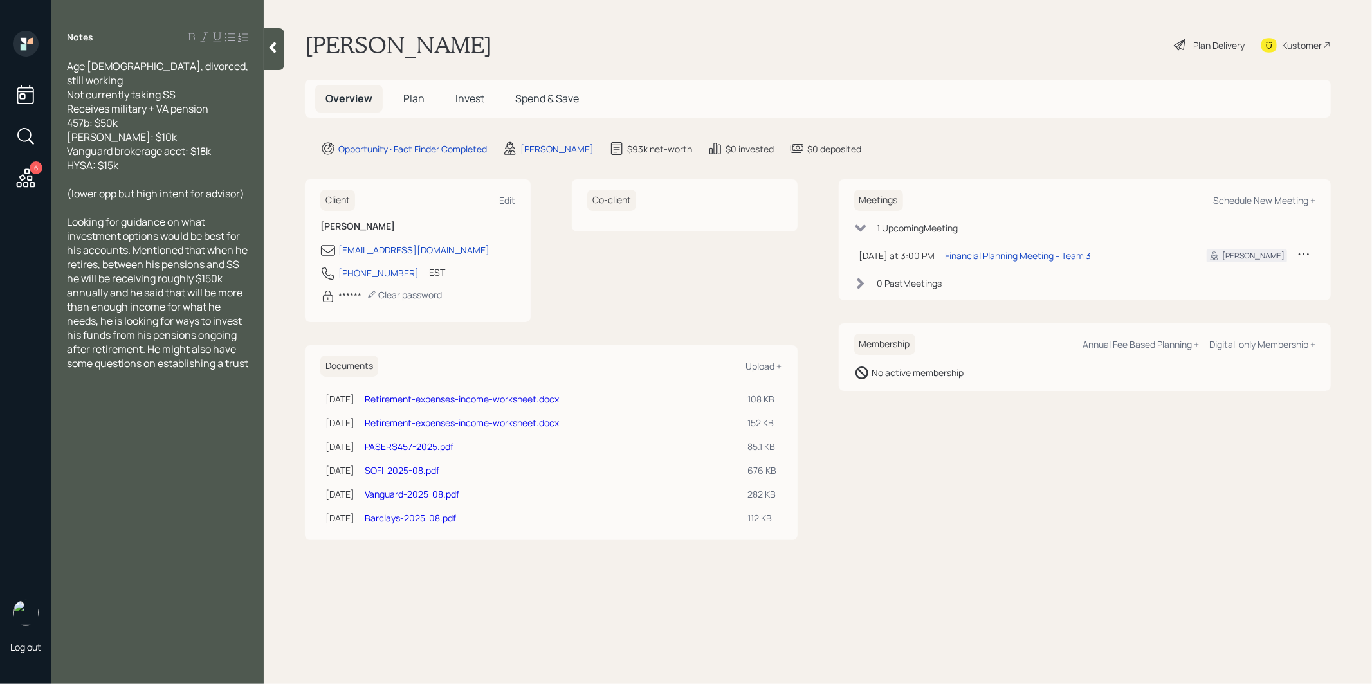
click at [414, 100] on span "Plan" at bounding box center [413, 98] width 21 height 14
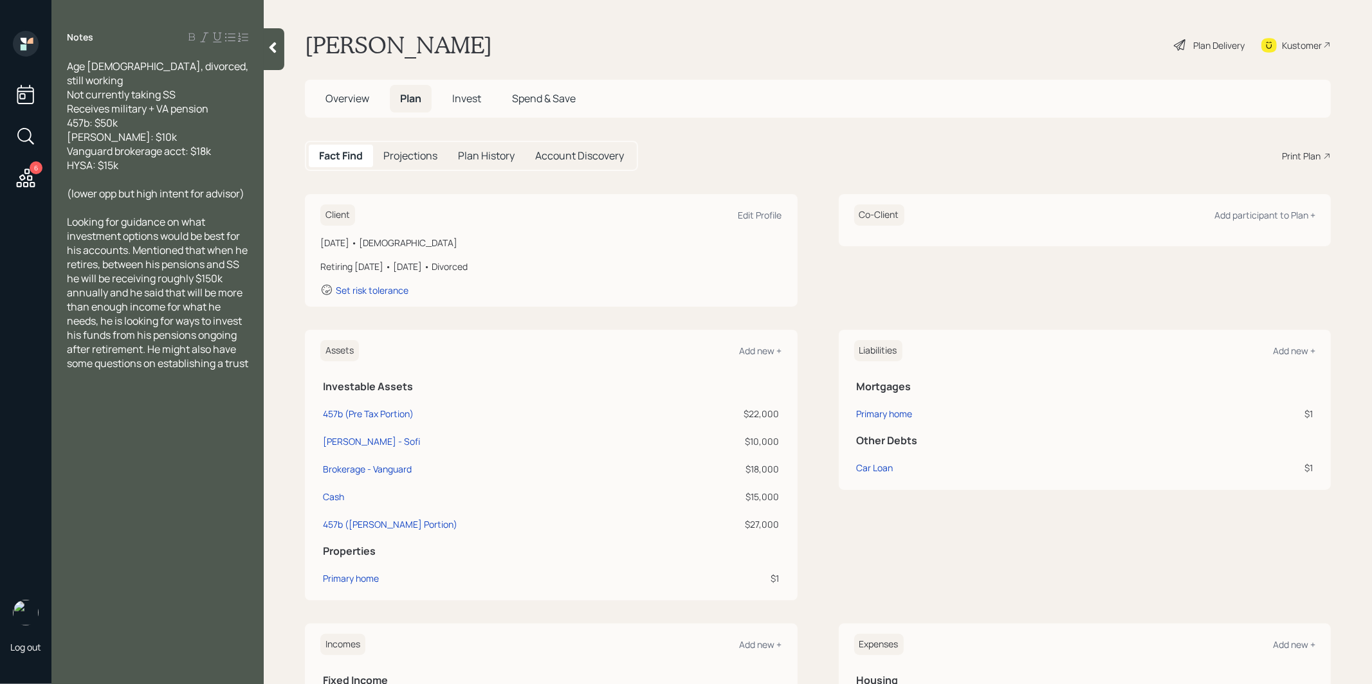
scroll to position [340, 0]
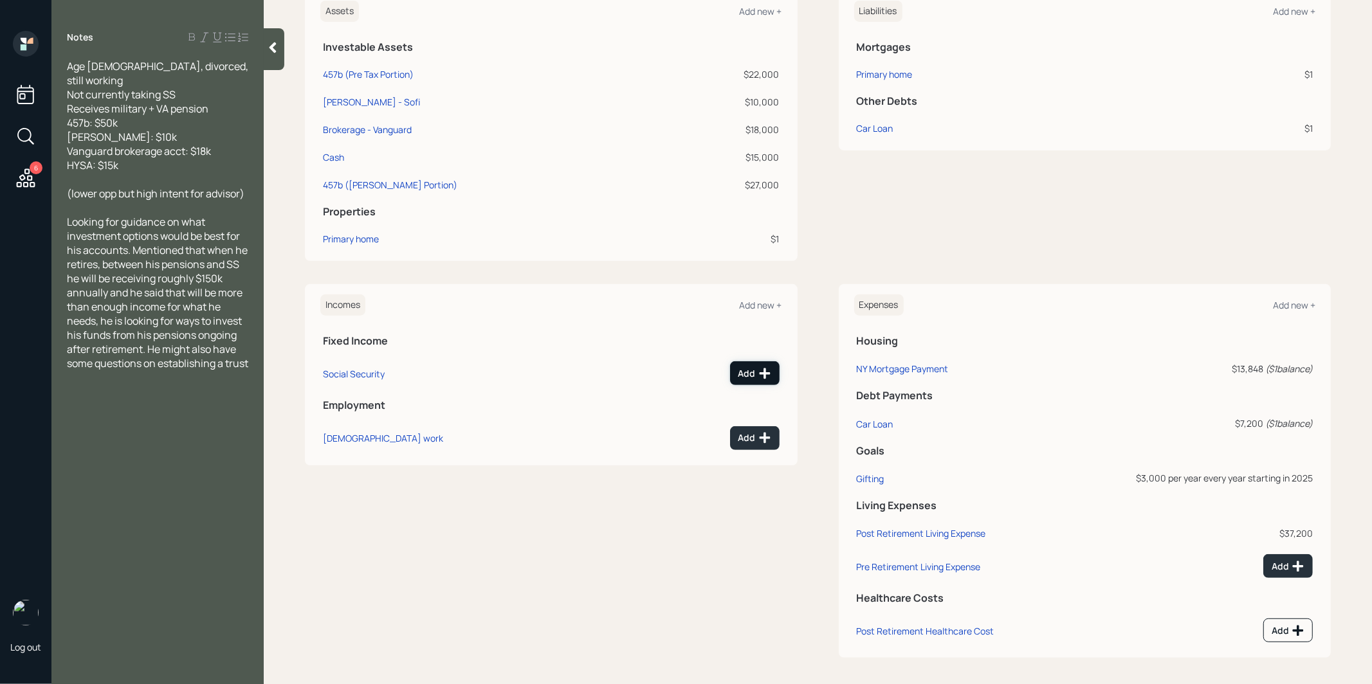
click at [753, 370] on div "Add" at bounding box center [754, 373] width 33 height 13
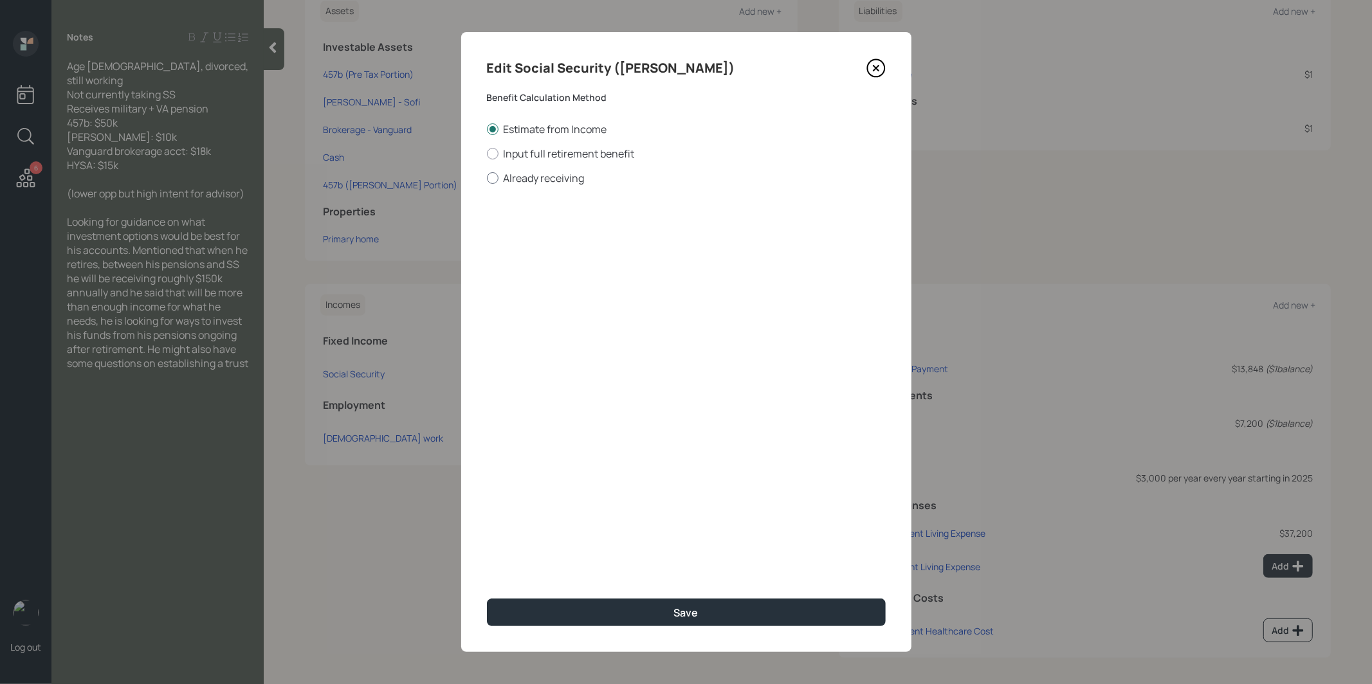
click at [495, 178] on div at bounding box center [493, 178] width 12 height 12
click at [487, 178] on input "Already receiving" at bounding box center [486, 178] width 1 height 1
radio input "true"
click at [517, 230] on input "$" at bounding box center [686, 232] width 399 height 28
type input "$ 3,250"
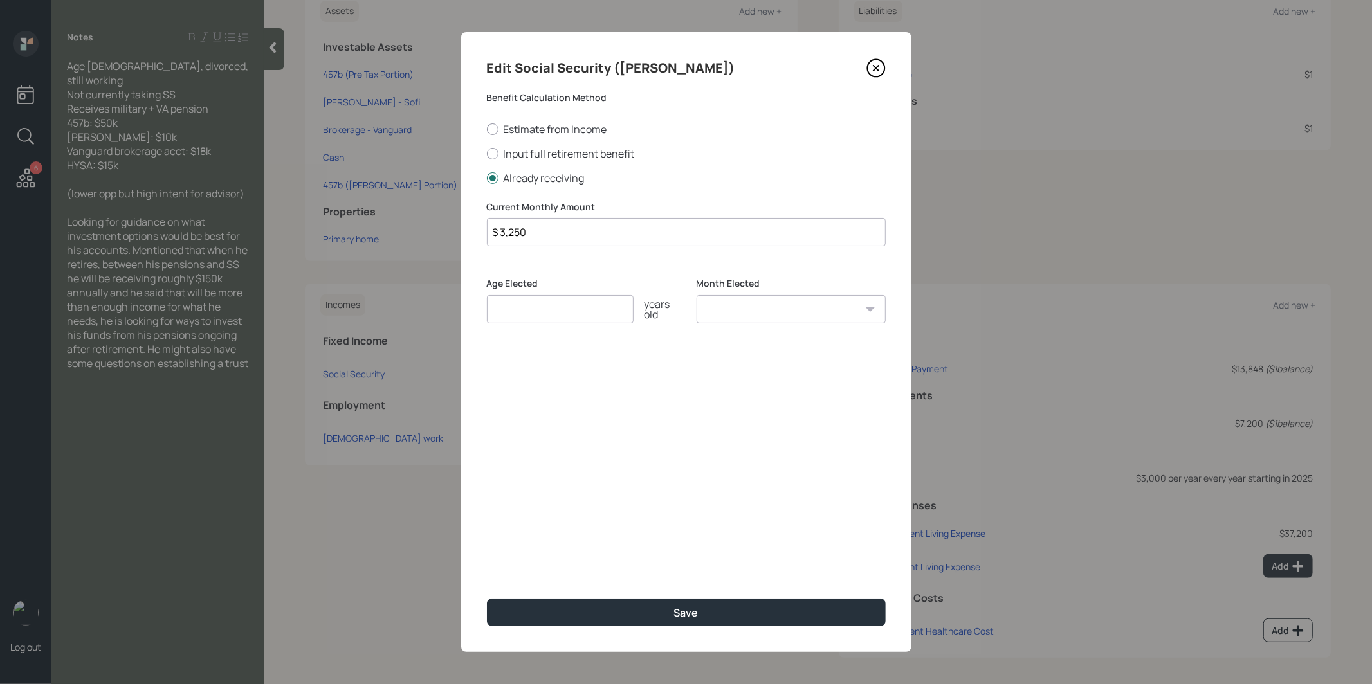
click at [509, 309] on input "number" at bounding box center [560, 309] width 147 height 28
type input "62"
click at [739, 295] on select "January February March April May June July August September October November De…" at bounding box center [791, 309] width 189 height 28
select select "1"
click at [697, 295] on select "January February March April May June July August September October November De…" at bounding box center [791, 309] width 189 height 28
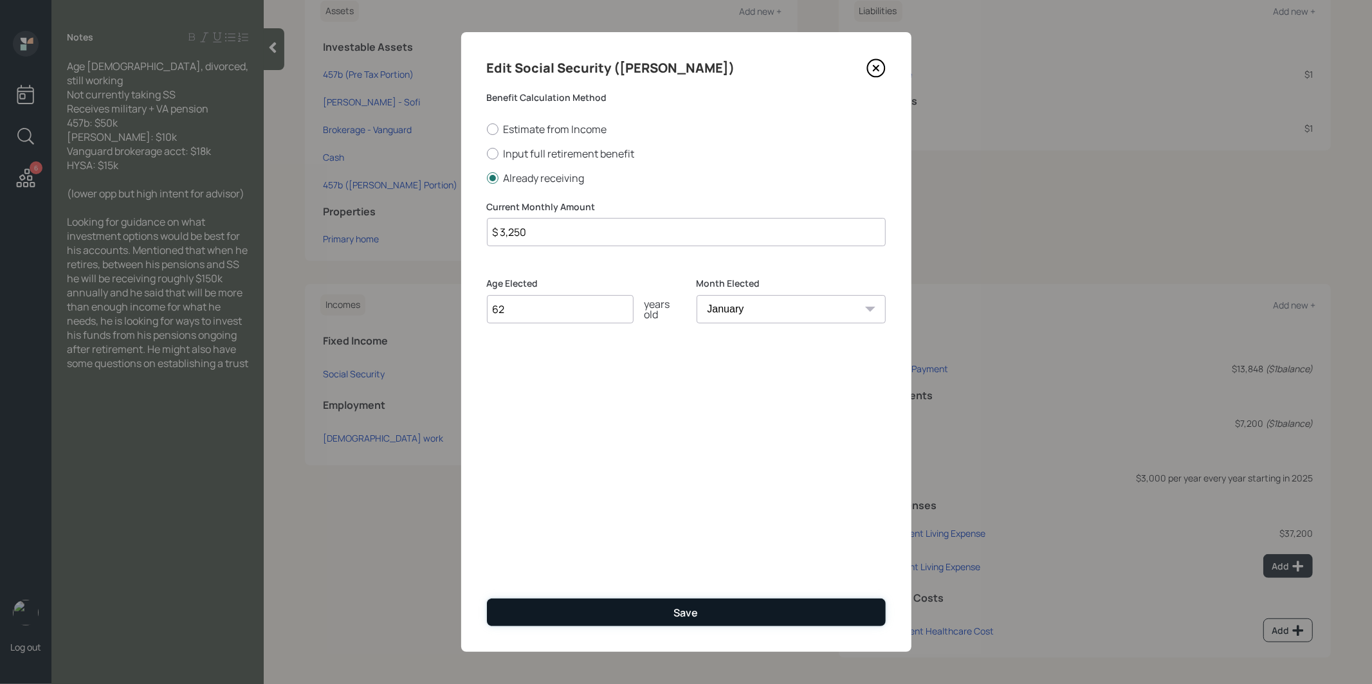
click at [639, 569] on button "Save" at bounding box center [686, 613] width 399 height 28
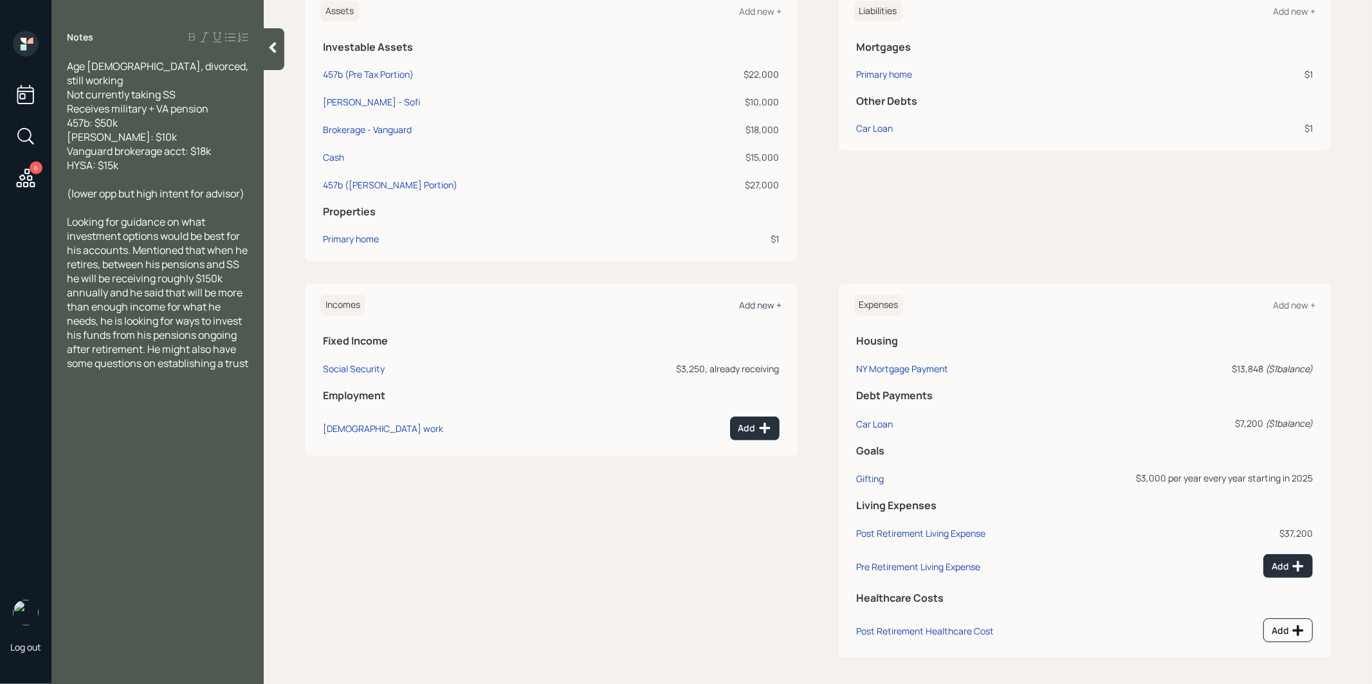
click at [759, 302] on div "Add new +" at bounding box center [761, 305] width 42 height 12
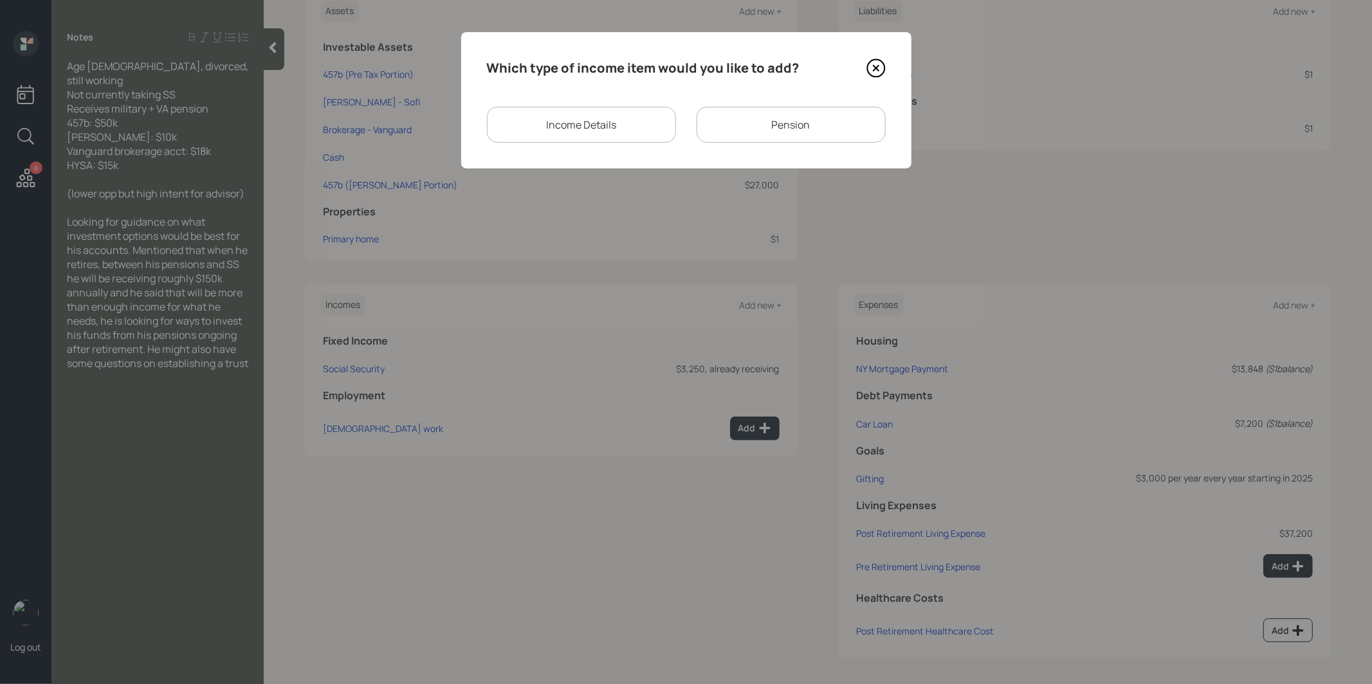
click at [750, 124] on div "Pension" at bounding box center [791, 125] width 189 height 36
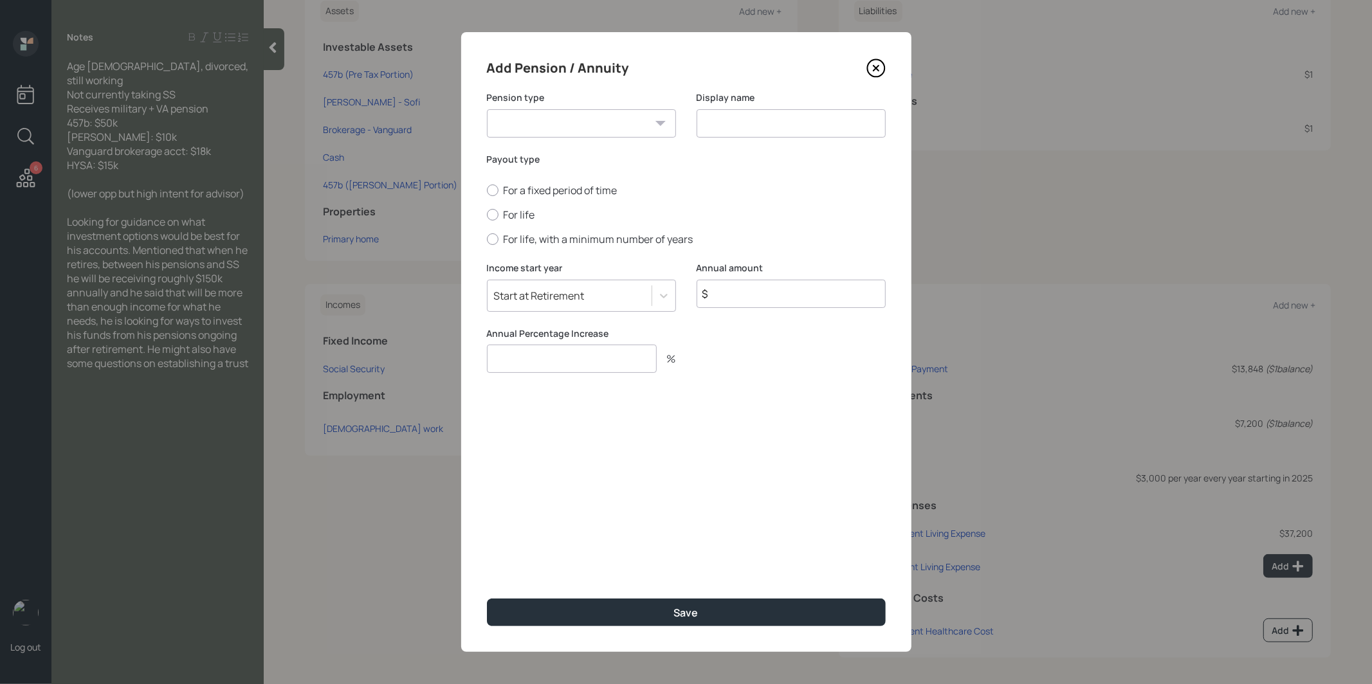
click at [578, 128] on select "Pension Annuity" at bounding box center [581, 123] width 189 height 28
select select "pension"
click at [487, 109] on select "Pension Annuity" at bounding box center [581, 123] width 189 height 28
click at [726, 127] on input at bounding box center [791, 123] width 189 height 28
type input "Pension"
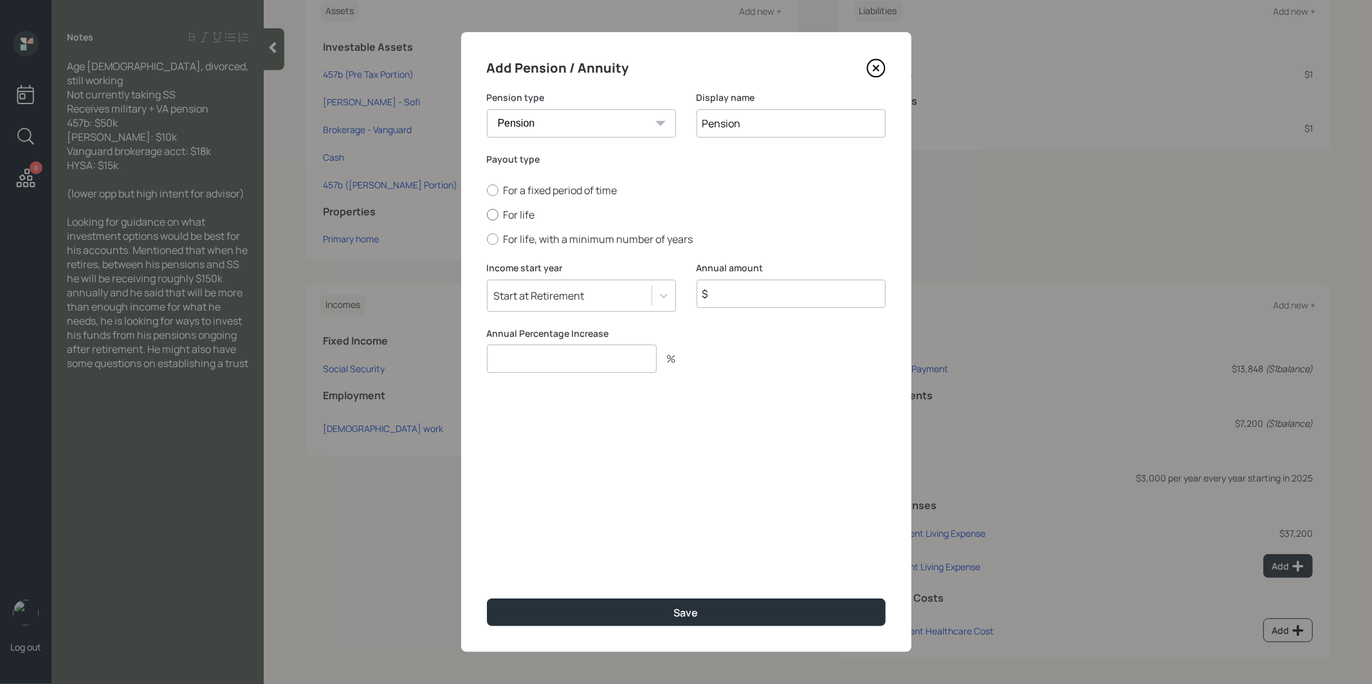
click at [495, 215] on div at bounding box center [493, 215] width 12 height 12
click at [487, 215] on input "For life" at bounding box center [486, 215] width 1 height 1
radio input "true"
click at [751, 291] on input "$" at bounding box center [791, 294] width 189 height 28
type input "$ 75,000"
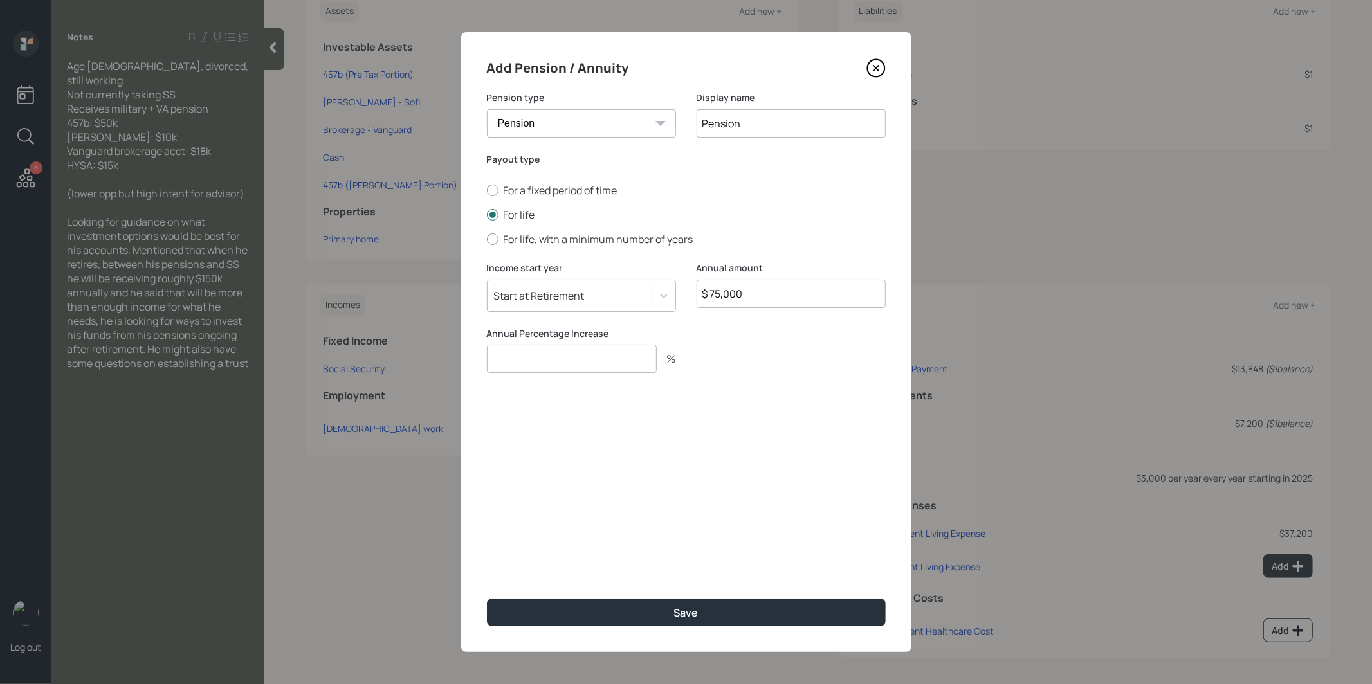
click at [546, 358] on input "number" at bounding box center [572, 359] width 170 height 28
type input "2"
click at [549, 569] on button "Save" at bounding box center [686, 613] width 399 height 28
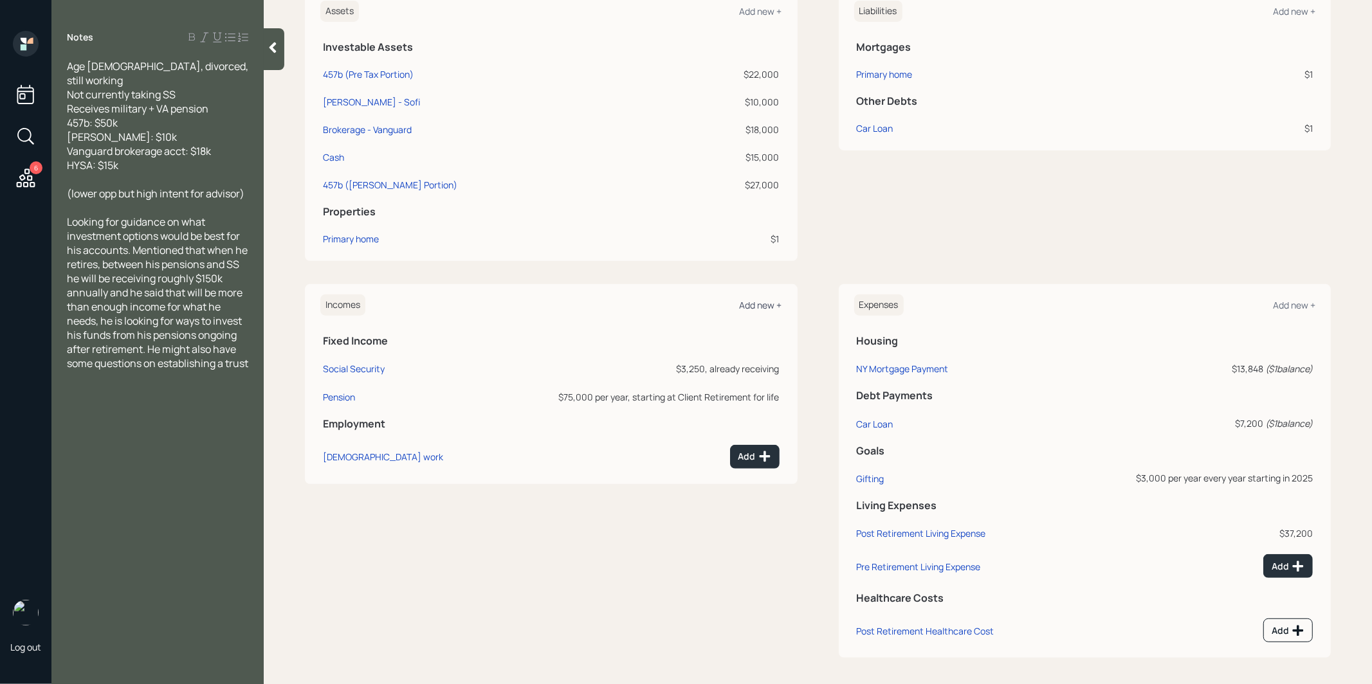
click at [757, 304] on div "Add new +" at bounding box center [761, 305] width 42 height 12
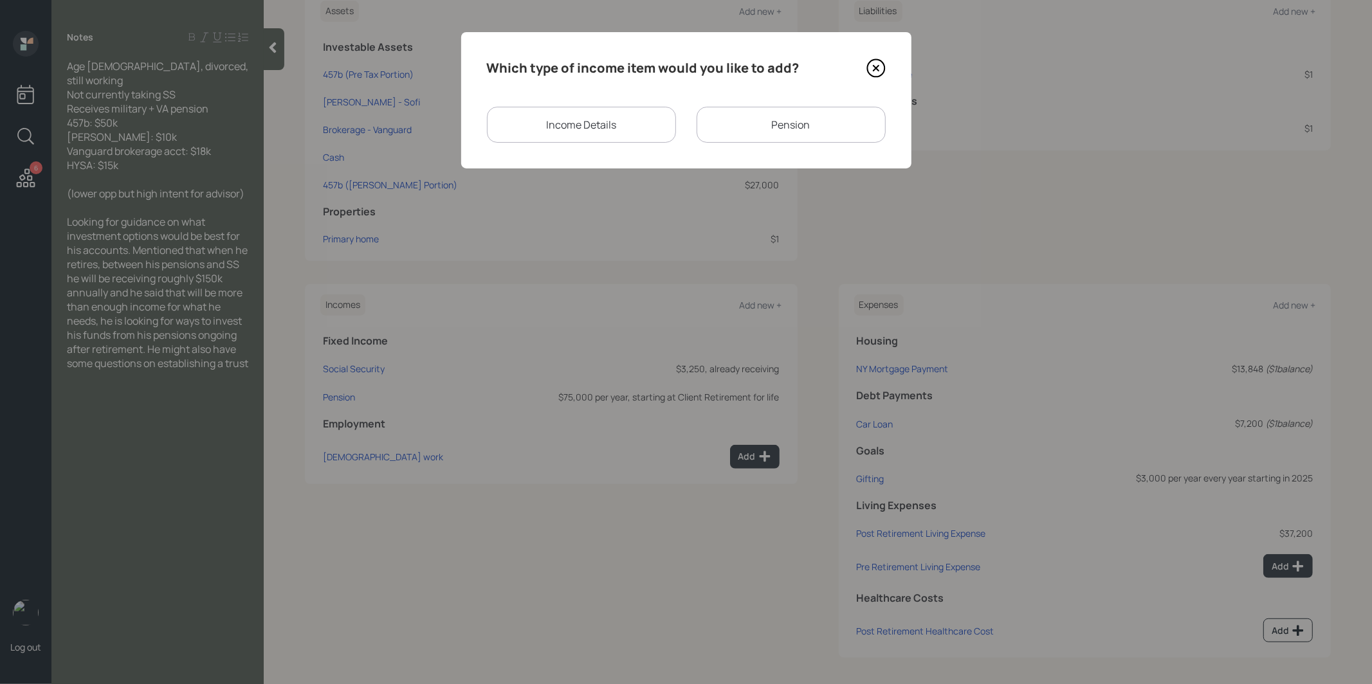
click at [785, 124] on div "Pension" at bounding box center [791, 125] width 189 height 36
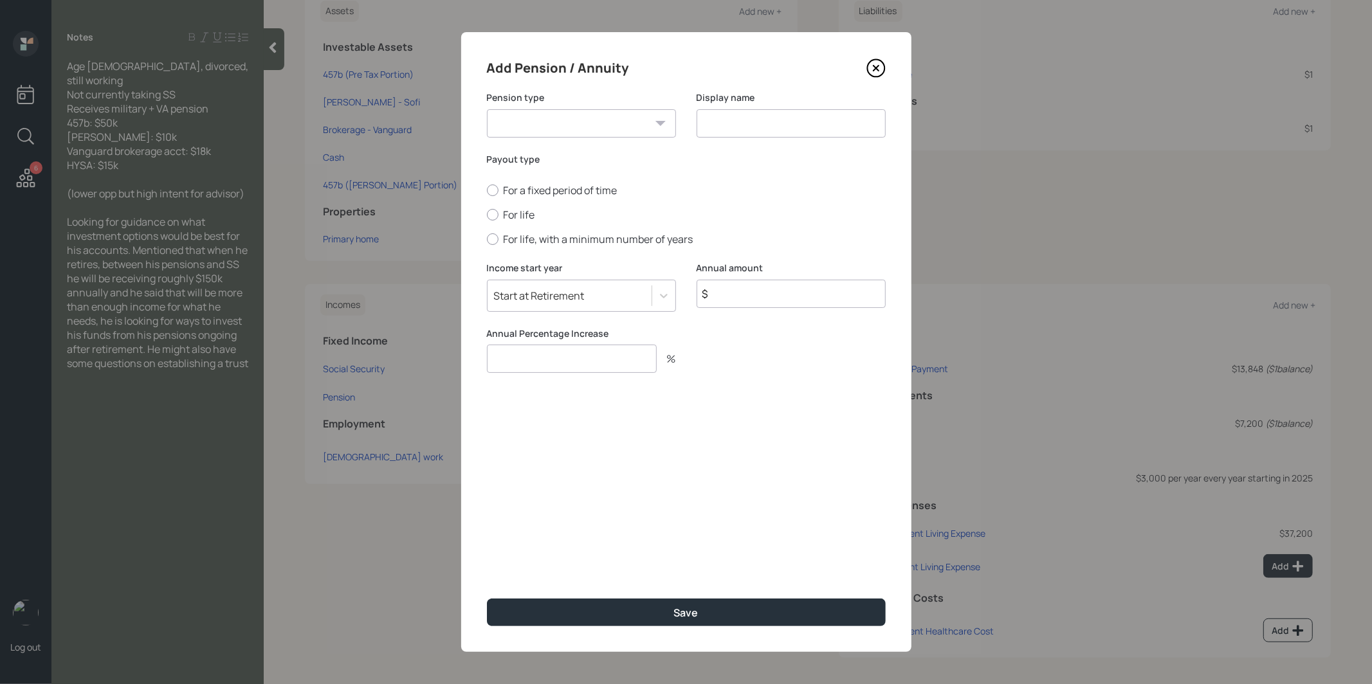
click at [637, 114] on select "Pension Annuity" at bounding box center [581, 123] width 189 height 28
select select "pension"
click at [487, 109] on select "Pension Annuity" at bounding box center [581, 123] width 189 height 28
click at [740, 118] on input at bounding box center [791, 123] width 189 height 28
type input "VA Pension"
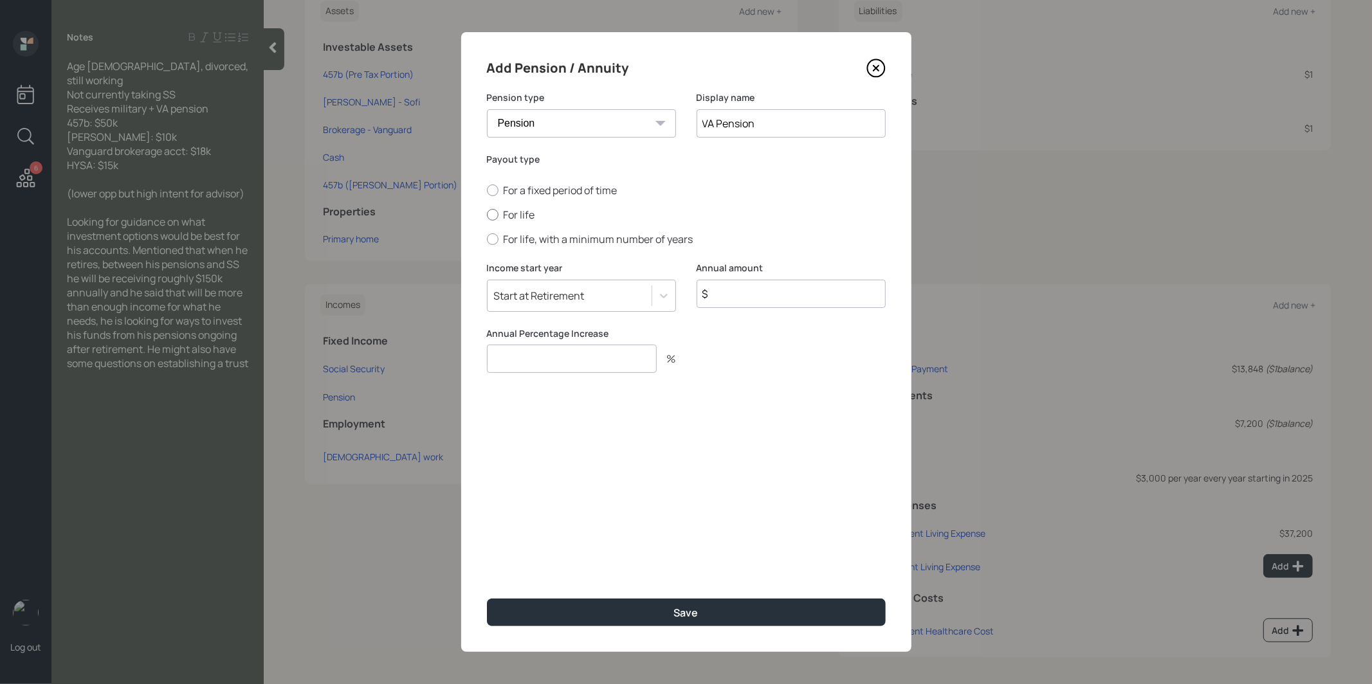
click at [495, 215] on div at bounding box center [493, 215] width 12 height 12
click at [487, 215] on input "For life" at bounding box center [486, 215] width 1 height 1
radio input "true"
click at [764, 291] on input "$" at bounding box center [791, 294] width 189 height 28
type input "$ 39,024"
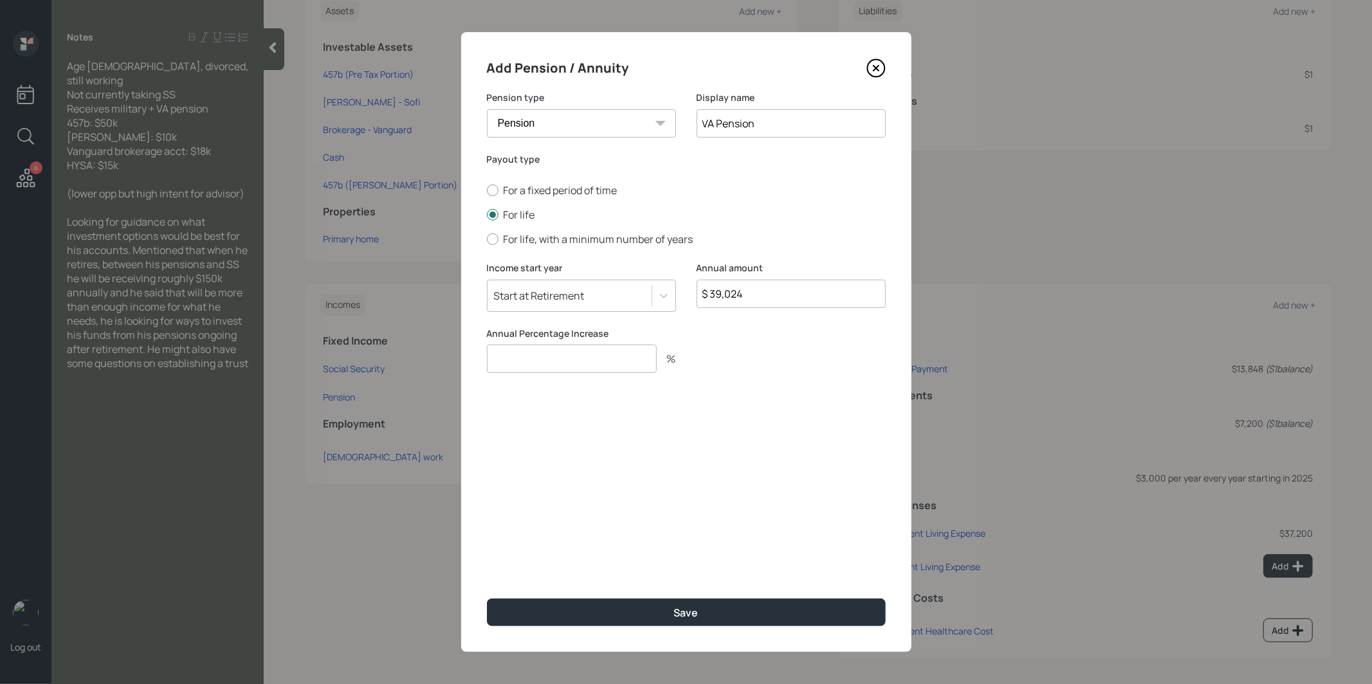
click at [514, 349] on input "number" at bounding box center [572, 359] width 170 height 28
type input "2"
click at [632, 569] on button "Save" at bounding box center [686, 613] width 399 height 28
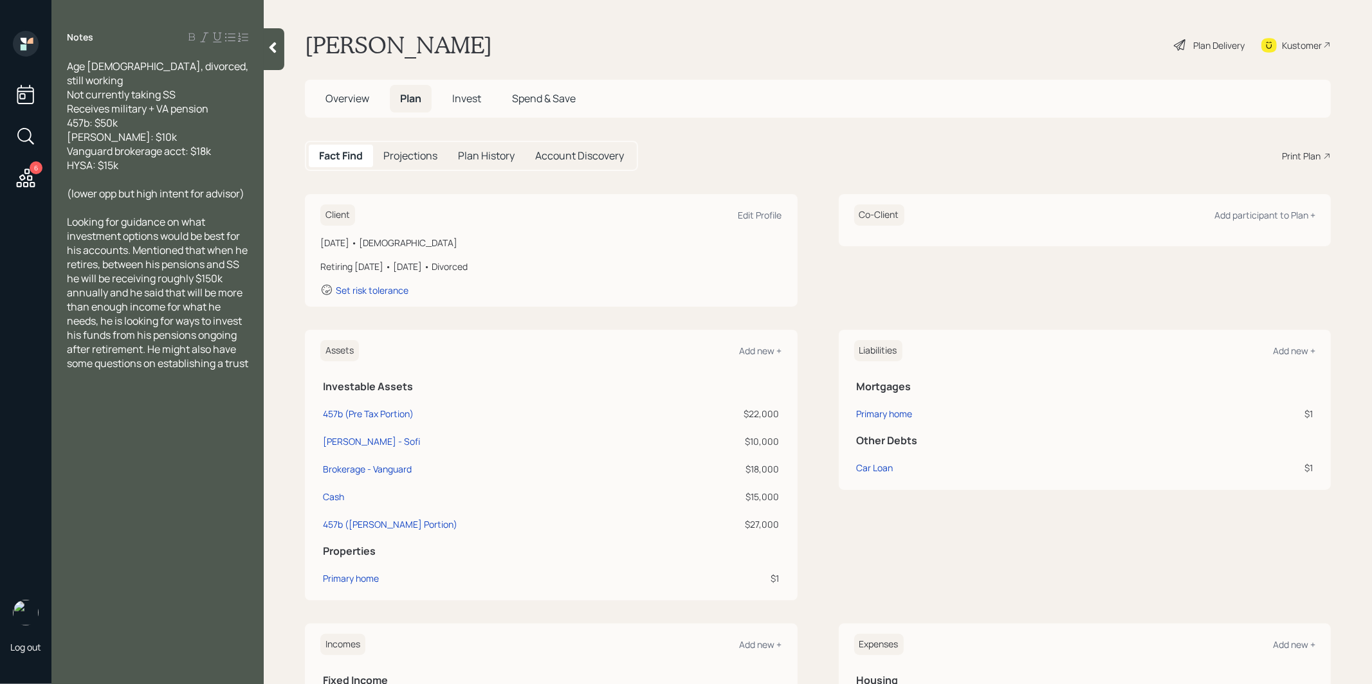
click at [1046, 43] on div "Plan Delivery" at bounding box center [1209, 45] width 73 height 28
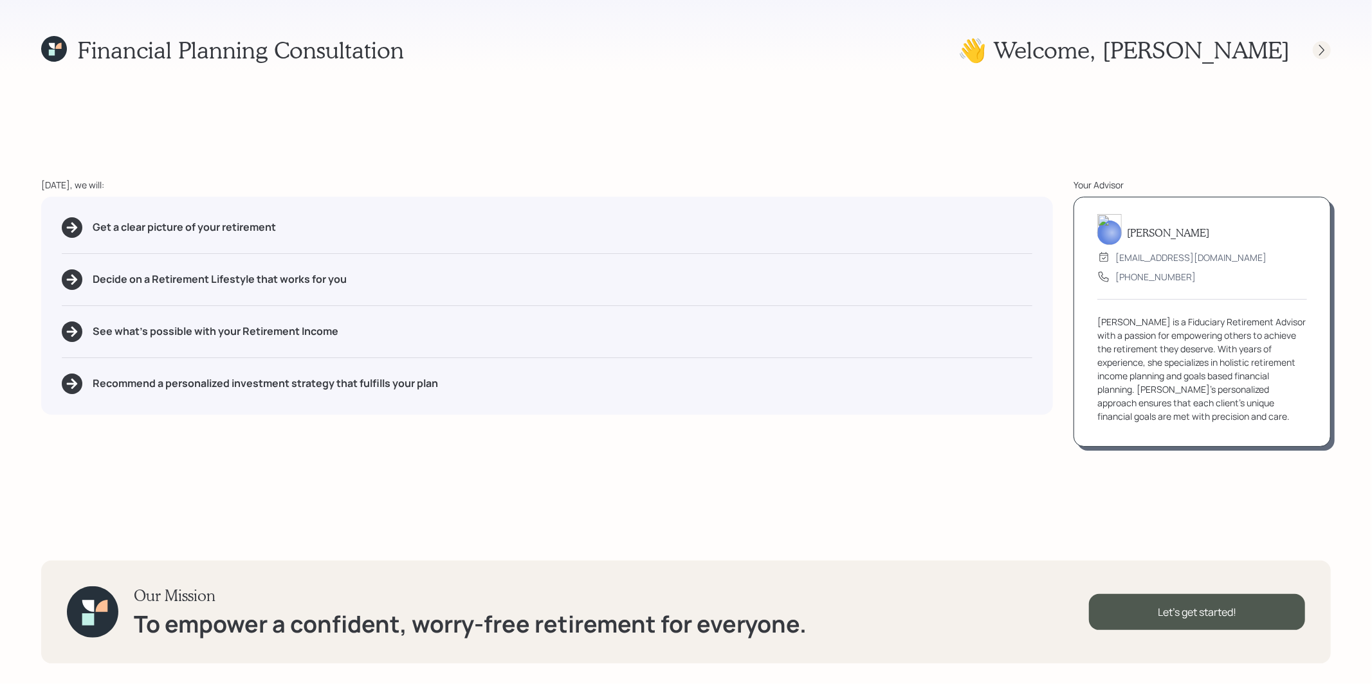
click at [1046, 48] on icon at bounding box center [1321, 50] width 13 height 13
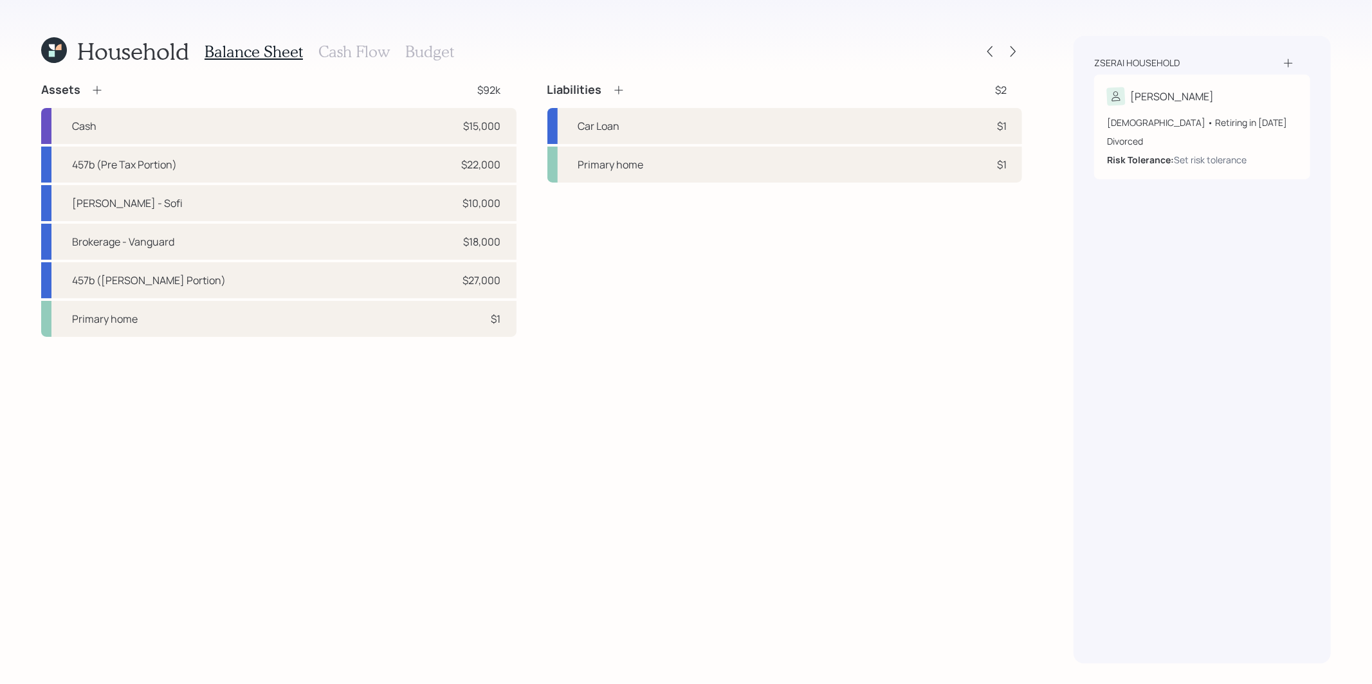
click at [425, 50] on h3 "Budget" at bounding box center [429, 51] width 49 height 19
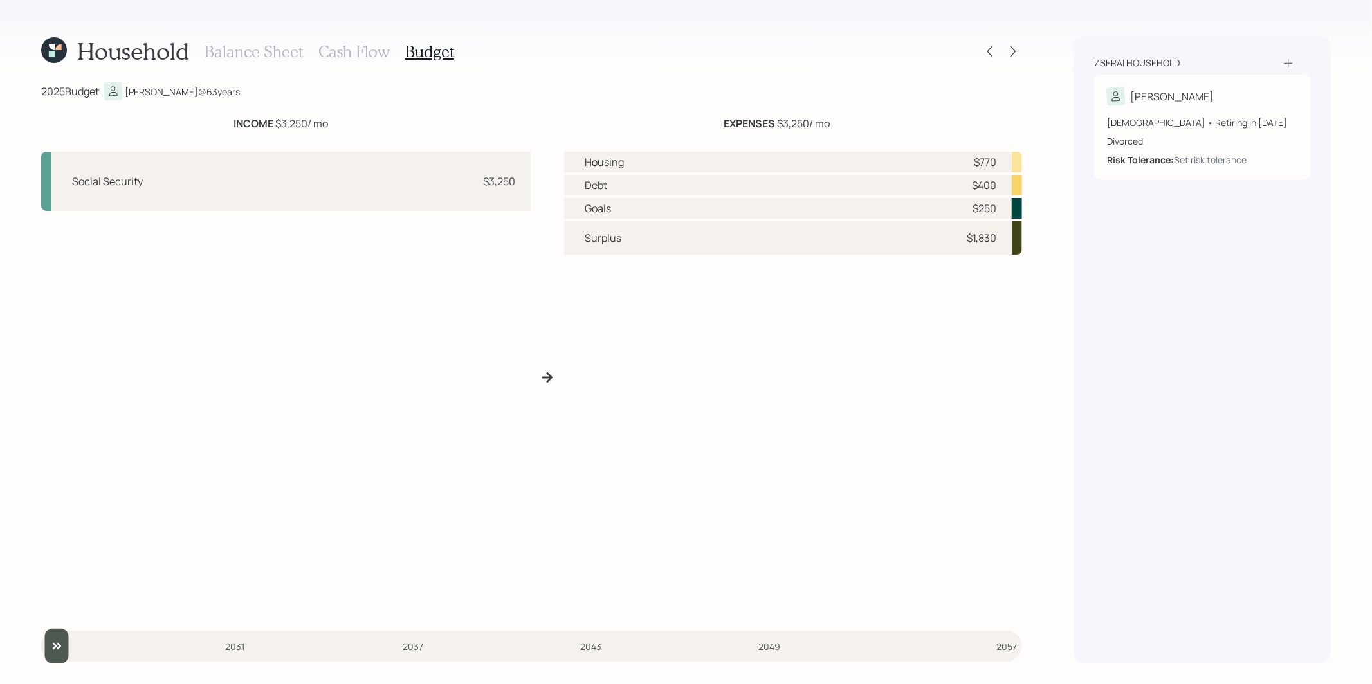
click at [259, 51] on h3 "Balance Sheet" at bounding box center [254, 51] width 98 height 19
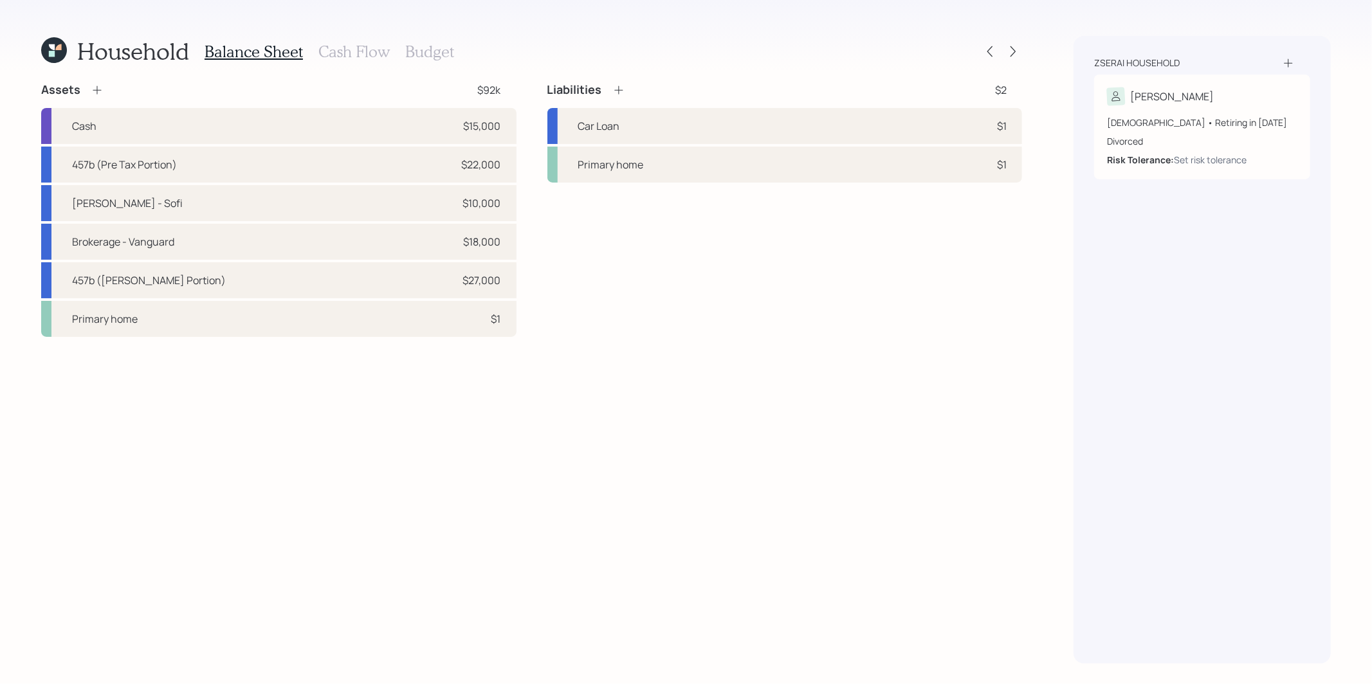
click at [335, 48] on h3 "Cash Flow" at bounding box center [353, 51] width 71 height 19
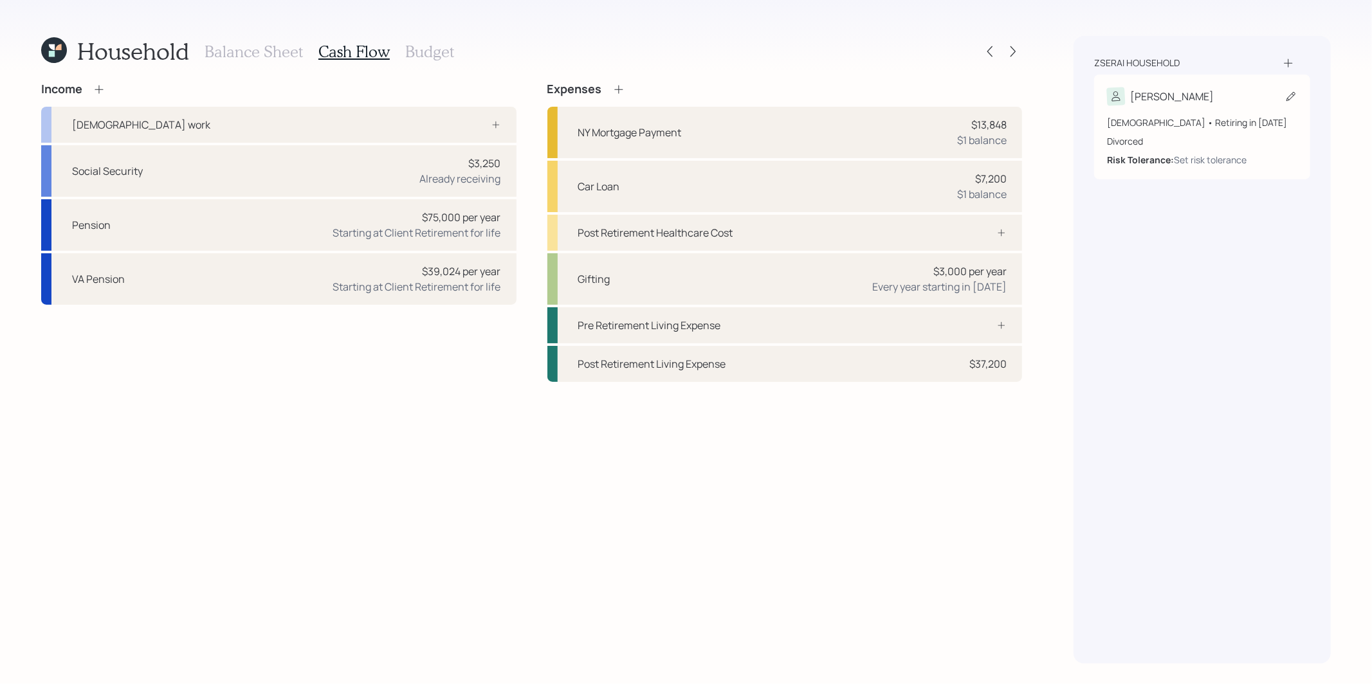
click at [1046, 96] on icon at bounding box center [1290, 96] width 13 height 13
click at [1046, 98] on icon at bounding box center [1290, 96] width 13 height 13
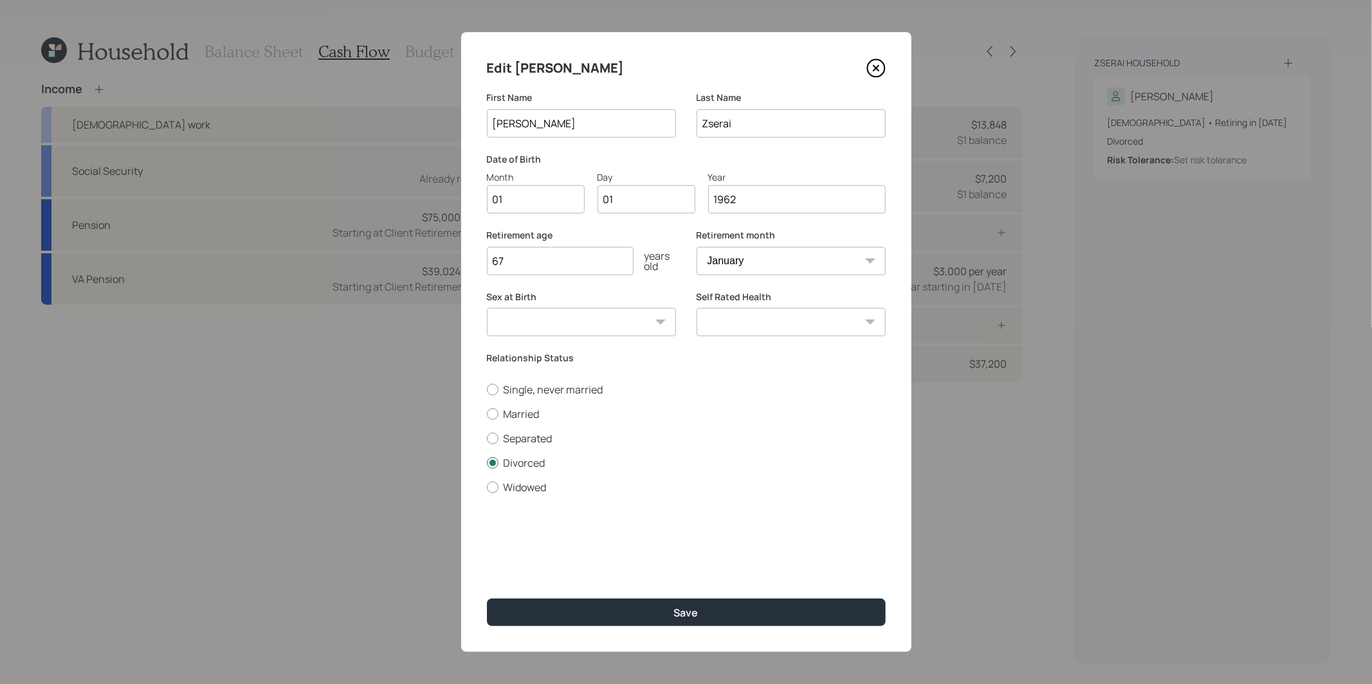
click at [545, 260] on input "67" at bounding box center [560, 261] width 147 height 28
type input "62"
click at [598, 569] on button "Save" at bounding box center [686, 613] width 399 height 28
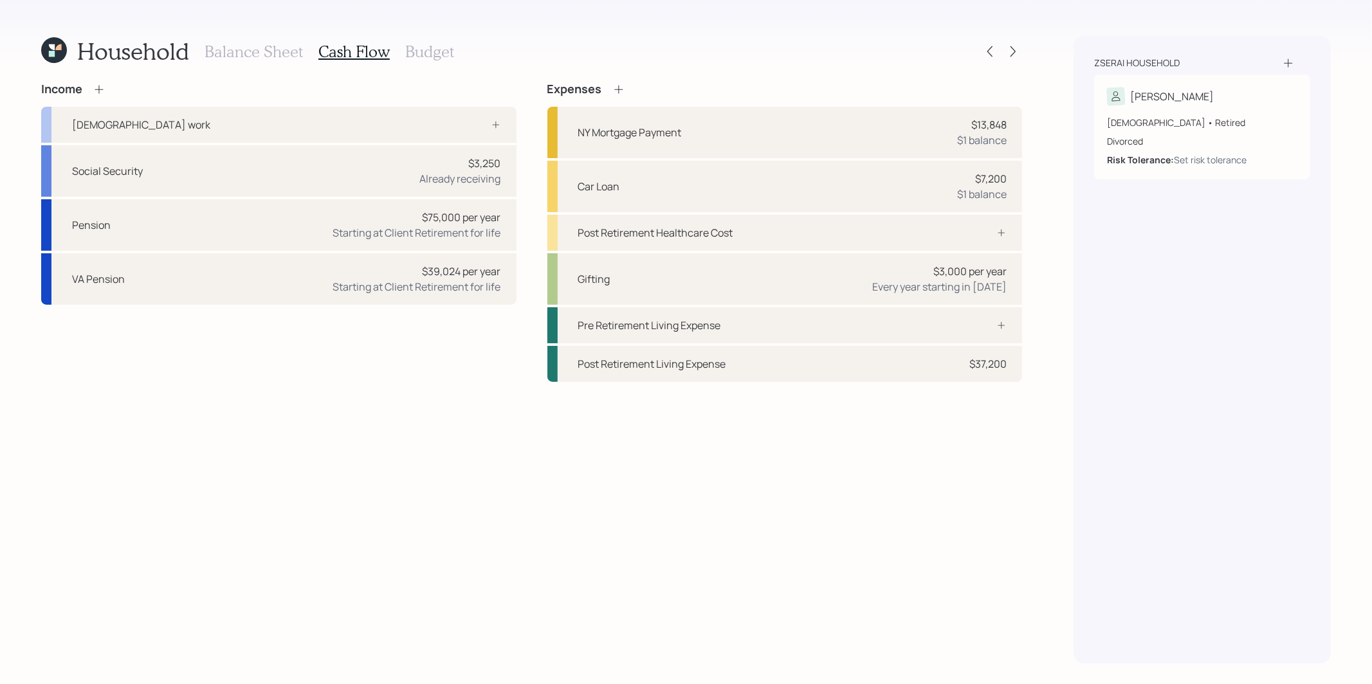
click at [428, 48] on h3 "Budget" at bounding box center [429, 51] width 49 height 19
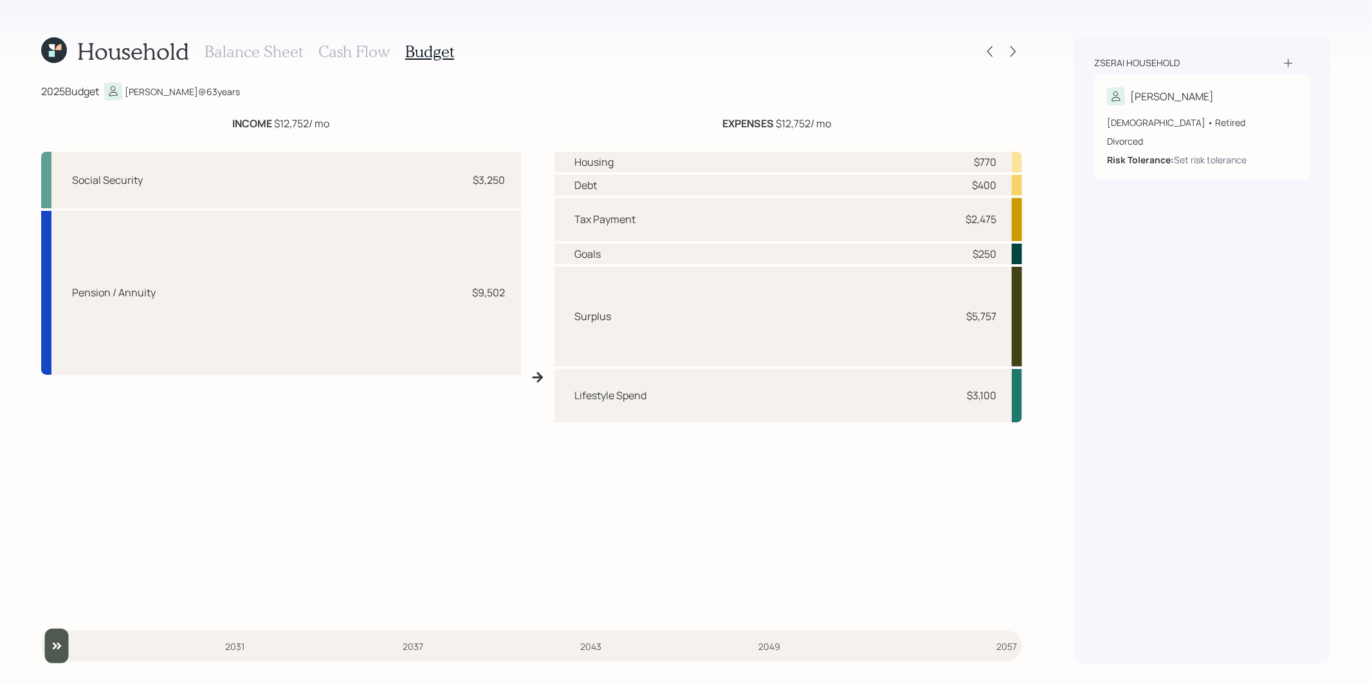
click at [60, 51] on icon at bounding box center [54, 50] width 26 height 26
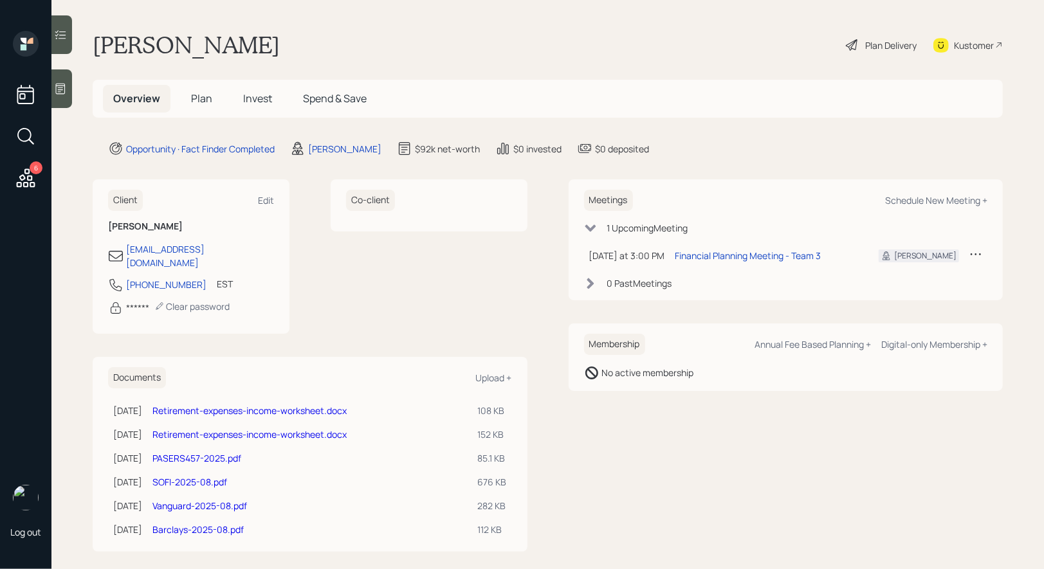
click at [27, 136] on icon at bounding box center [25, 136] width 23 height 23
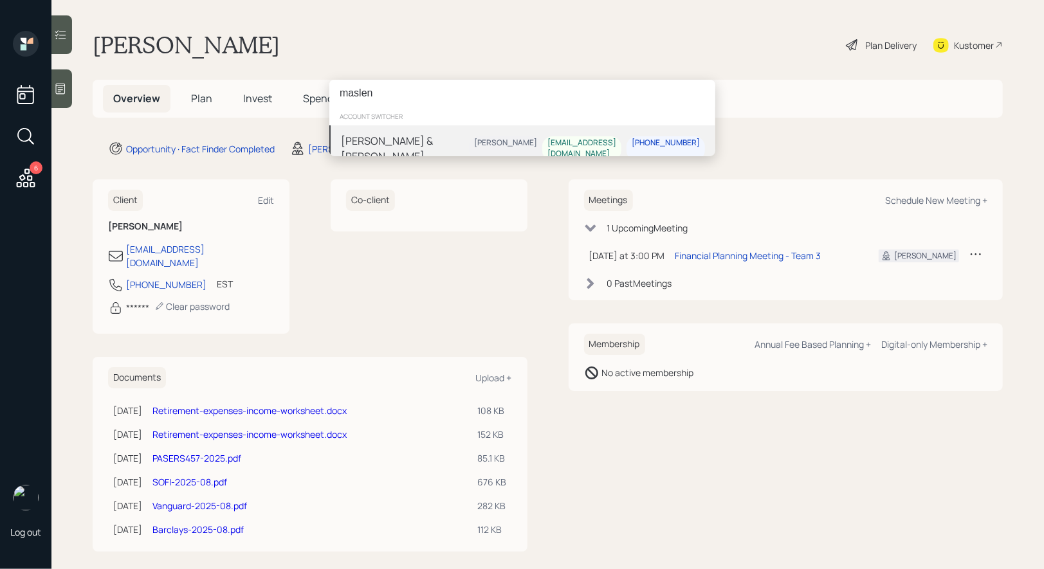
type input "maslen"
click at [380, 145] on div "[PERSON_NAME] & [PERSON_NAME]" at bounding box center [405, 148] width 128 height 31
